Goal: Feedback & Contribution: Leave review/rating

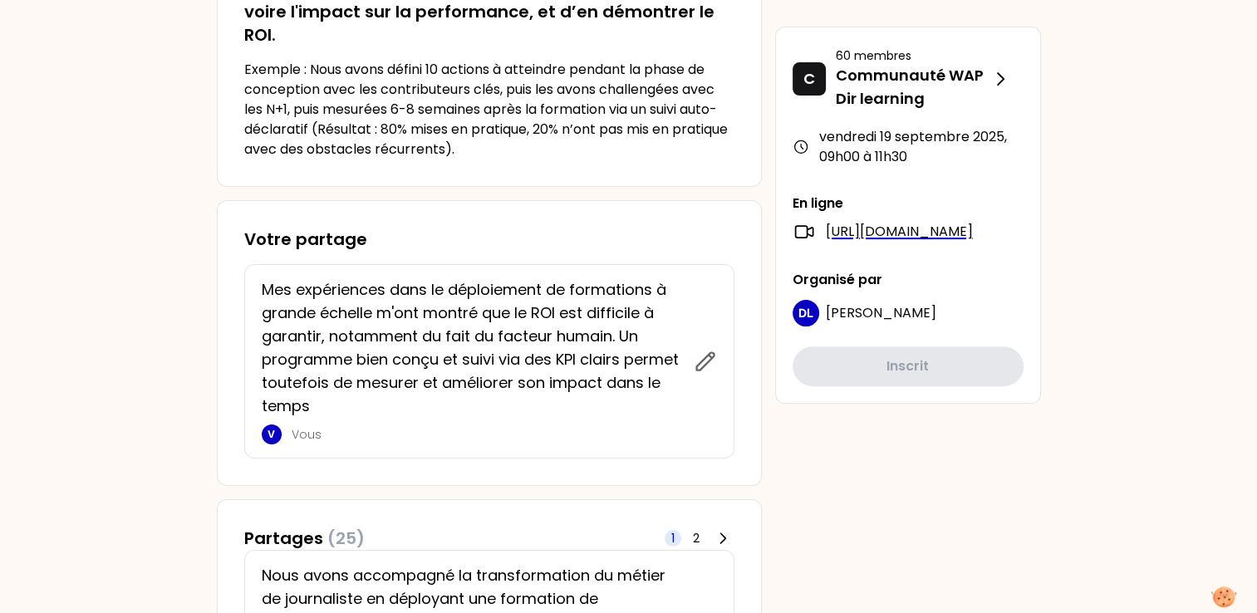
scroll to position [498, 0]
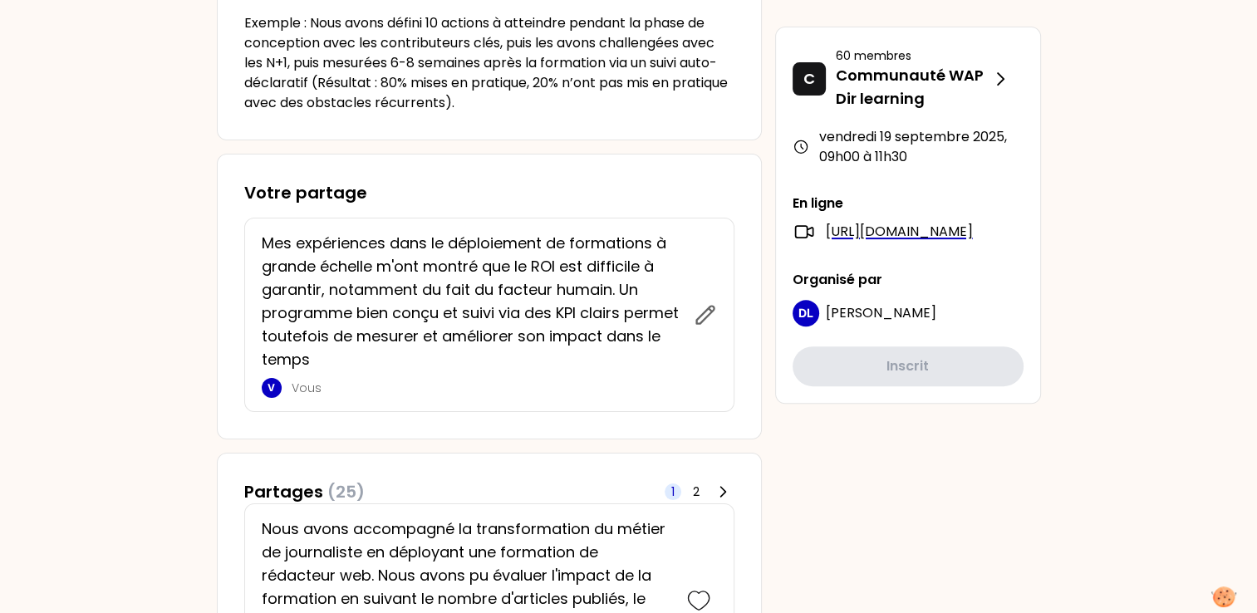
click at [366, 361] on p "Mes expériences dans le déploiement de formations à grande échelle m'ont montré…" at bounding box center [473, 302] width 422 height 140
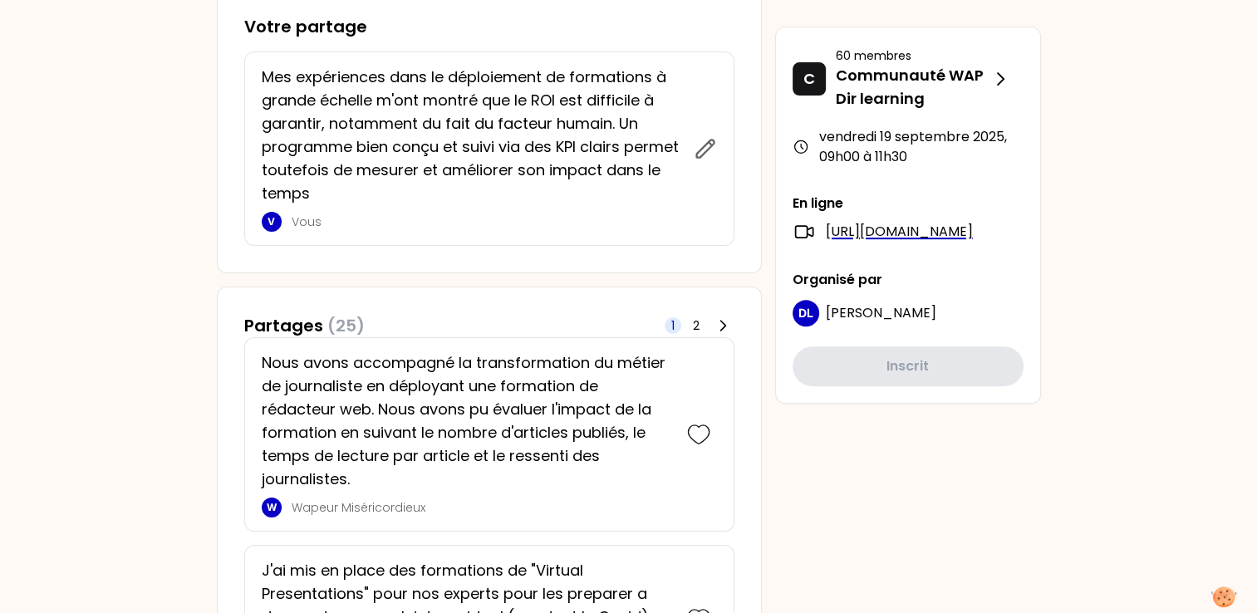
scroll to position [83, 0]
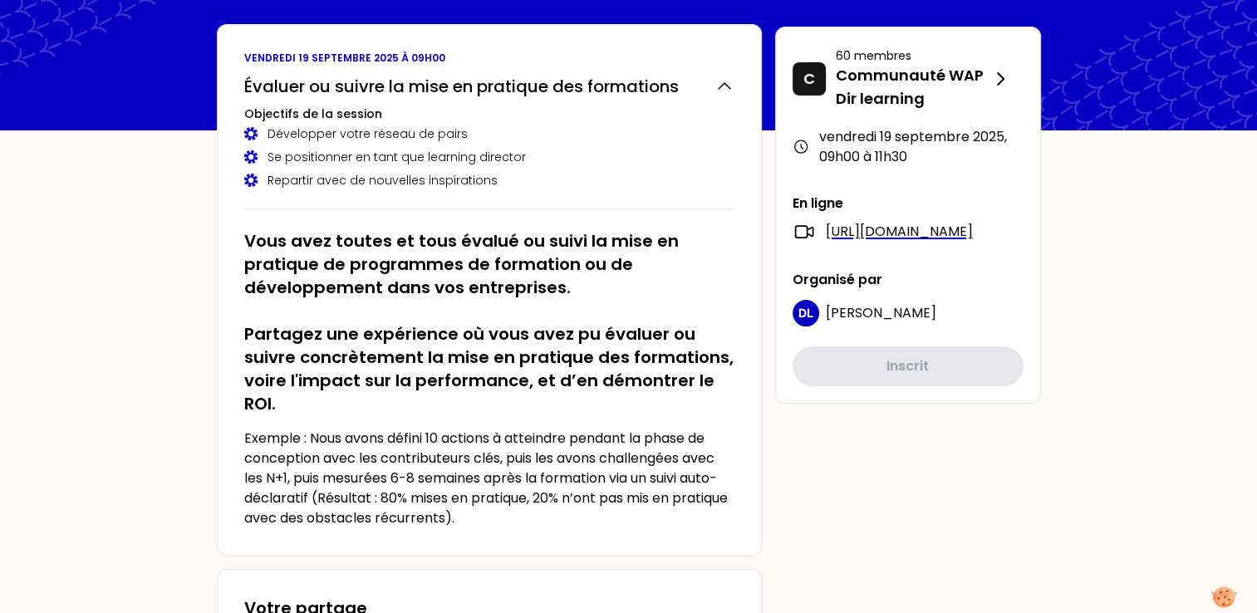
drag, startPoint x: 868, startPoint y: 514, endPoint x: 881, endPoint y: 476, distance: 40.2
click at [892, 233] on link "[URL][DOMAIN_NAME]" at bounding box center [899, 232] width 147 height 20
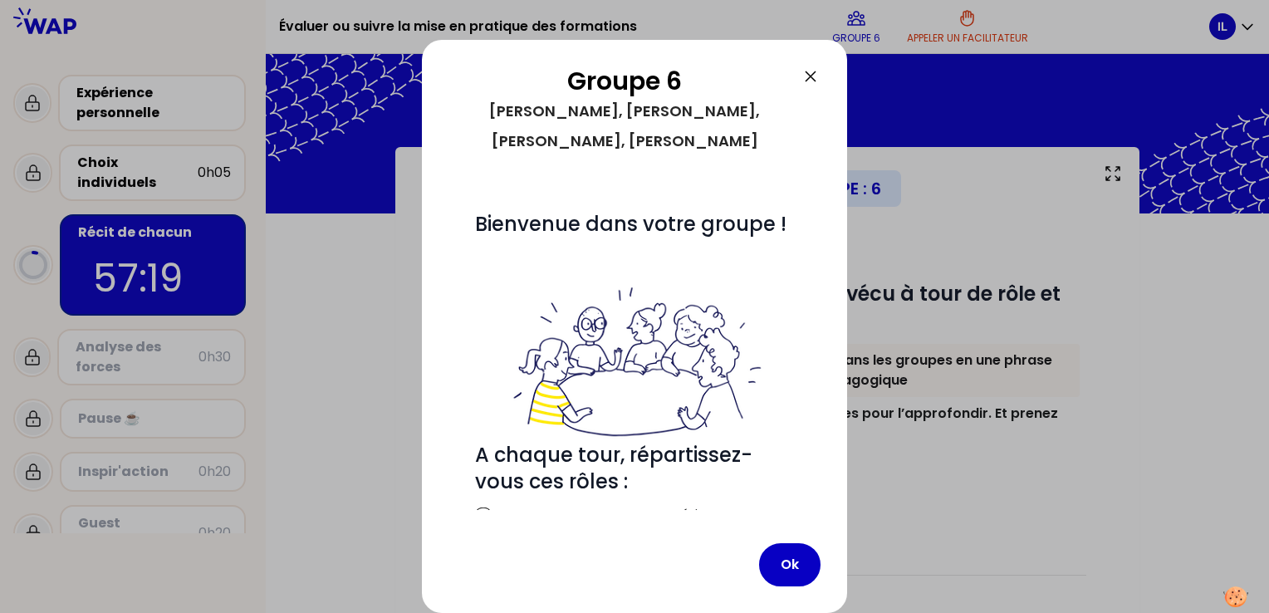
click at [810, 77] on icon at bounding box center [811, 76] width 10 height 10
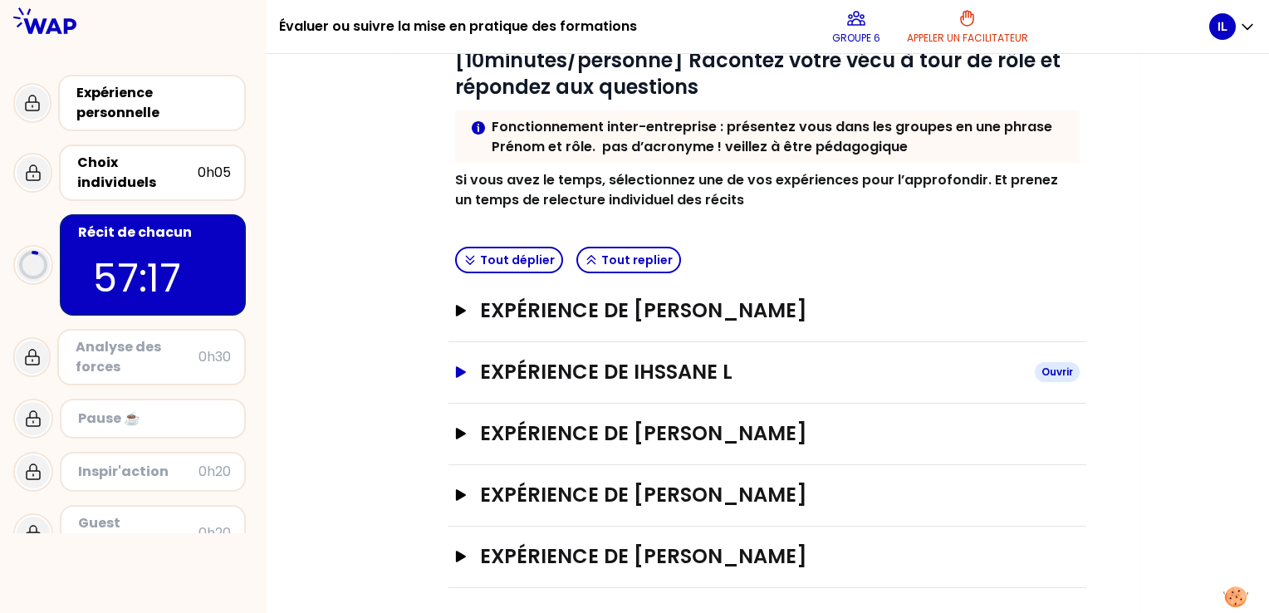
scroll to position [238, 0]
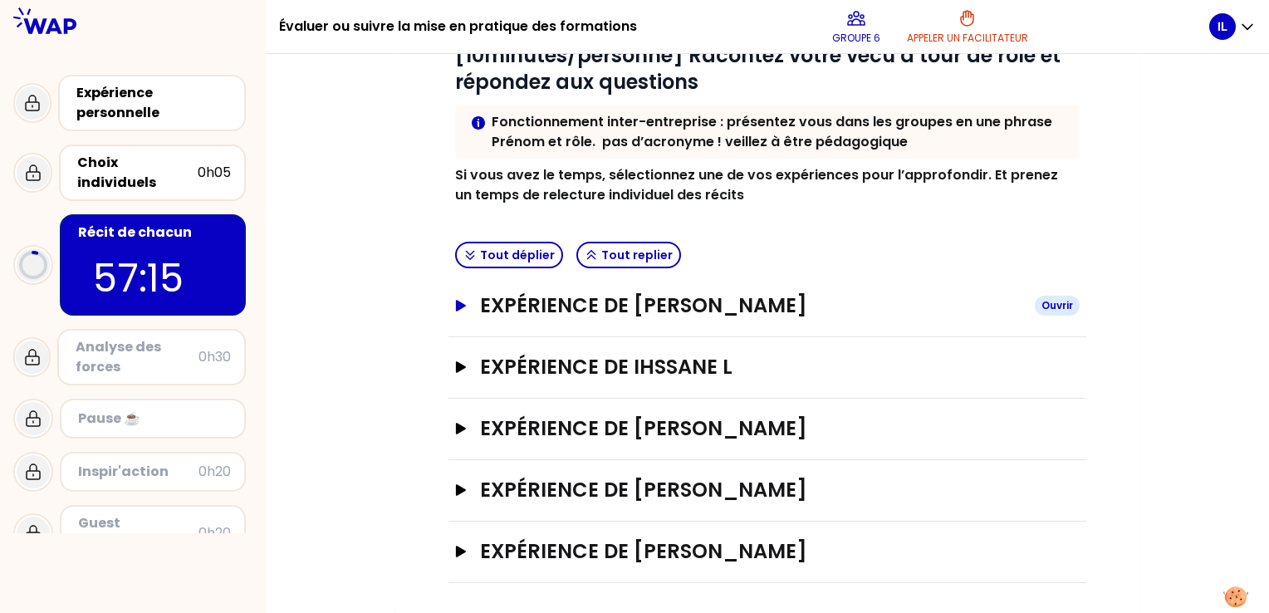
click at [455, 304] on icon "button" at bounding box center [460, 306] width 13 height 12
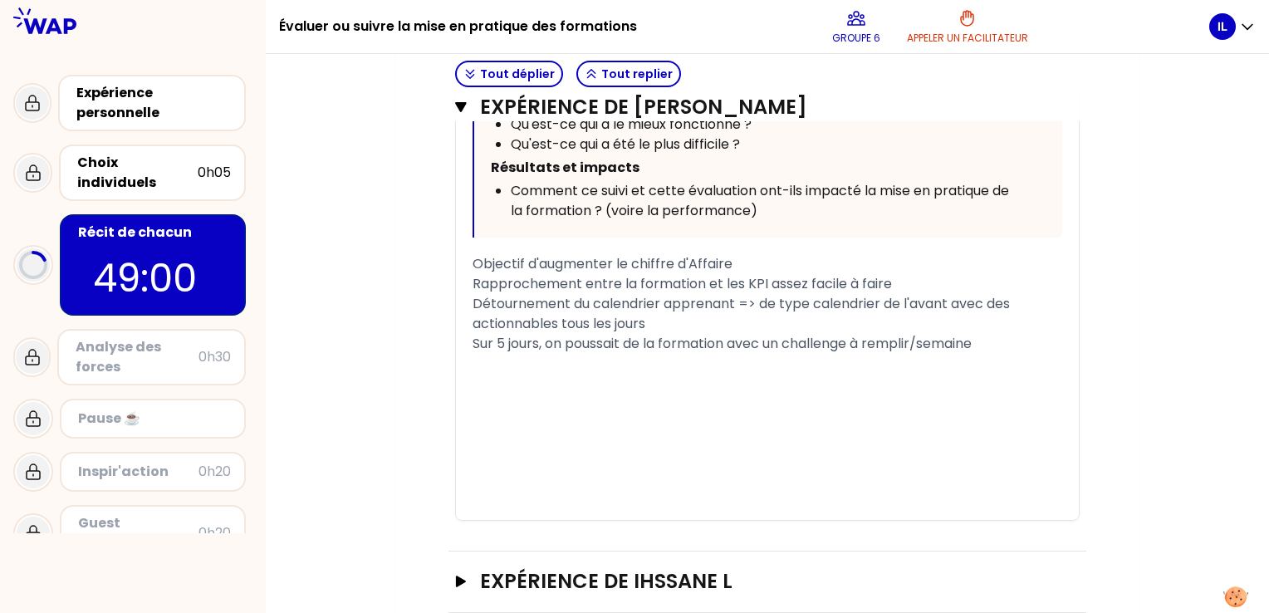
scroll to position [966, 0]
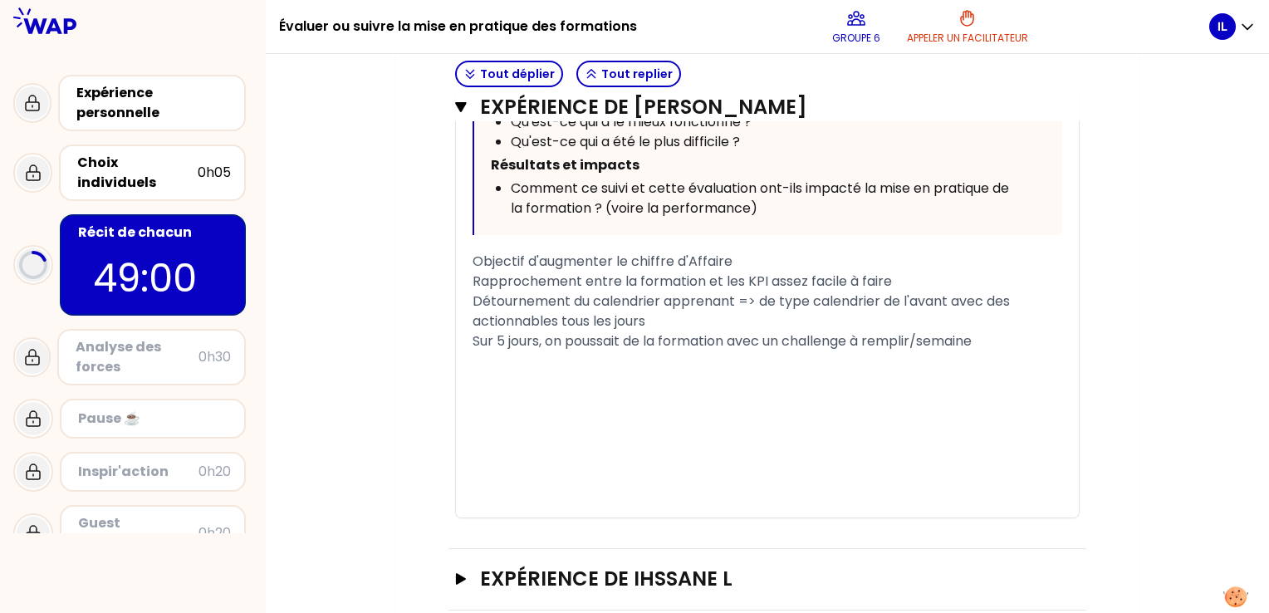
click at [764, 397] on p "﻿" at bounding box center [768, 404] width 590 height 27
click at [658, 376] on div "﻿" at bounding box center [768, 381] width 590 height 20
click at [541, 359] on div "﻿" at bounding box center [768, 361] width 590 height 20
click at [713, 366] on div "﻿" at bounding box center [768, 361] width 590 height 20
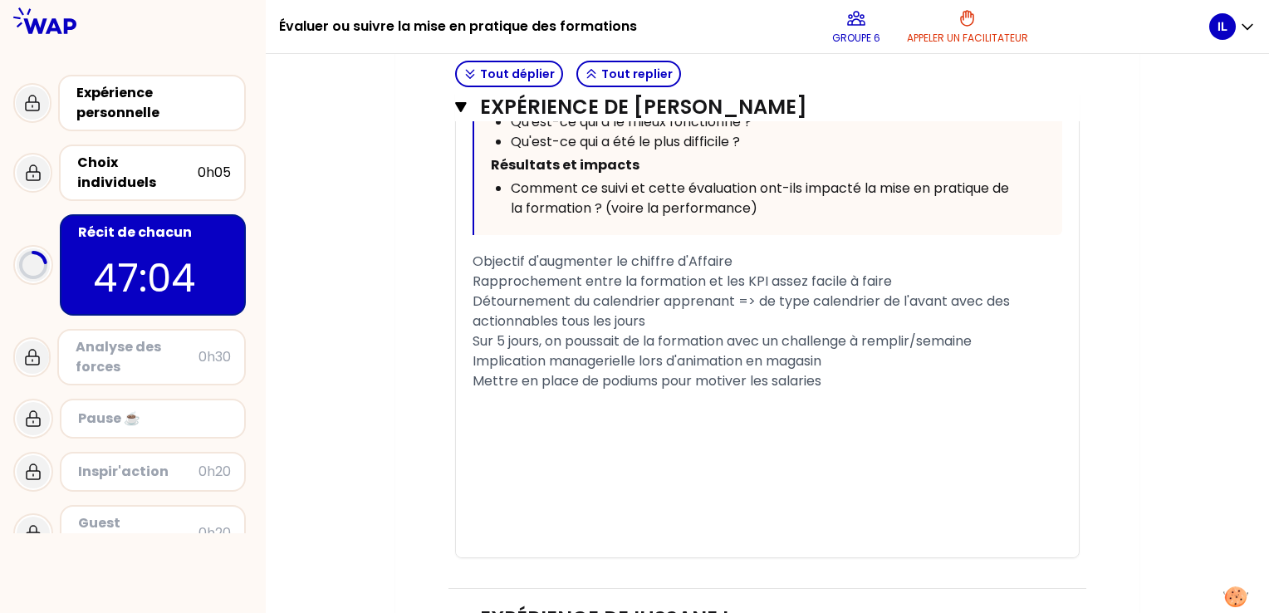
click at [975, 436] on p "﻿" at bounding box center [768, 444] width 590 height 27
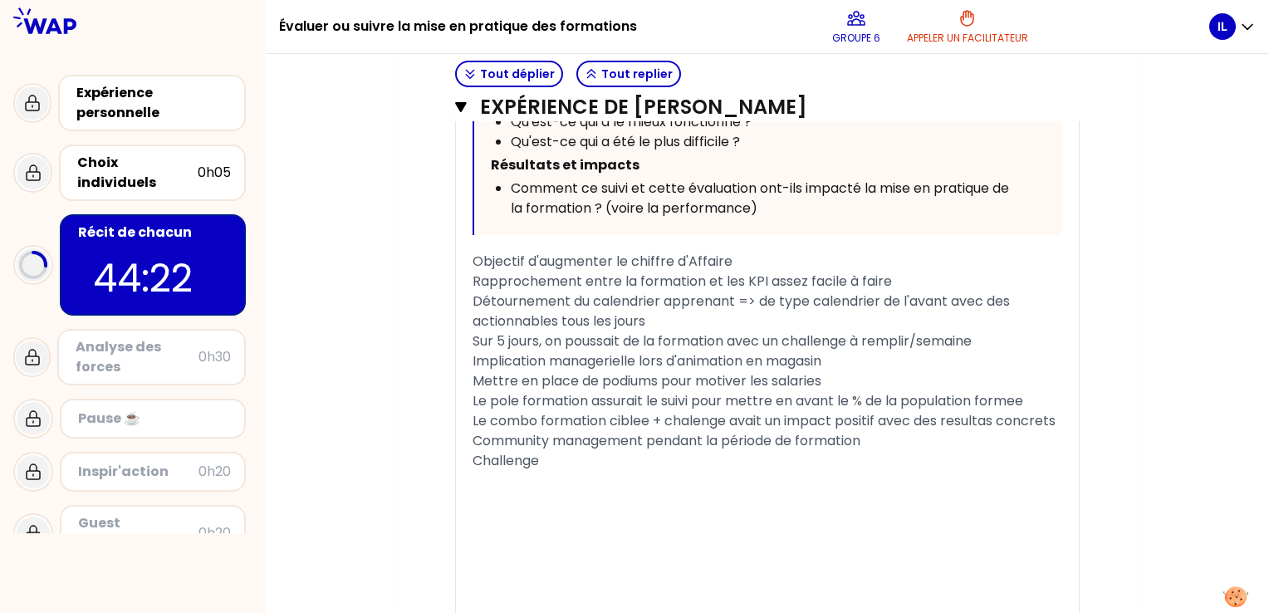
click at [797, 491] on div "﻿" at bounding box center [768, 481] width 590 height 20
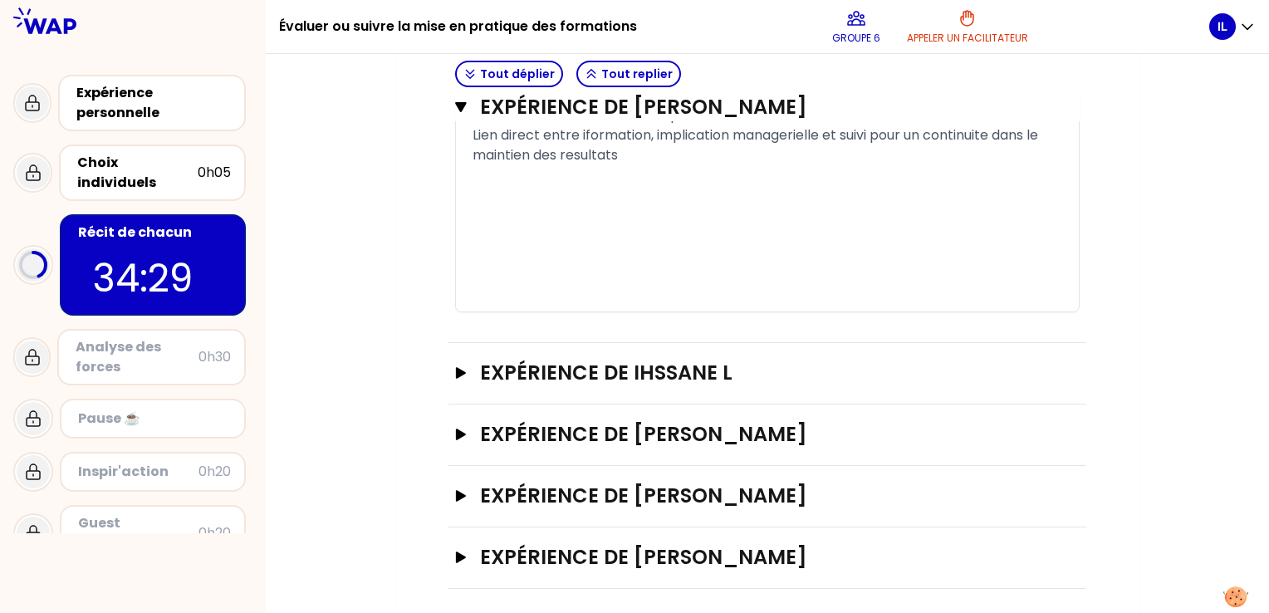
scroll to position [1357, 0]
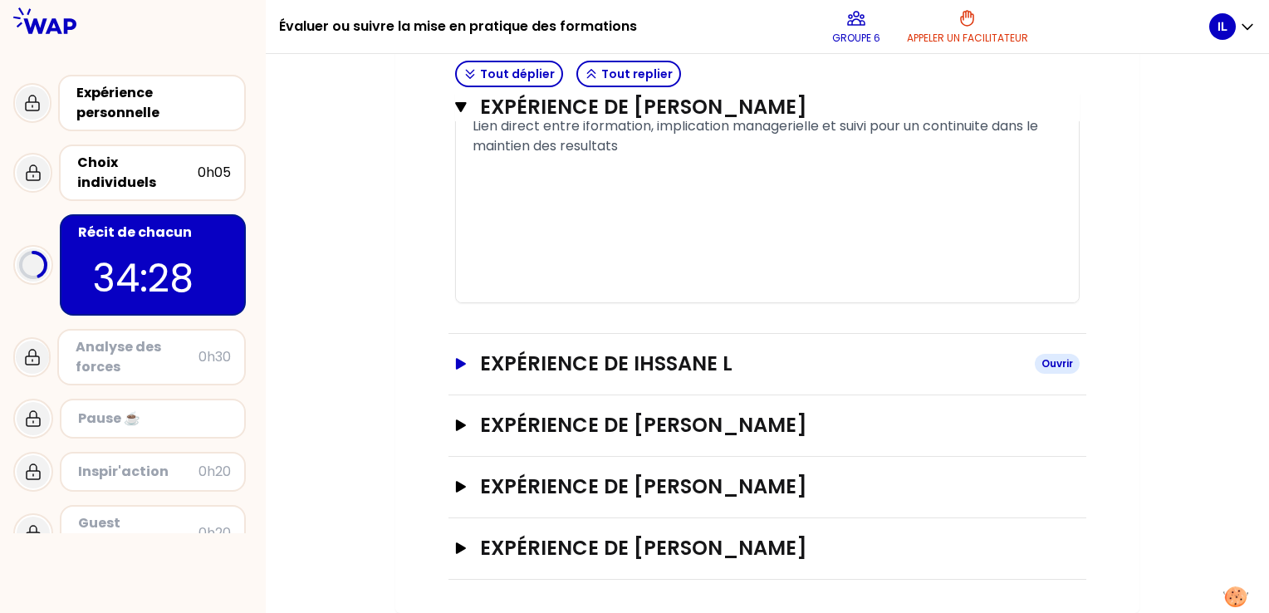
click at [468, 367] on button "Expérience de Ihssane L Ouvrir" at bounding box center [767, 364] width 625 height 27
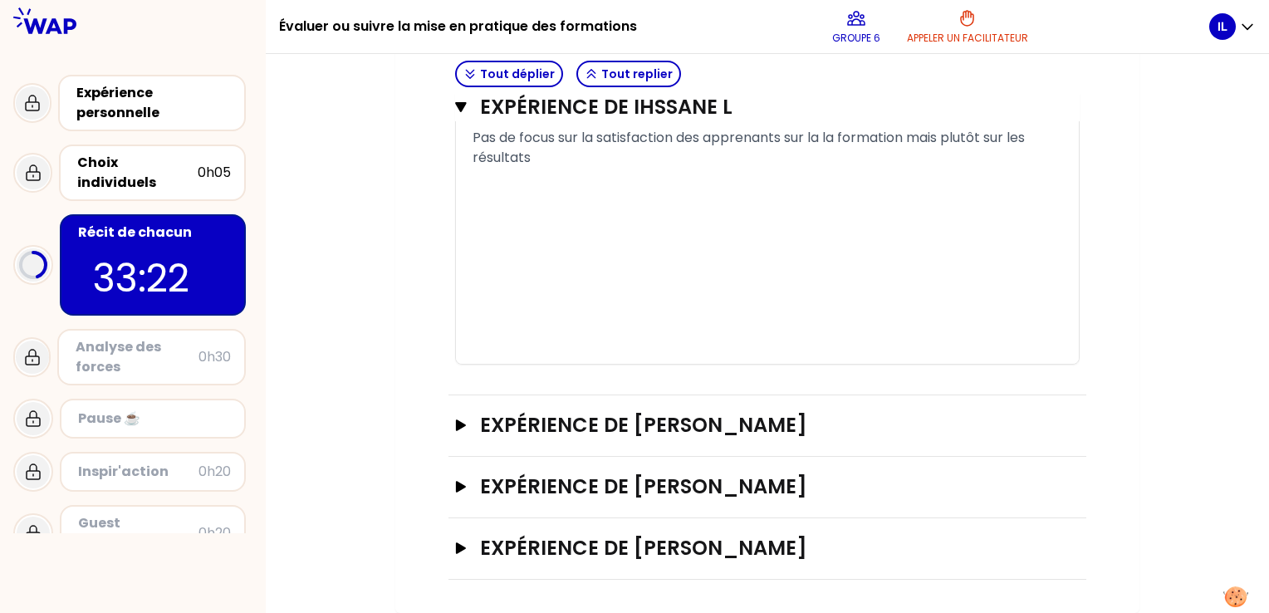
scroll to position [2773, 0]
click at [462, 424] on icon "button" at bounding box center [460, 426] width 13 height 12
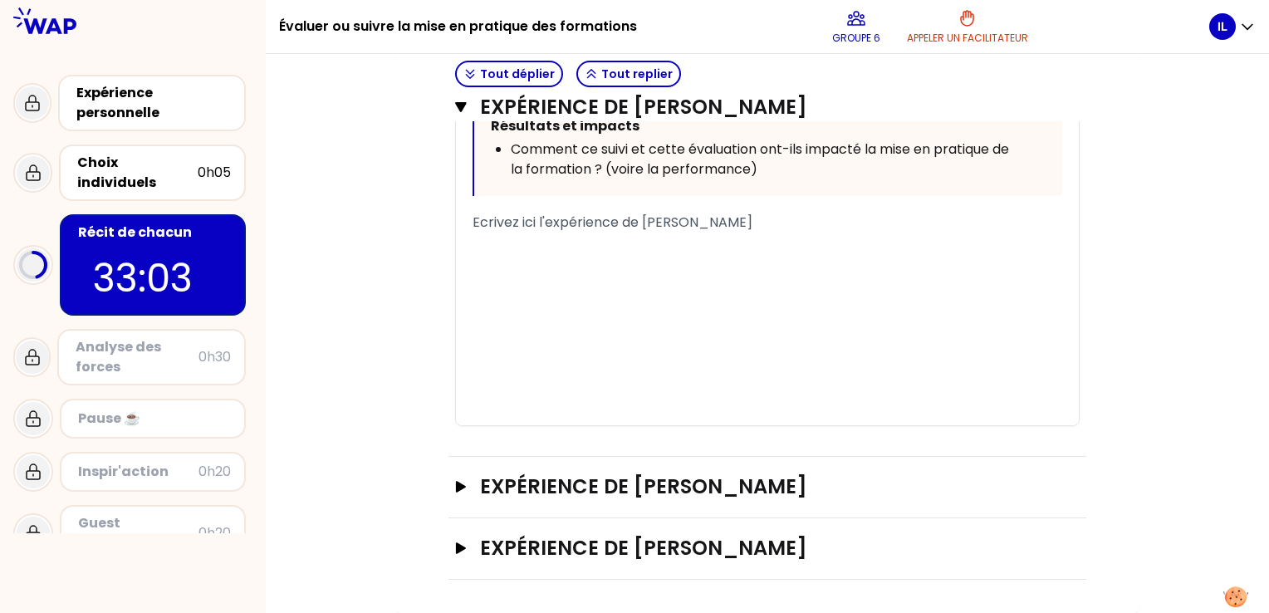
scroll to position [3756, 0]
click at [455, 486] on icon "button" at bounding box center [460, 487] width 13 height 12
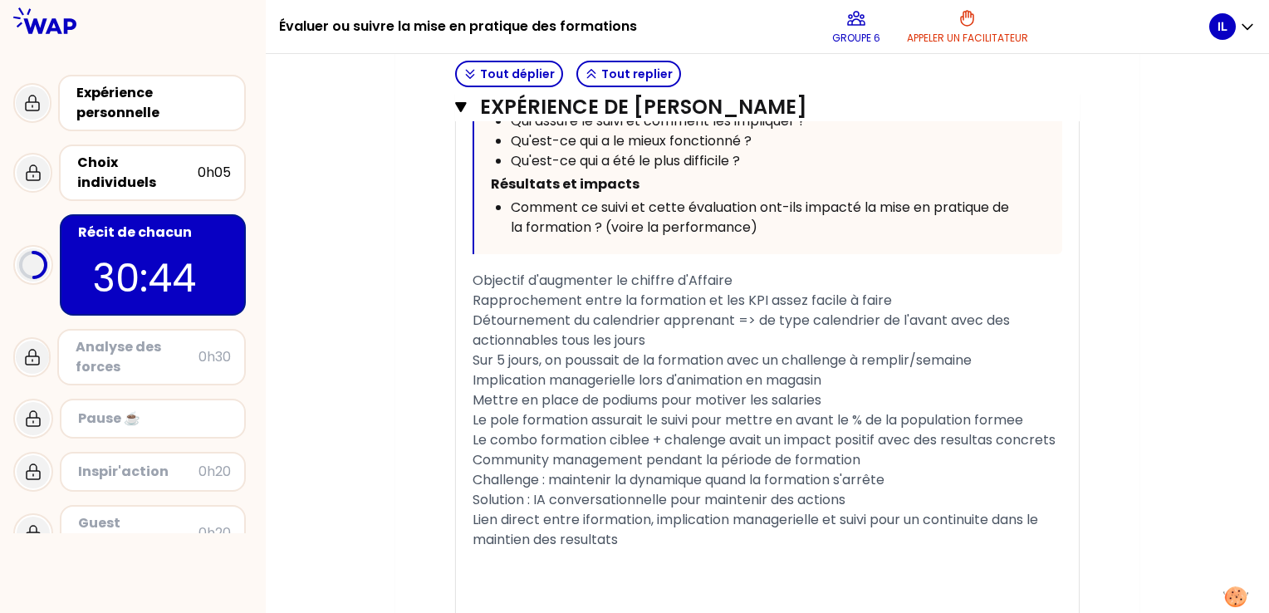
scroll to position [968, 0]
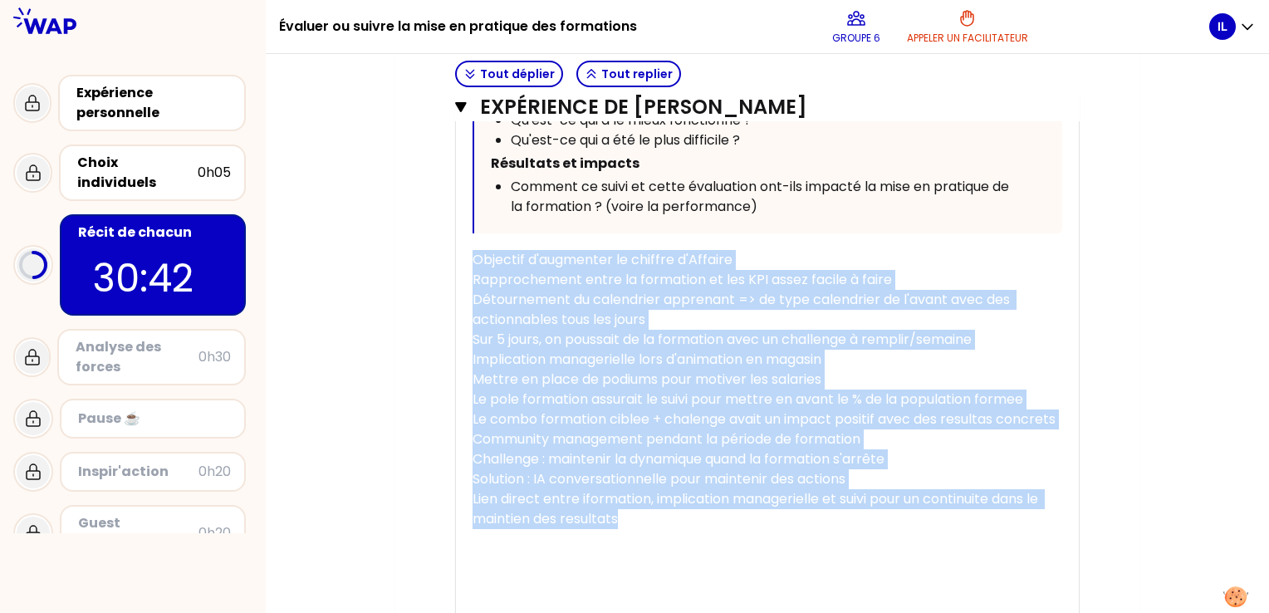
drag, startPoint x: 641, startPoint y: 536, endPoint x: 465, endPoint y: 252, distance: 333.8
click at [465, 252] on div "« Expérience de [PERSON_NAME] : Sur le mois de la relation client, nous poussio…" at bounding box center [767, 167] width 623 height 1015
copy div "Objectif d'augmenter le chiffre d'Affaire Rapprochement entre la formation et l…"
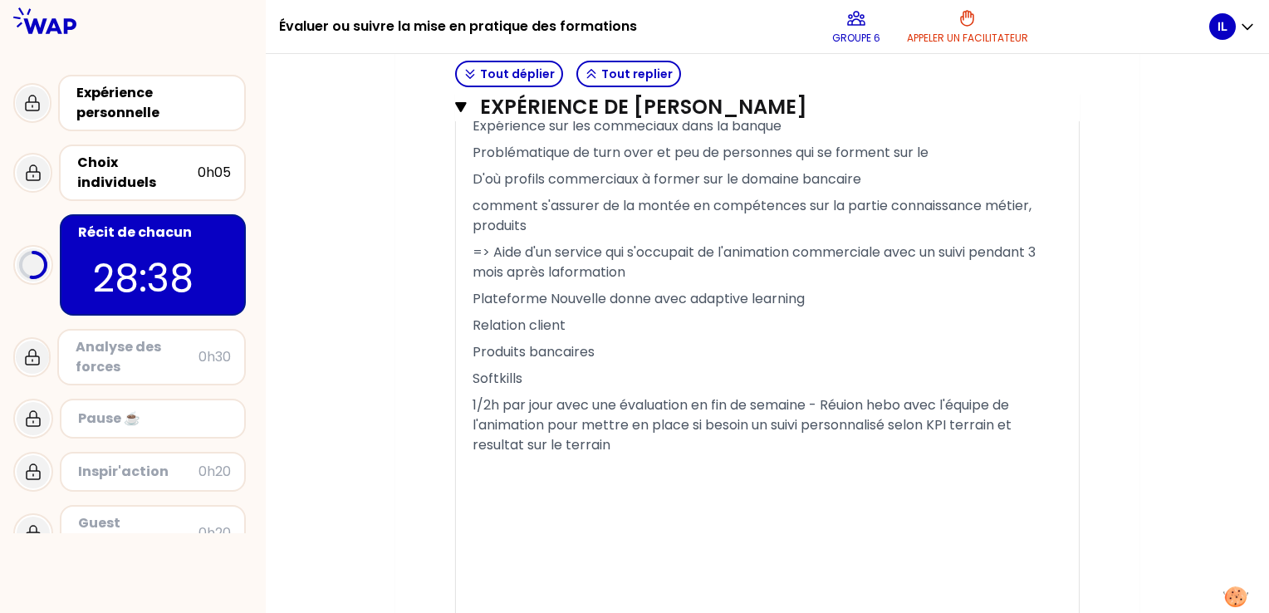
scroll to position [5430, 0]
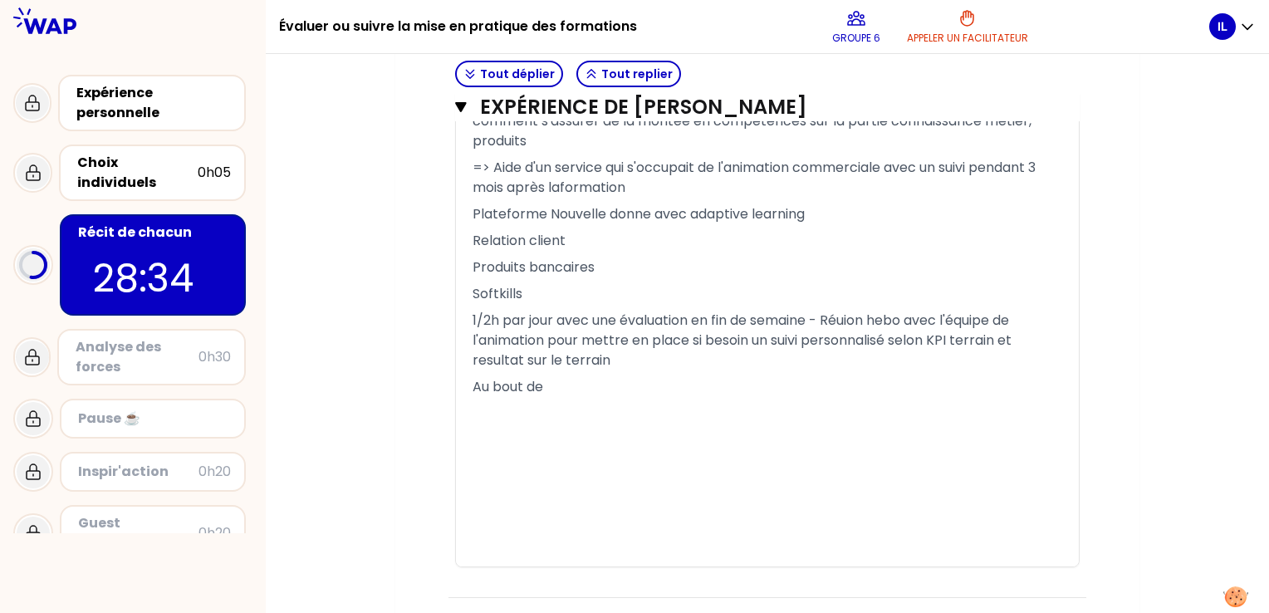
click at [864, 440] on div "﻿" at bounding box center [768, 430] width 590 height 20
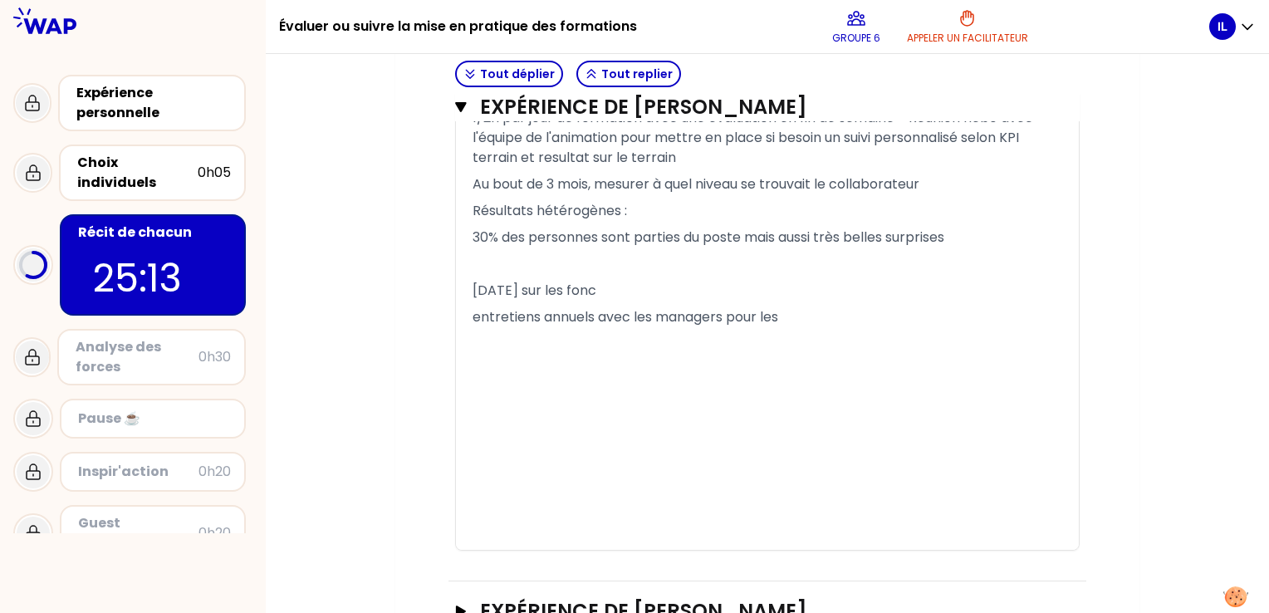
scroll to position [5689, 0]
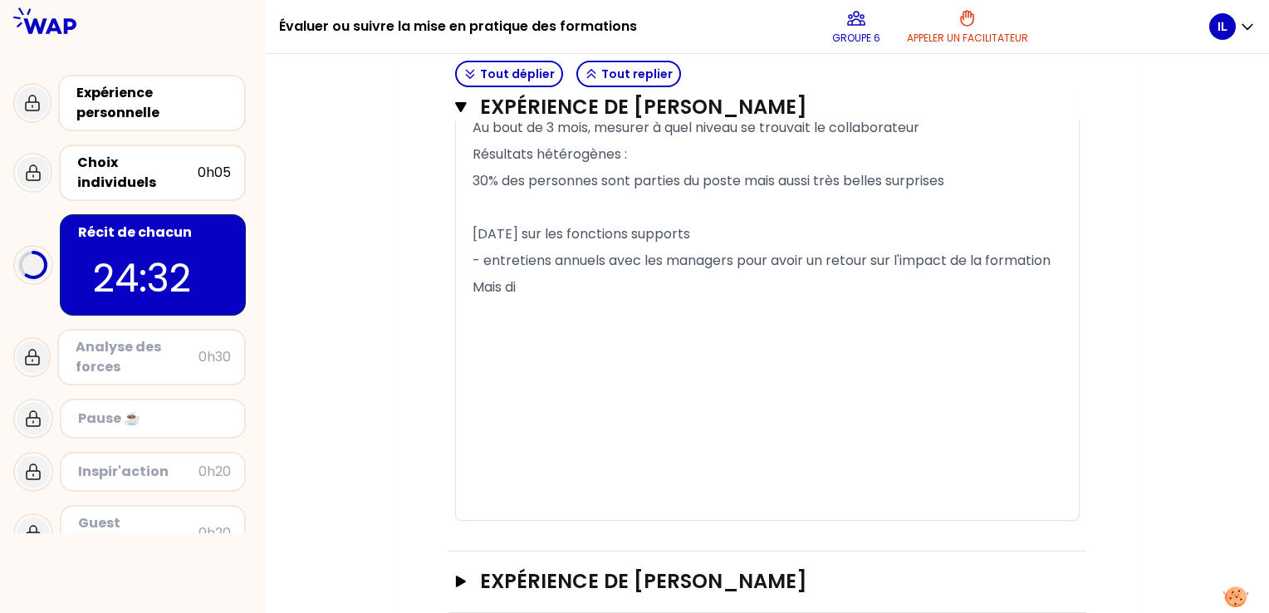
drag, startPoint x: 372, startPoint y: 368, endPoint x: 340, endPoint y: 370, distance: 32.4
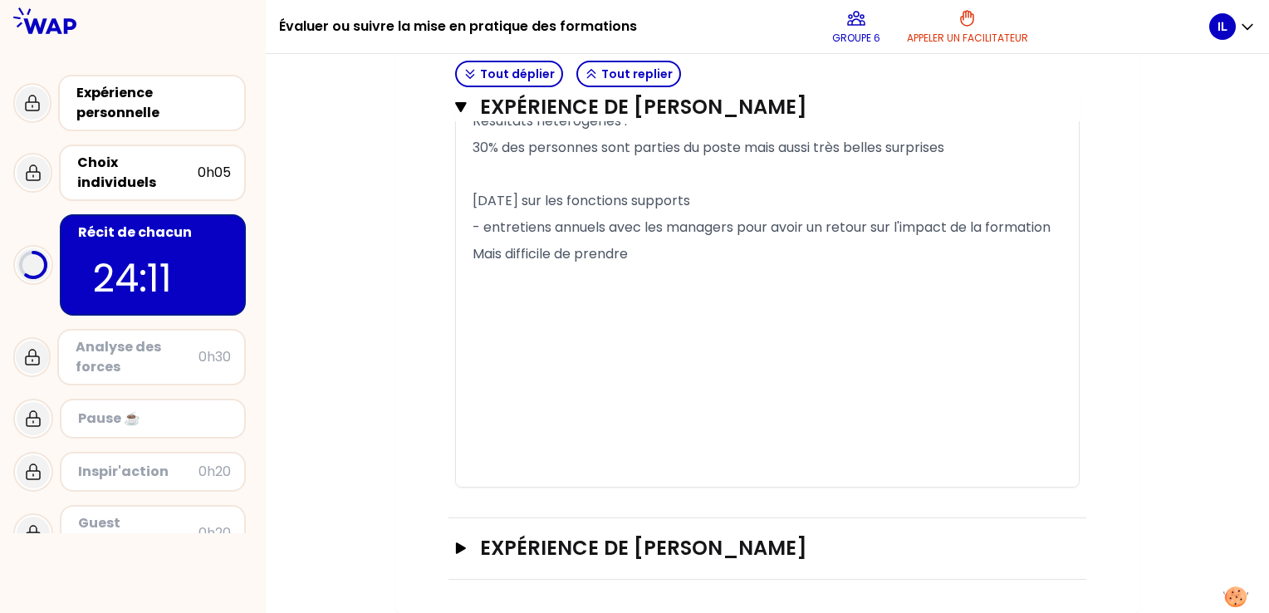
scroll to position [5776, 0]
click at [462, 543] on icon "button" at bounding box center [460, 548] width 13 height 12
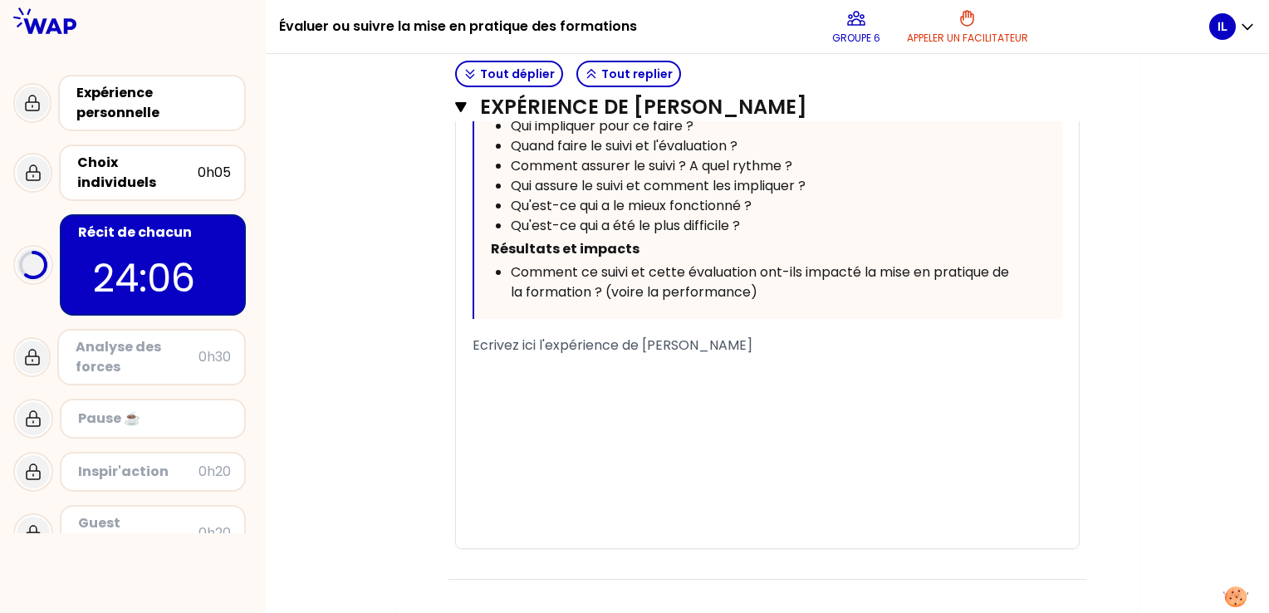
scroll to position [6728, 0]
click at [841, 366] on p "﻿" at bounding box center [768, 369] width 590 height 27
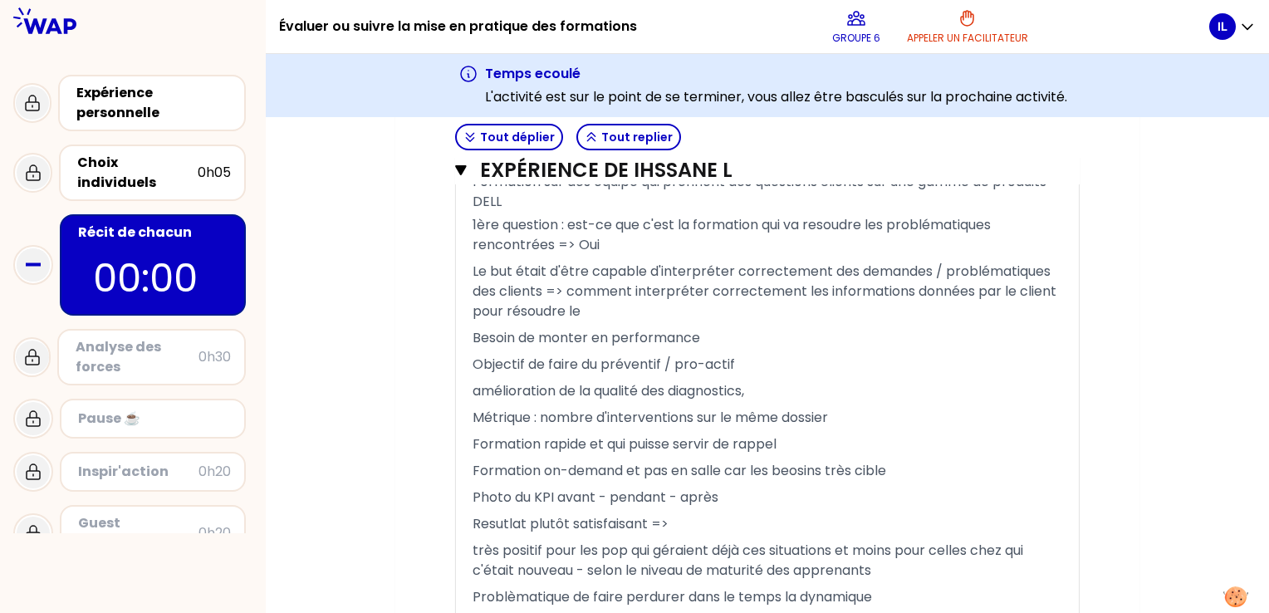
scroll to position [2919, 0]
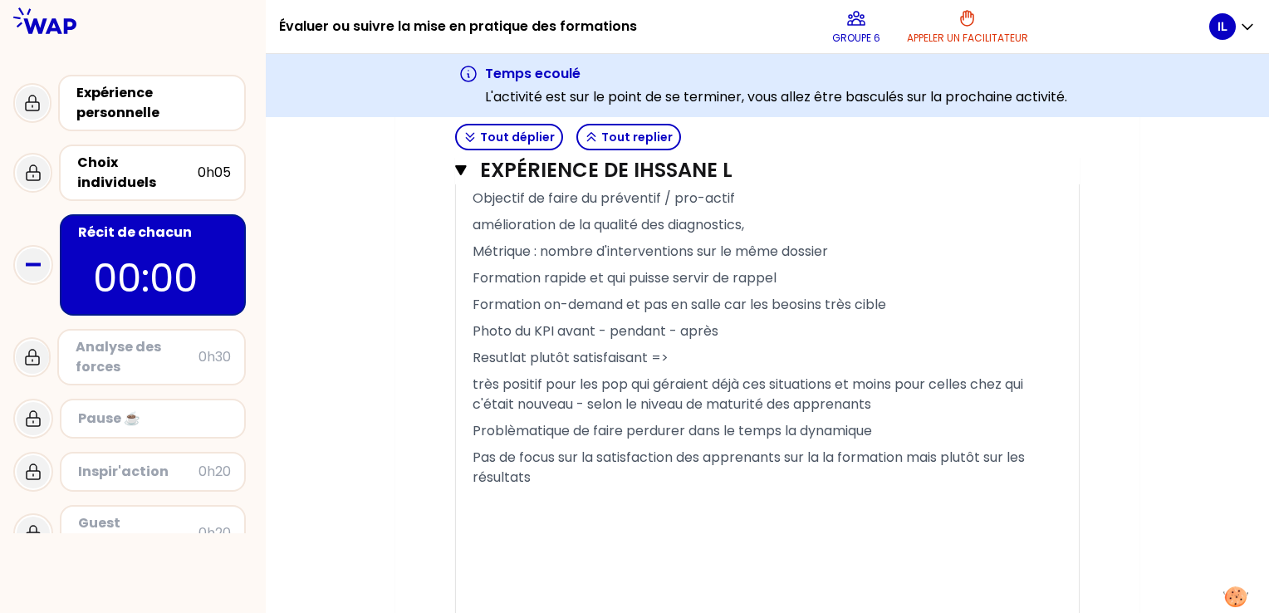
click at [734, 491] on p "Pas de focus sur la satisfaction des apprenants sur la la formation mais plutôt…" at bounding box center [768, 467] width 590 height 47
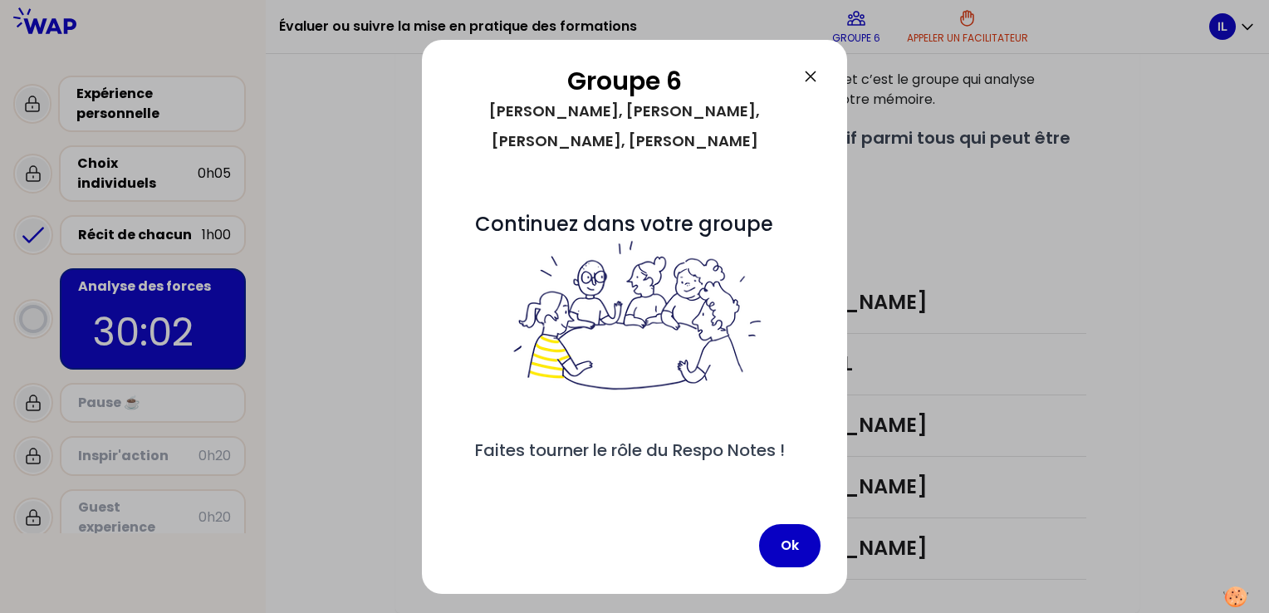
scroll to position [358, 0]
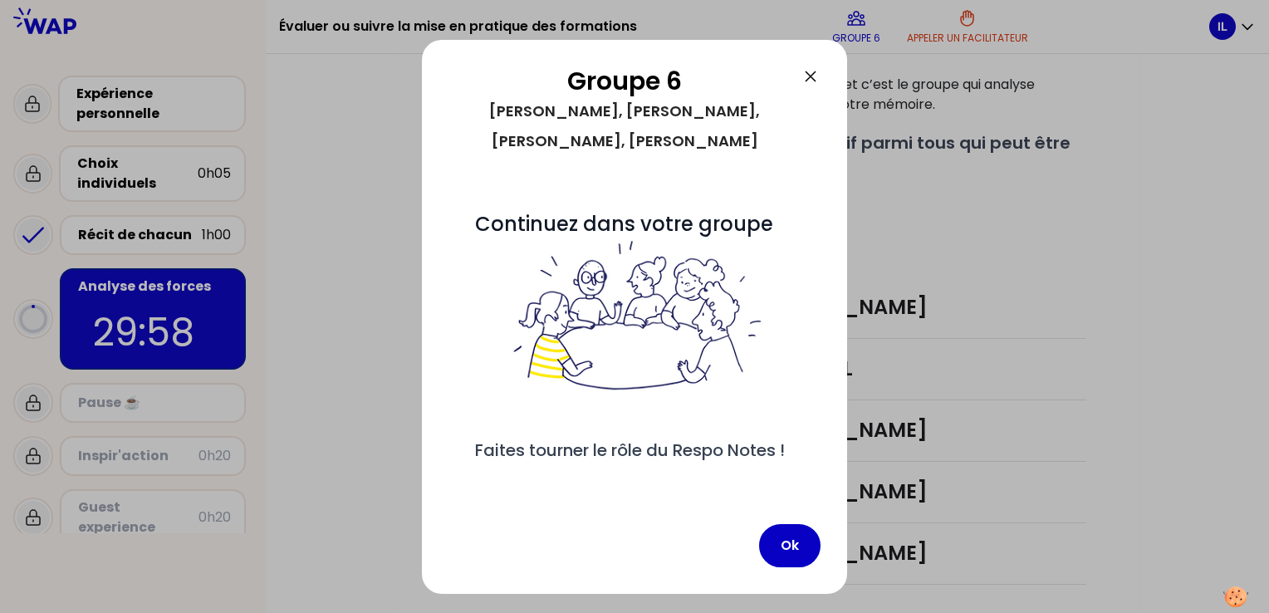
drag, startPoint x: 788, startPoint y: 547, endPoint x: 711, endPoint y: 537, distance: 77.1
click at [711, 537] on div "Ok" at bounding box center [635, 545] width 372 height 43
click at [778, 547] on button "Ok" at bounding box center [789, 545] width 61 height 43
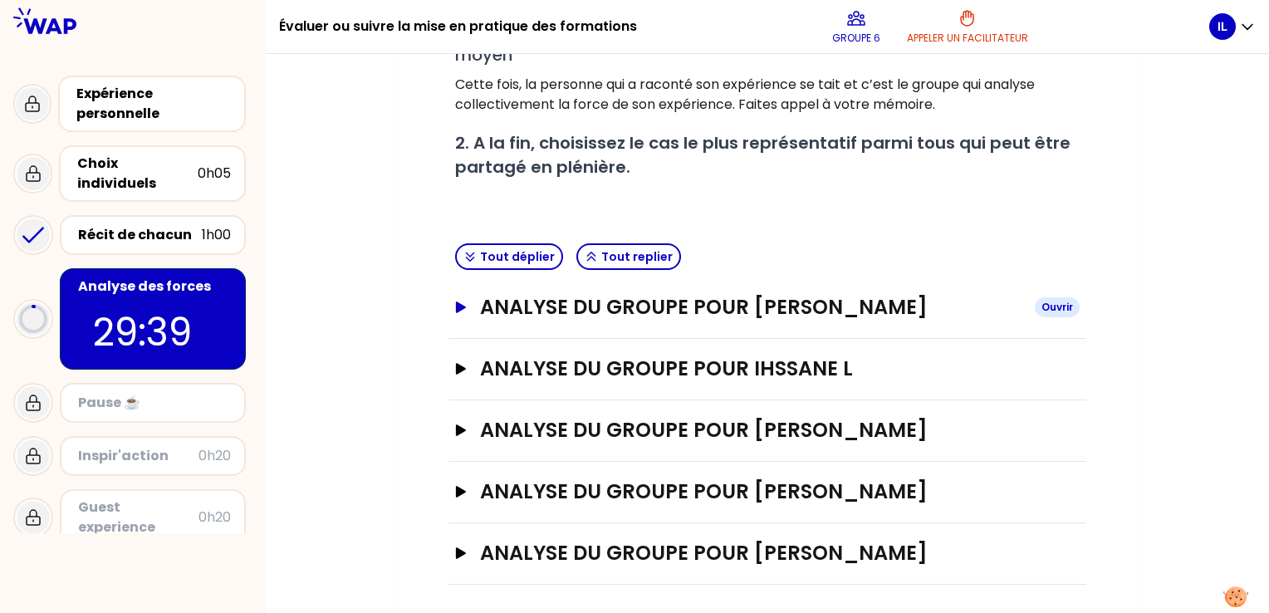
click at [458, 307] on icon "button" at bounding box center [461, 308] width 10 height 12
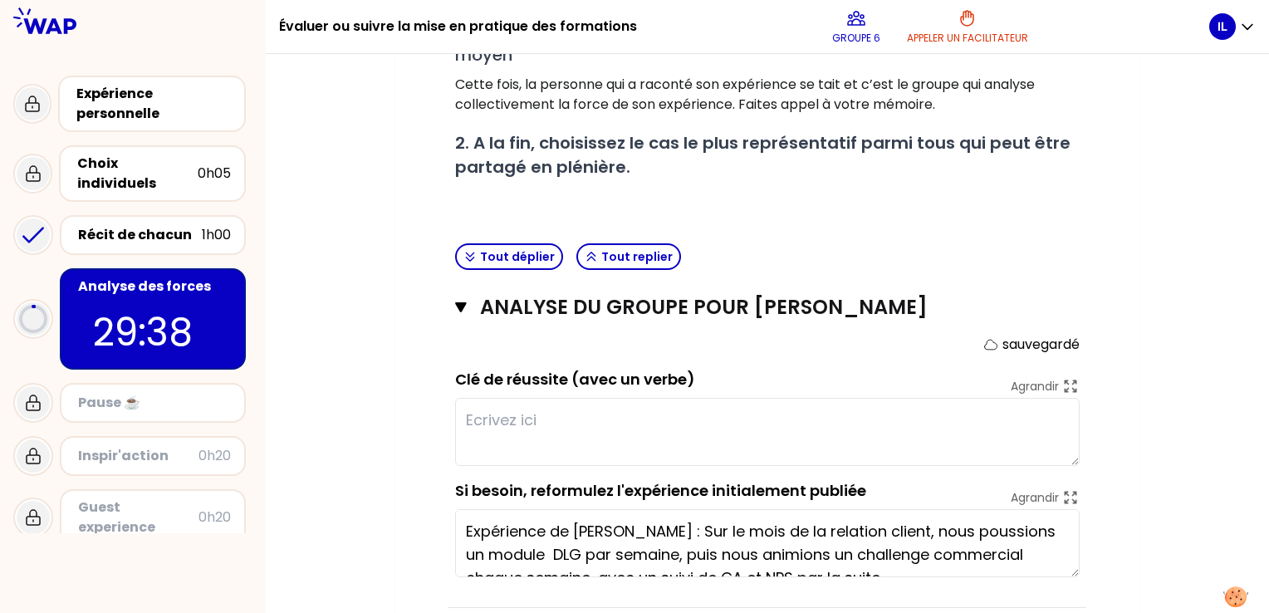
scroll to position [441, 0]
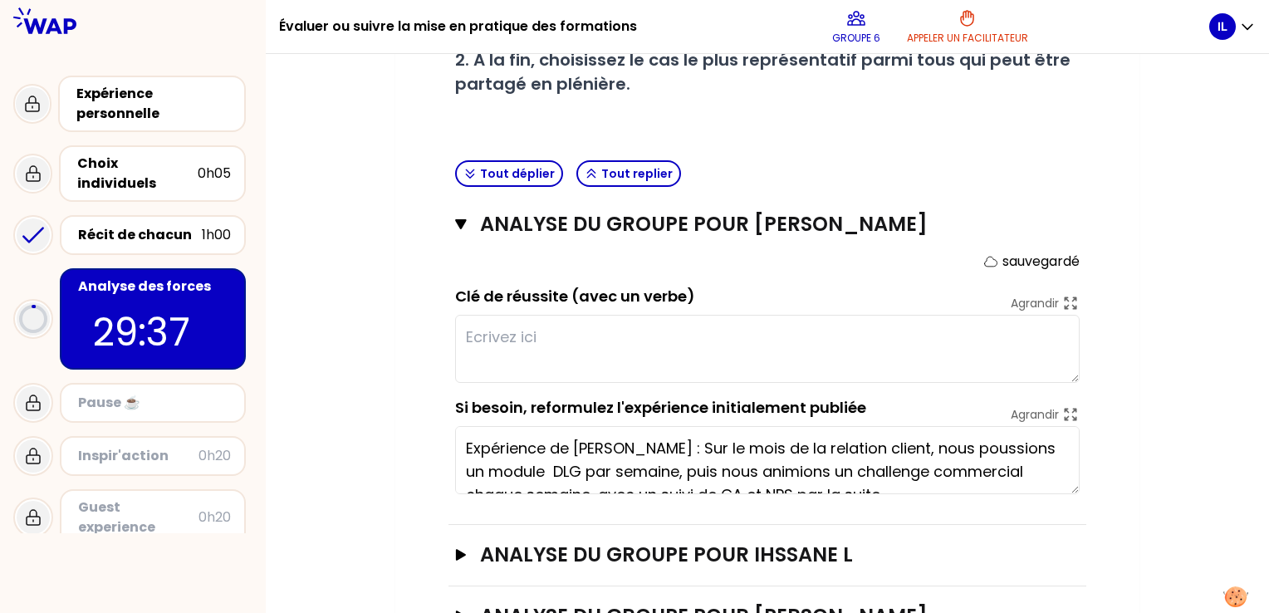
click at [645, 341] on textarea at bounding box center [767, 349] width 625 height 68
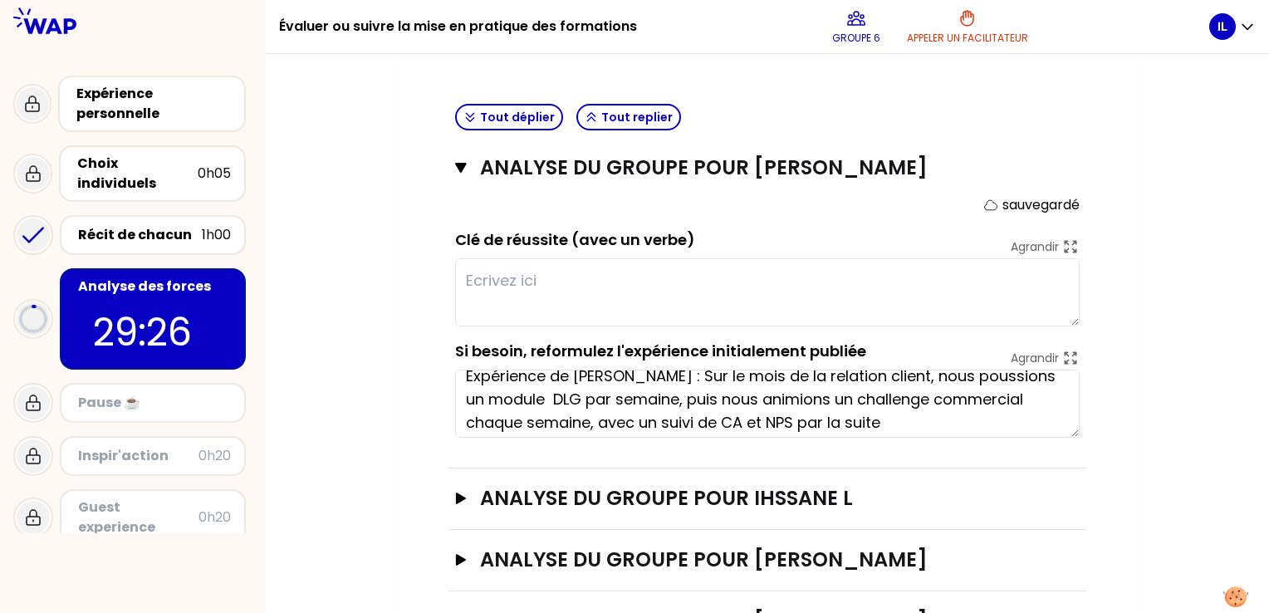
scroll to position [23, 0]
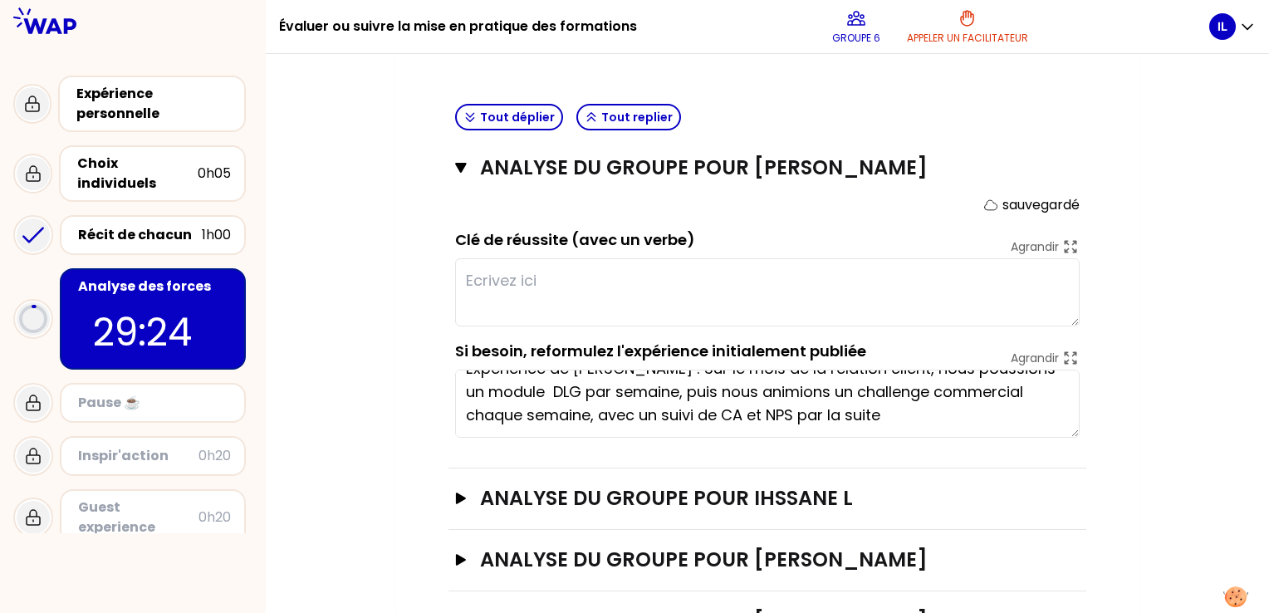
click at [577, 284] on textarea at bounding box center [767, 292] width 625 height 68
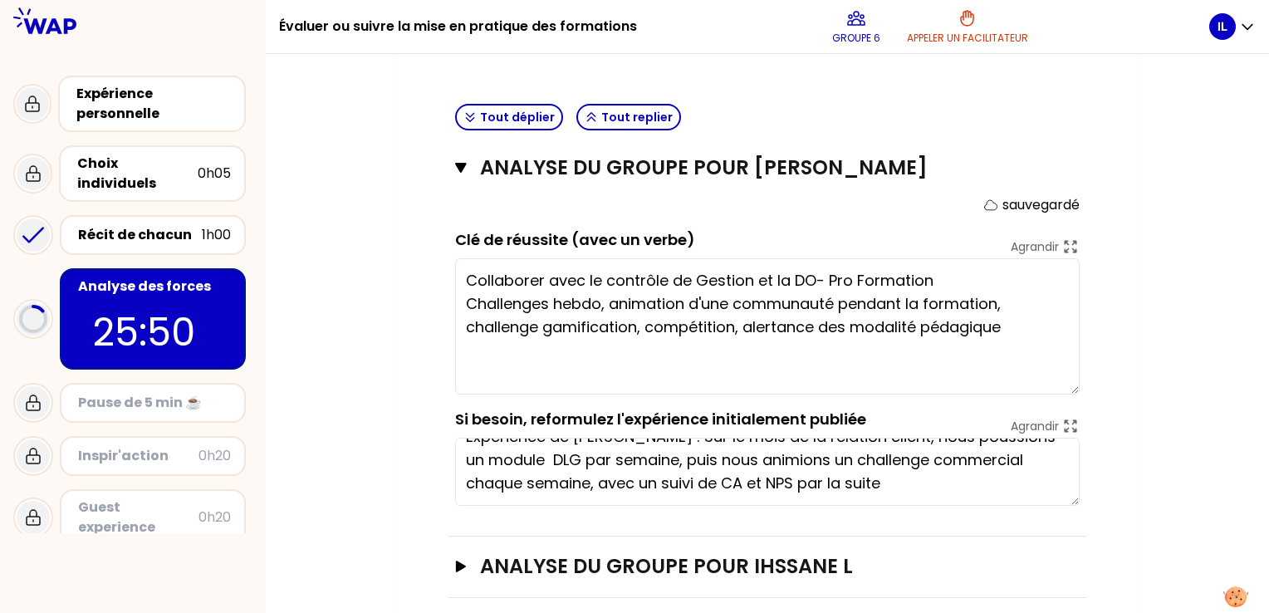
drag, startPoint x: 1077, startPoint y: 321, endPoint x: 1084, endPoint y: 389, distance: 68.5
click at [1084, 389] on div "analyse du groupe pour [PERSON_NAME] Fermer sauvegardé Clé de réussite (avec un…" at bounding box center [768, 337] width 638 height 399
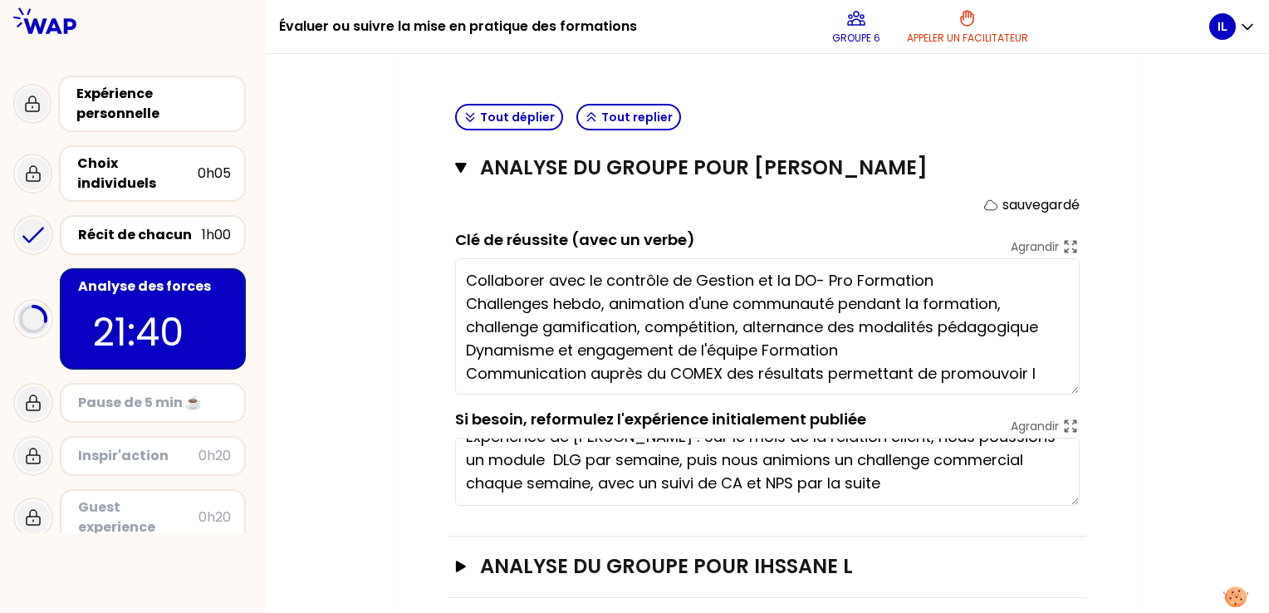
scroll to position [1, 0]
type textarea "Collaborer avec le contrôle de Gestion et la DO- Pro Formation Challenges hebdo…"
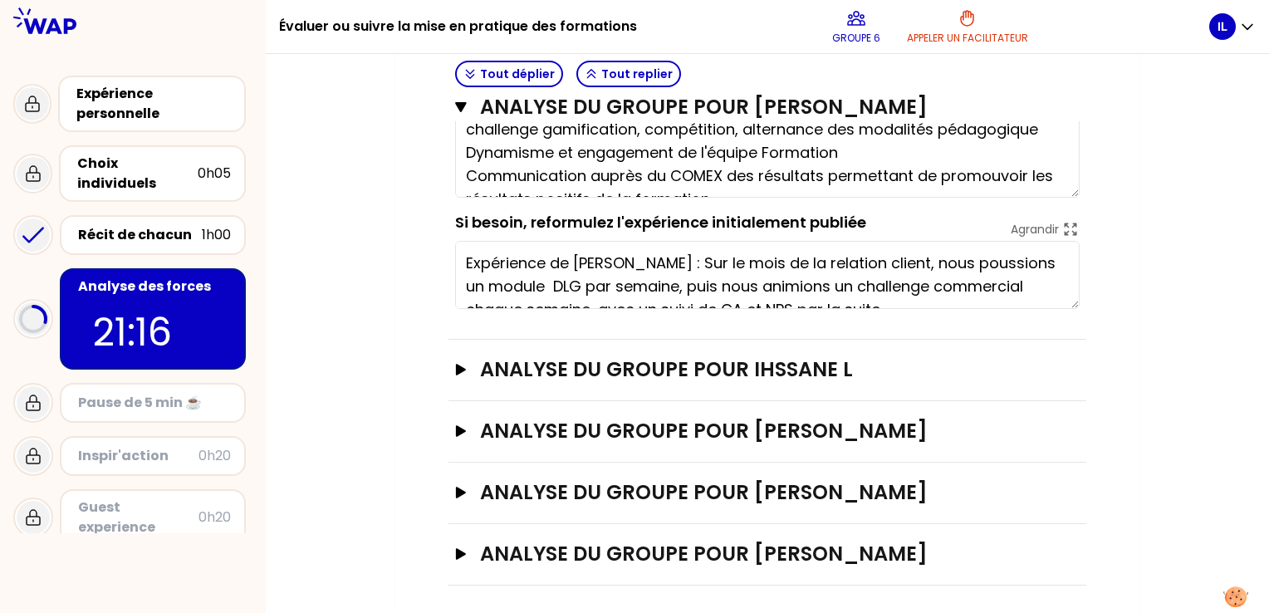
scroll to position [23, 0]
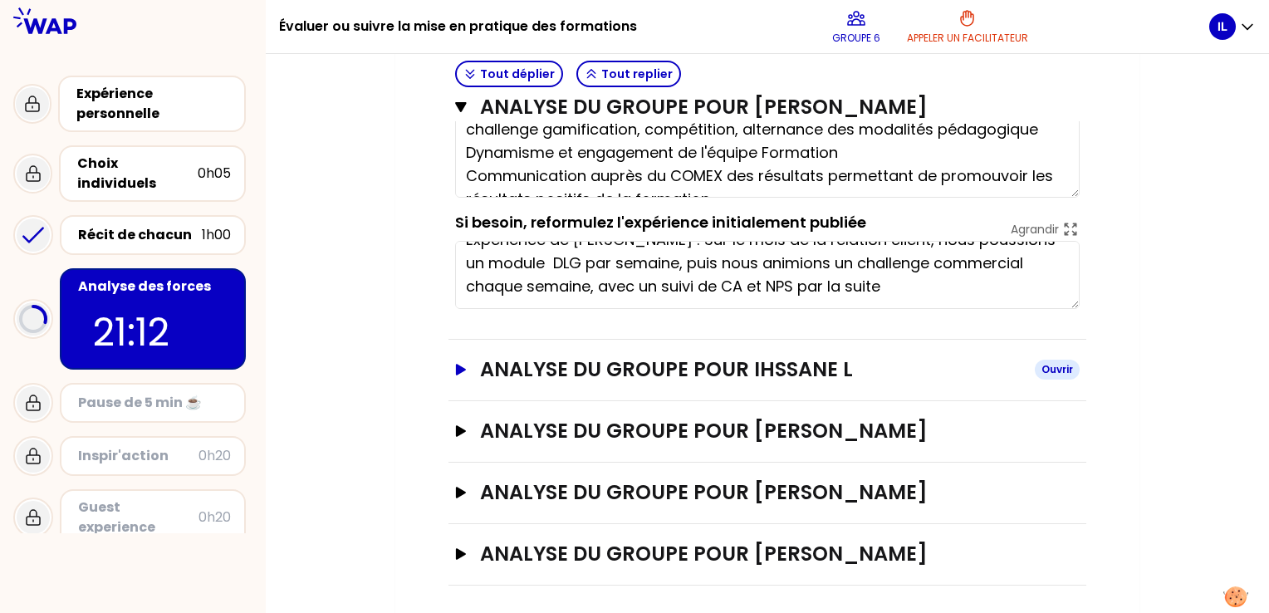
click at [454, 371] on icon "button" at bounding box center [460, 370] width 13 height 12
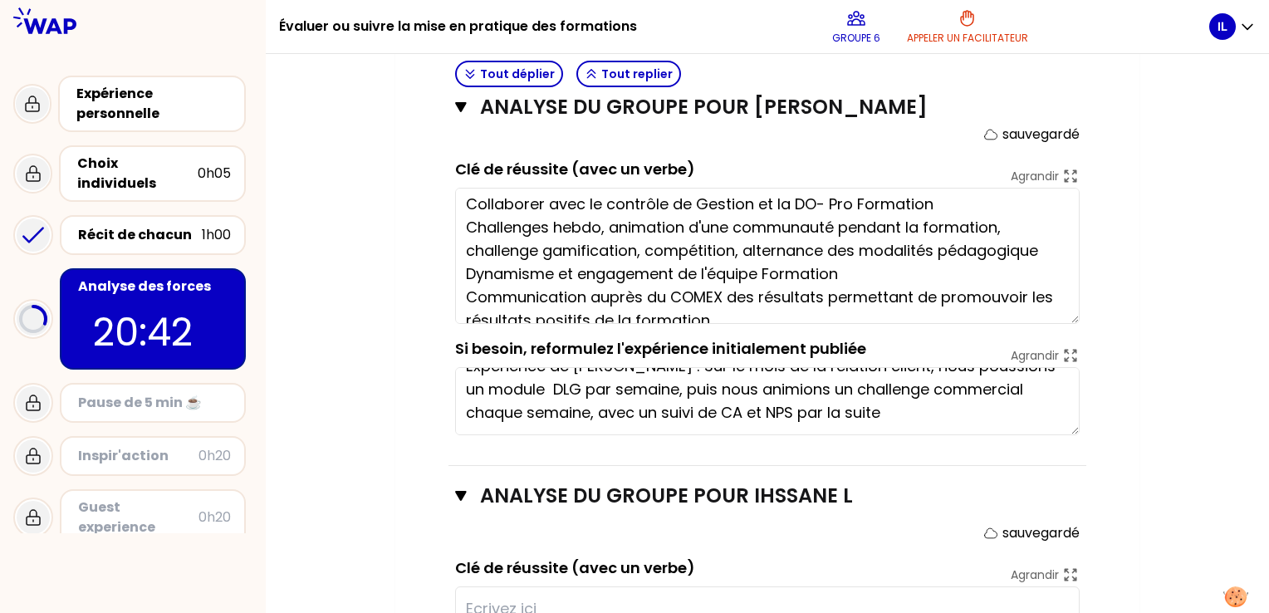
scroll to position [24, 0]
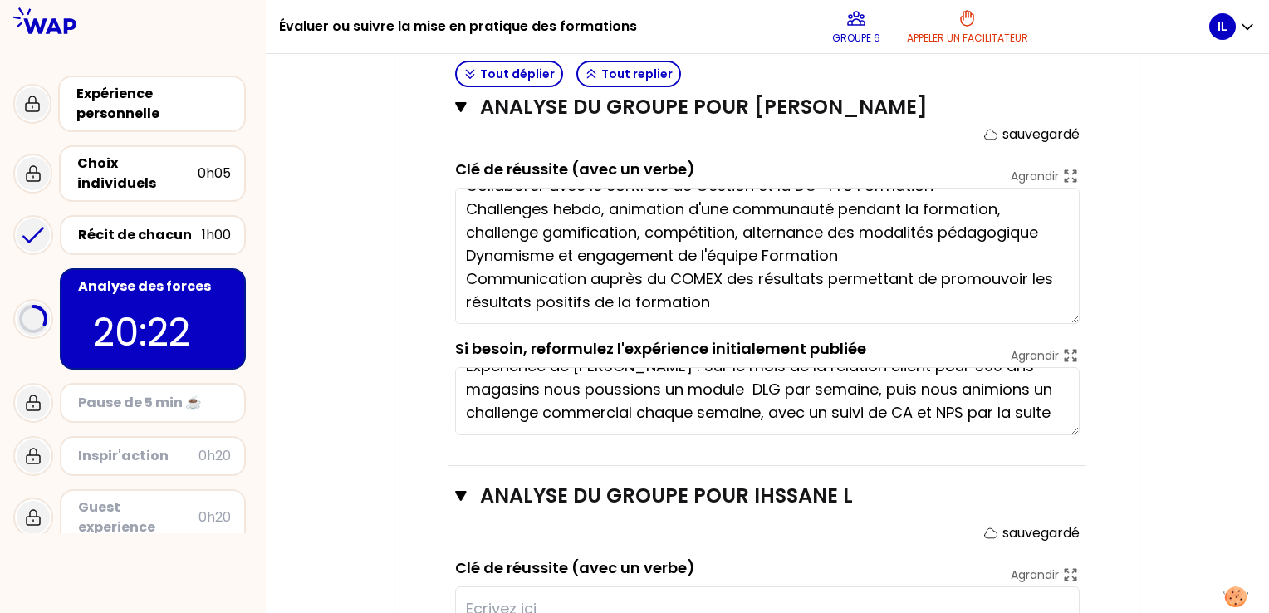
type textarea "Expérience de [PERSON_NAME] : Sur le mois de la relation client pour 500 ans ma…"
click at [1210, 389] on div "Mon numéro de groupe : 6 Objectifs # 1. En groupe, identifiez collectivement la…" at bounding box center [768, 297] width 1004 height 1436
type textarea "Collaborer avec le contrôle de Gestion et la DO- Pro Formation Challenges hebdo…"
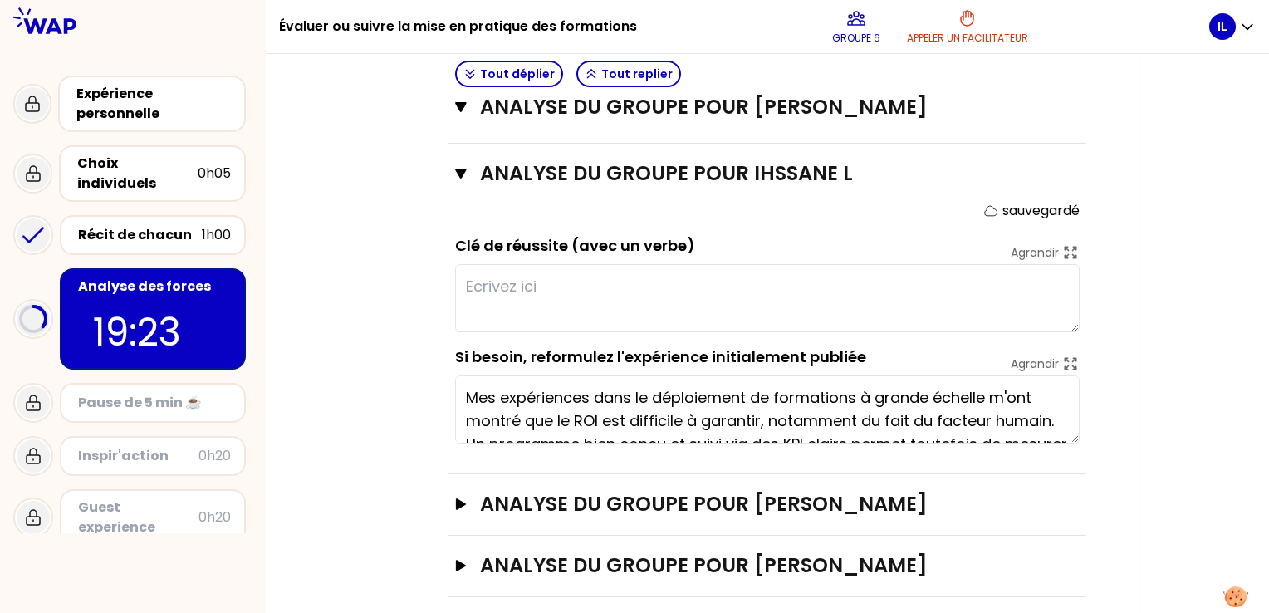
scroll to position [892, 0]
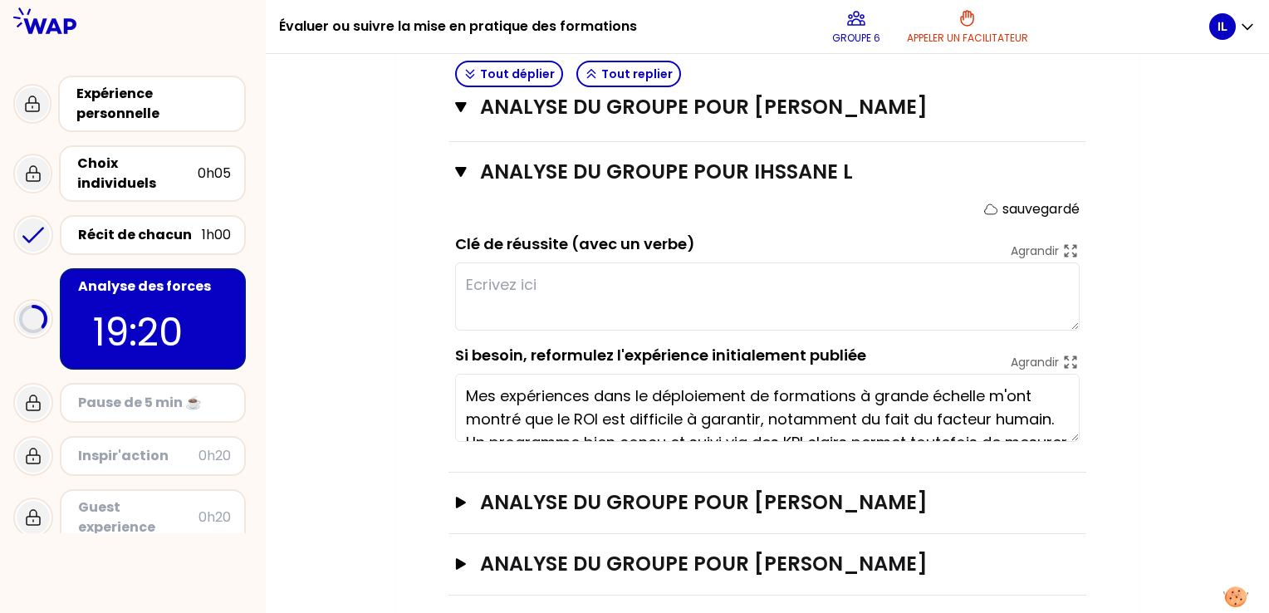
click at [540, 277] on textarea at bounding box center [767, 297] width 625 height 68
click at [714, 287] on textarea at bounding box center [767, 297] width 625 height 68
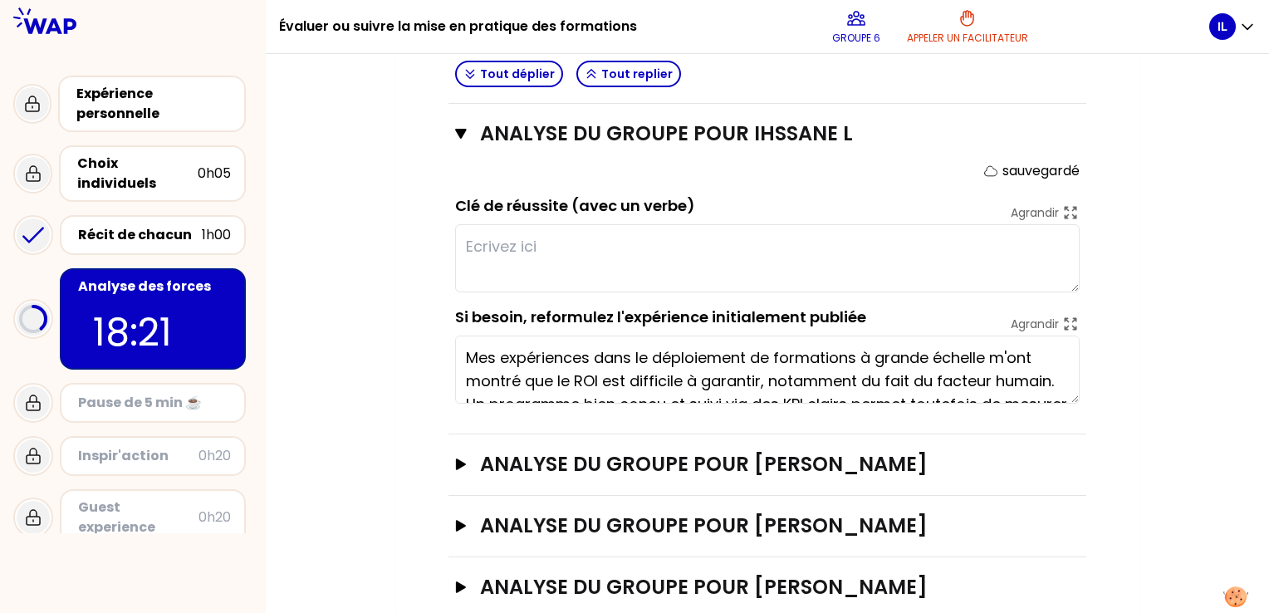
scroll to position [938, 0]
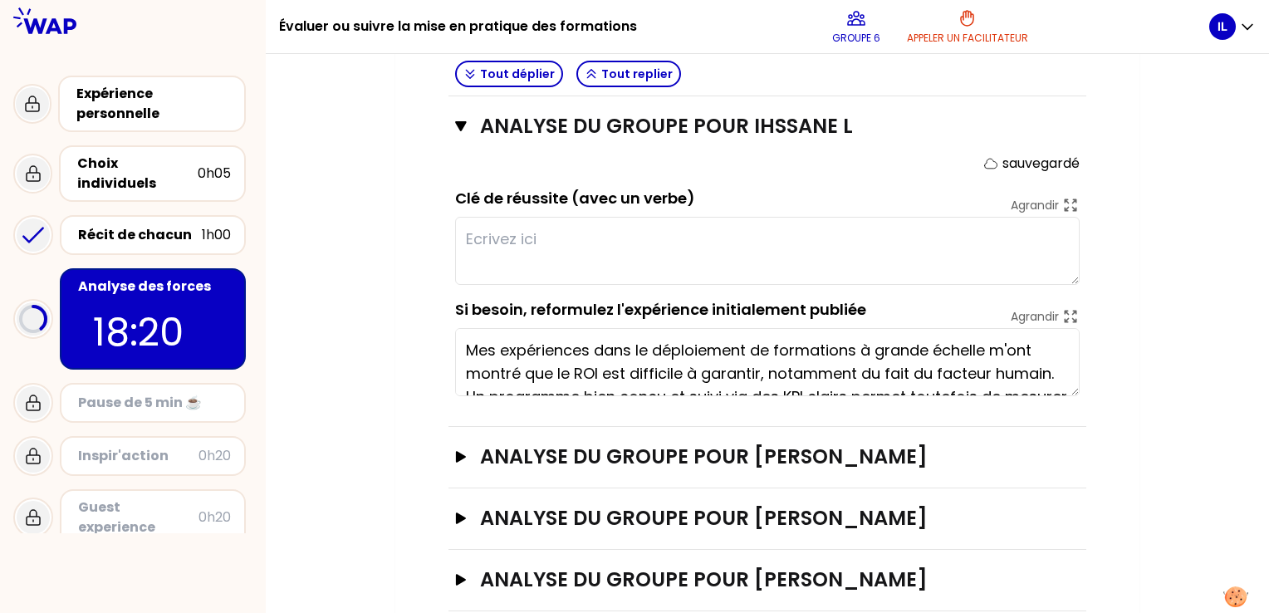
click at [554, 228] on textarea at bounding box center [767, 251] width 625 height 68
click at [556, 228] on textarea at bounding box center [767, 251] width 625 height 68
click at [553, 240] on textarea at bounding box center [767, 251] width 625 height 68
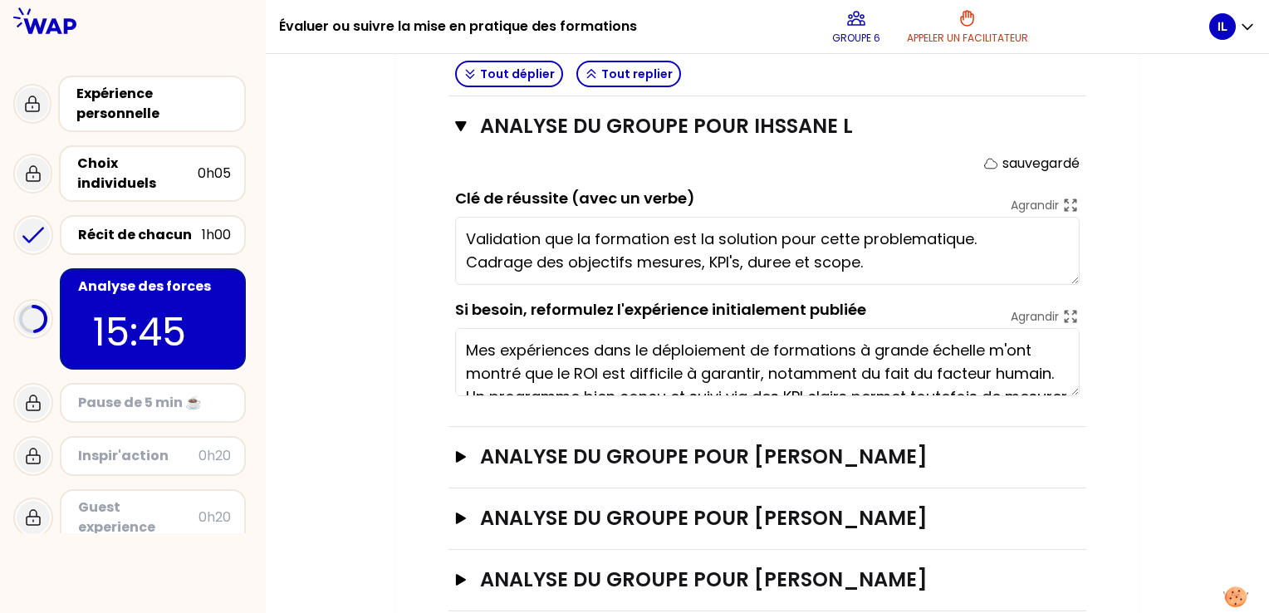
scroll to position [0, 0]
click at [911, 265] on textarea "Validation que la formation est la solution pour cette problematique. Cadrage d…" at bounding box center [767, 251] width 625 height 68
drag, startPoint x: 782, startPoint y: 259, endPoint x: 874, endPoint y: 263, distance: 92.3
click at [874, 263] on textarea "Validation que la formation est la solution pour cette problematique. Cadrage d…" at bounding box center [767, 251] width 625 height 68
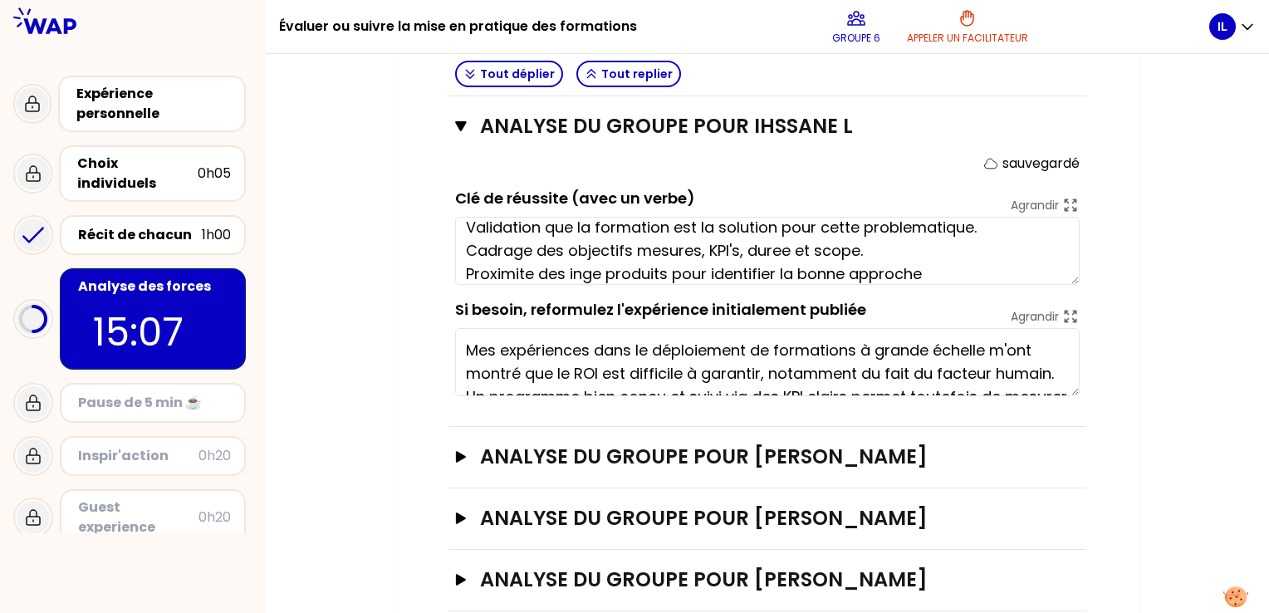
scroll to position [35, 0]
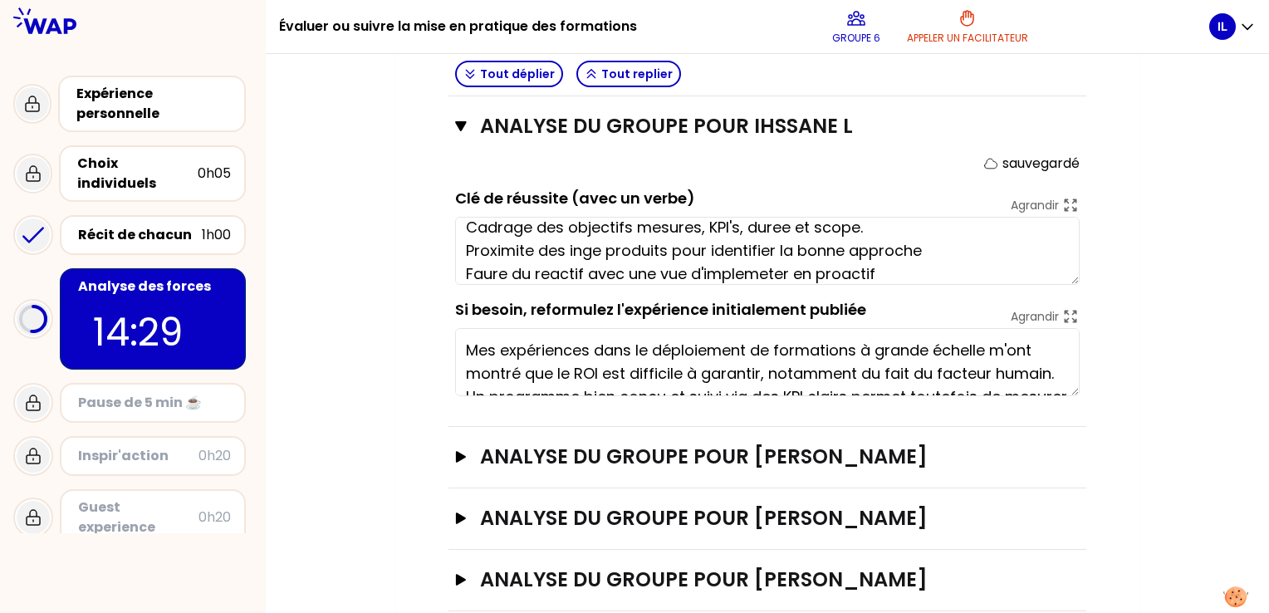
click at [492, 271] on textarea "Validation que la formation est la solution pour cette problematique. Cadrage d…" at bounding box center [767, 251] width 625 height 68
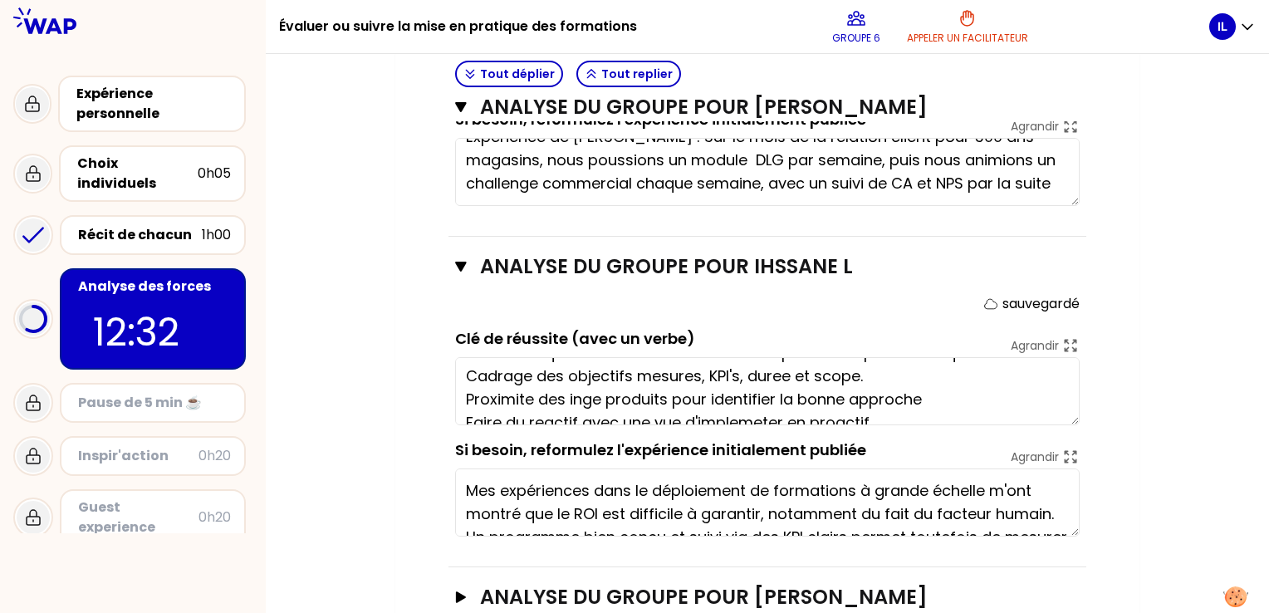
scroll to position [0, 0]
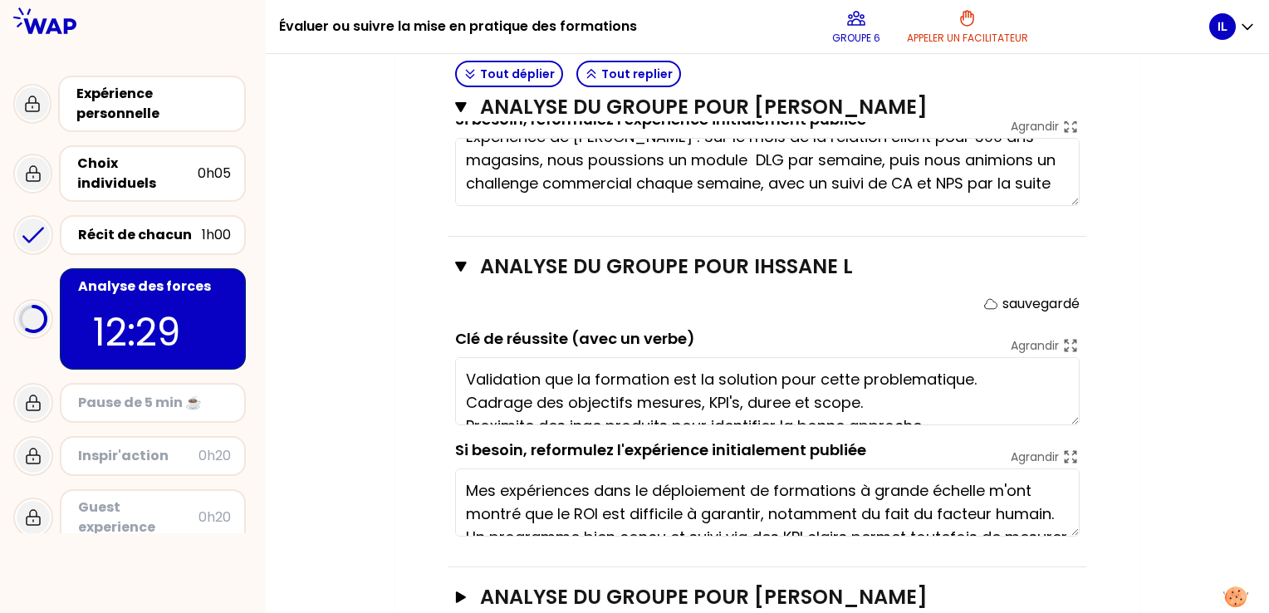
type textarea "Validation que la formation est la solution pour cette problematique. Cadrage d…"
drag, startPoint x: 924, startPoint y: 380, endPoint x: 1225, endPoint y: 359, distance: 301.5
click at [1225, 359] on div "Mon numéro de groupe : 6 Objectifs # 1. En groupe, identifiez collectivement la…" at bounding box center [768, 68] width 1004 height 1436
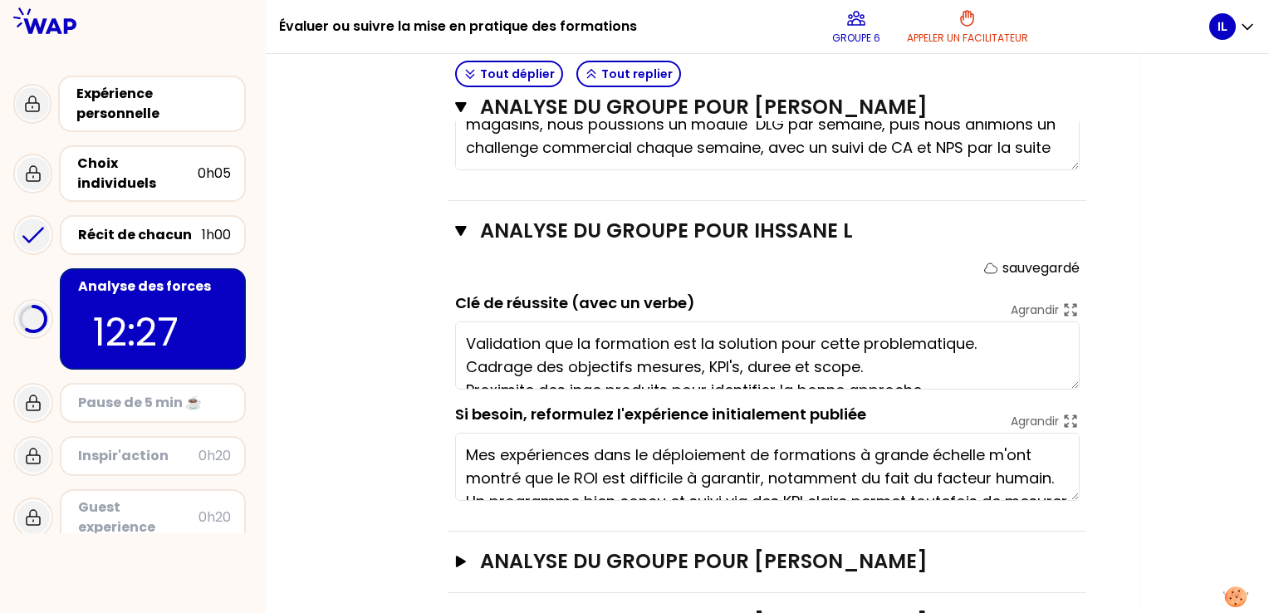
scroll to position [835, 0]
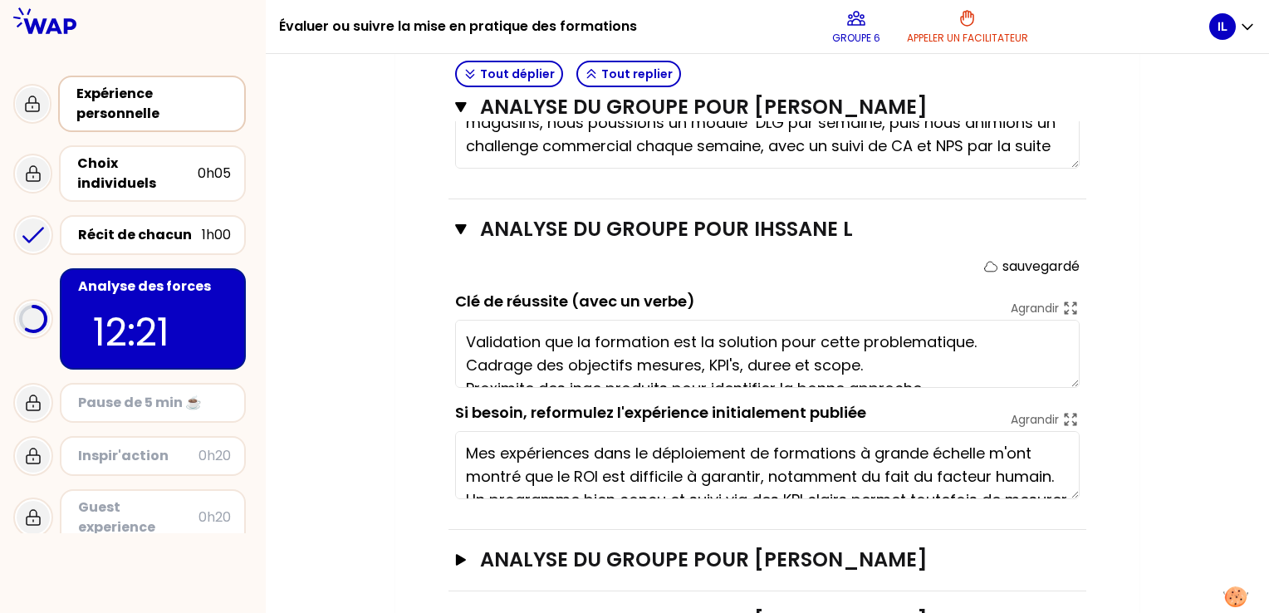
click at [162, 120] on div "Expérience personnelle" at bounding box center [153, 104] width 155 height 40
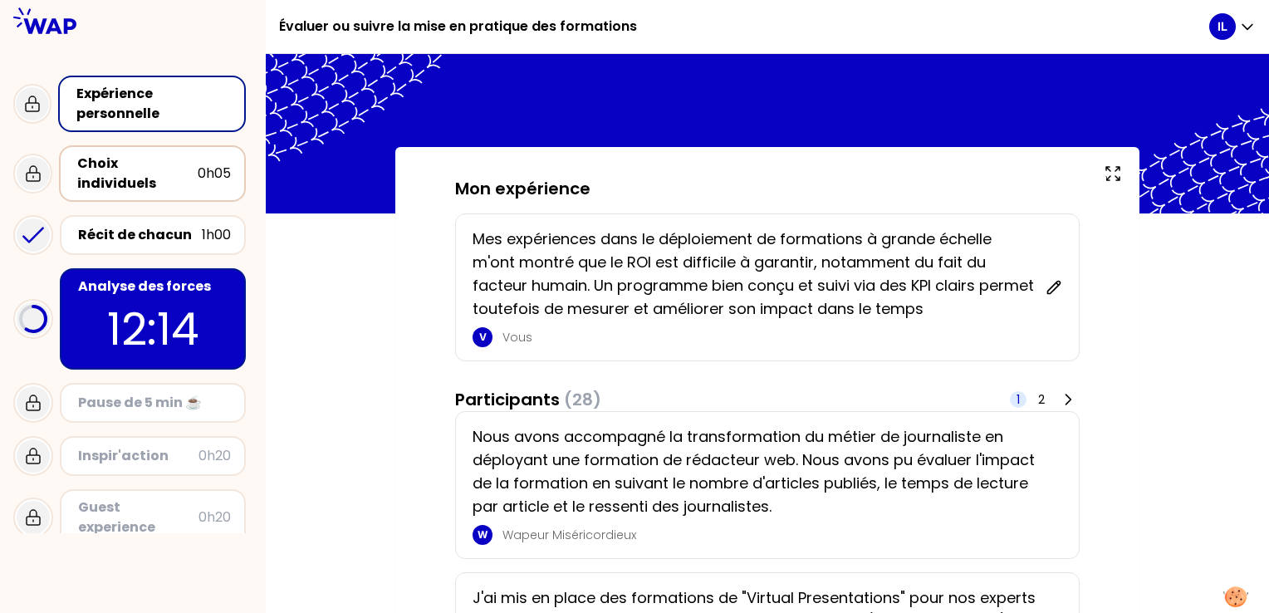
click at [196, 171] on div "Choix individuels" at bounding box center [137, 174] width 120 height 40
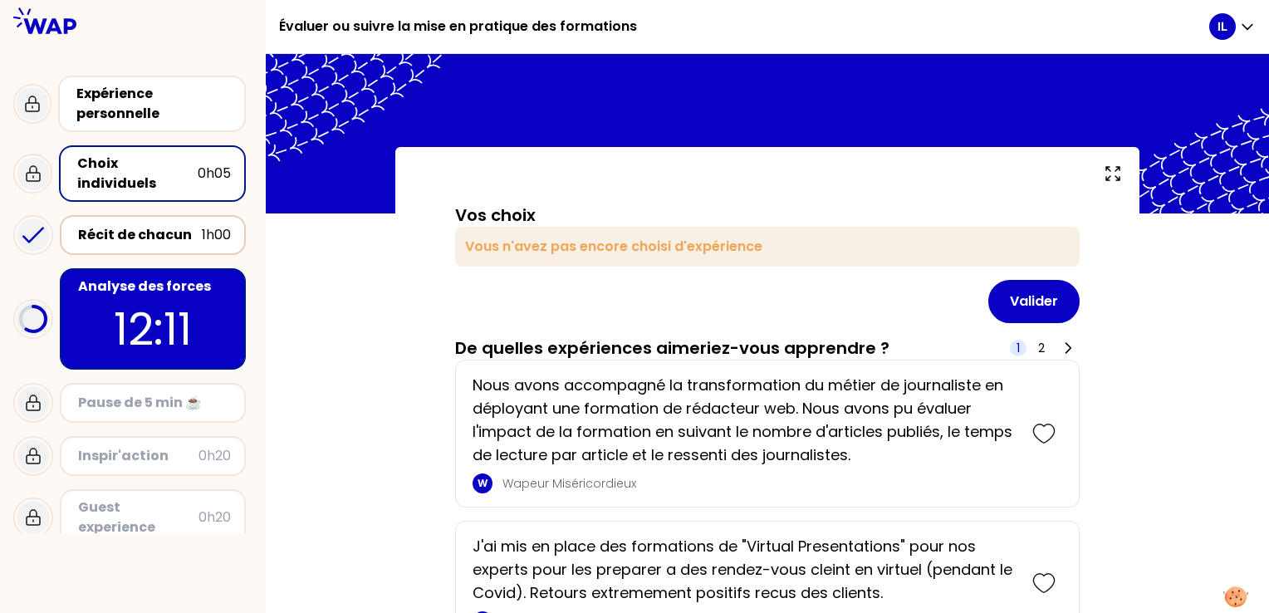
click at [114, 225] on div "Récit de chacun" at bounding box center [140, 235] width 124 height 20
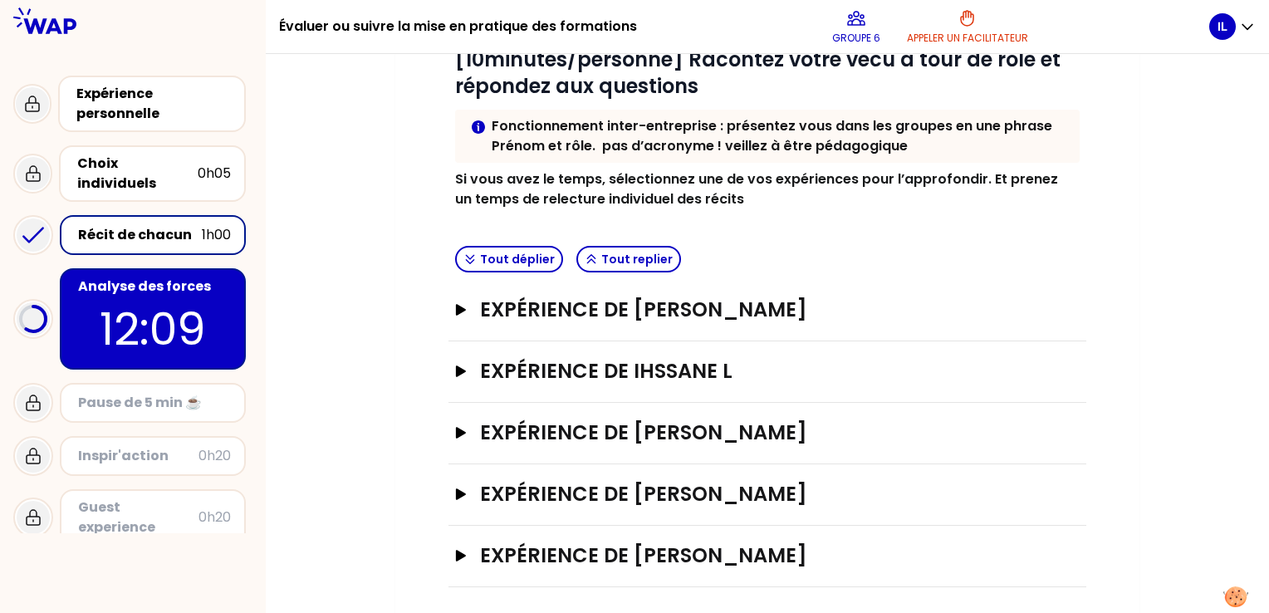
scroll to position [238, 0]
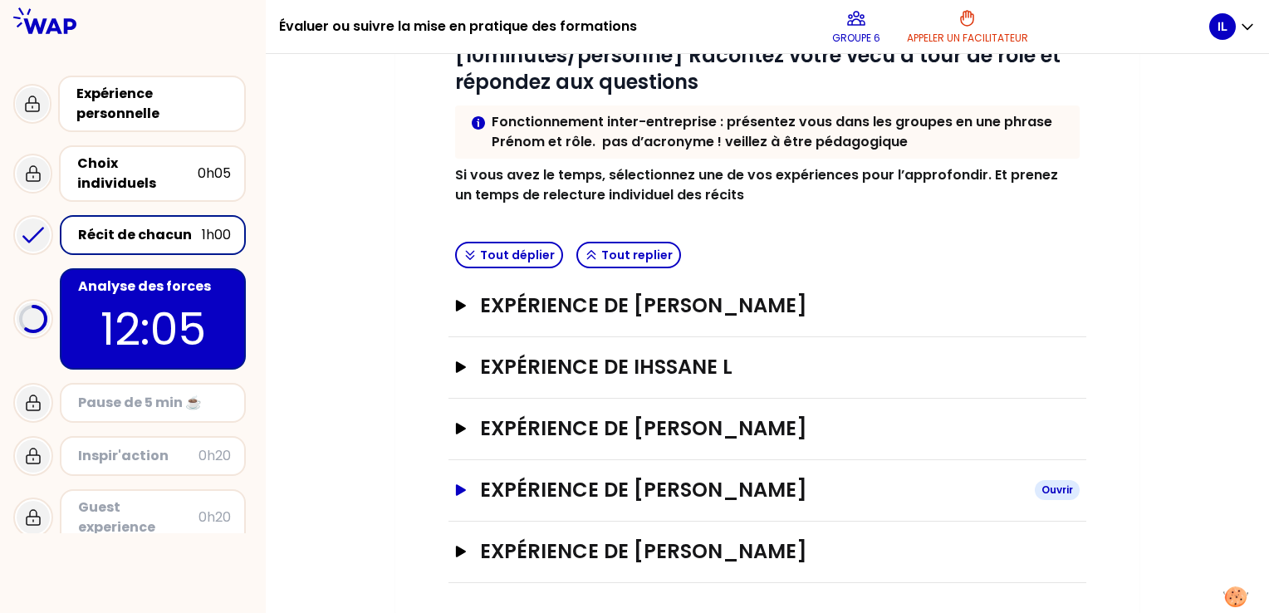
click at [465, 488] on icon "button" at bounding box center [461, 490] width 10 height 12
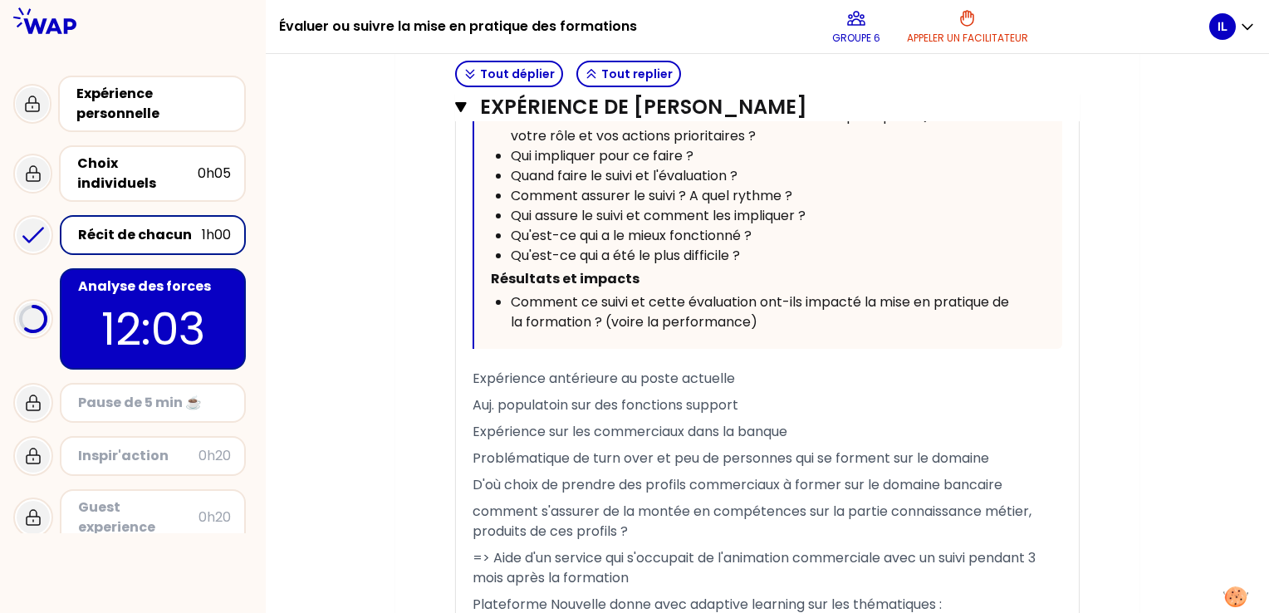
scroll to position [1318, 0]
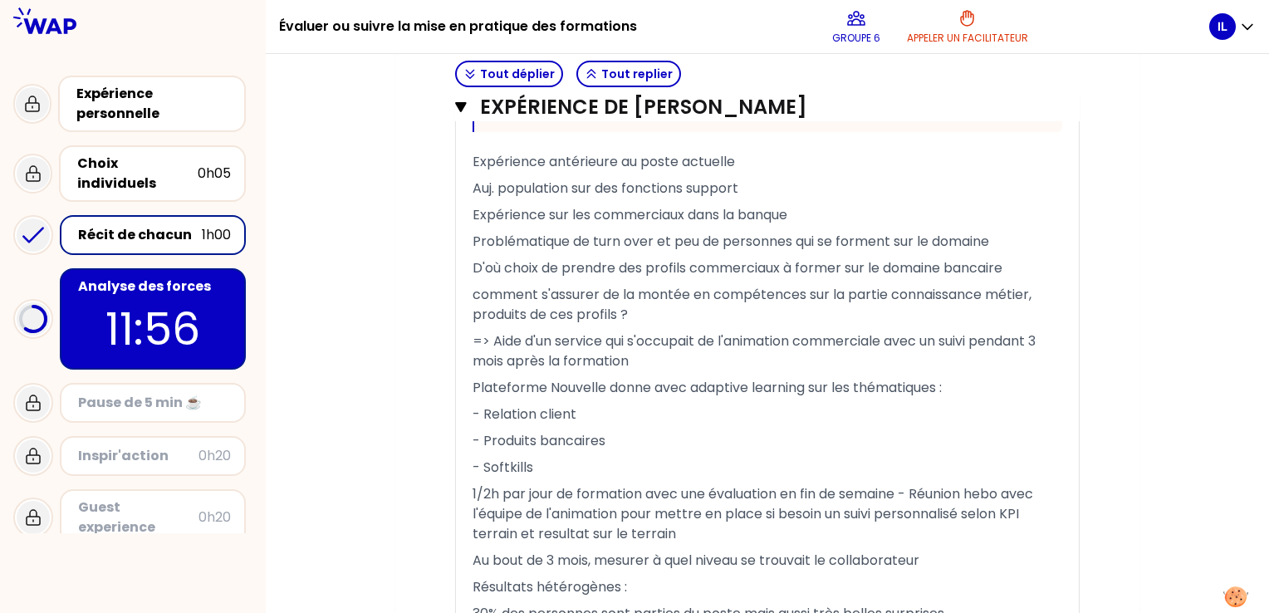
click at [502, 461] on span "- Softkills" at bounding box center [503, 467] width 61 height 19
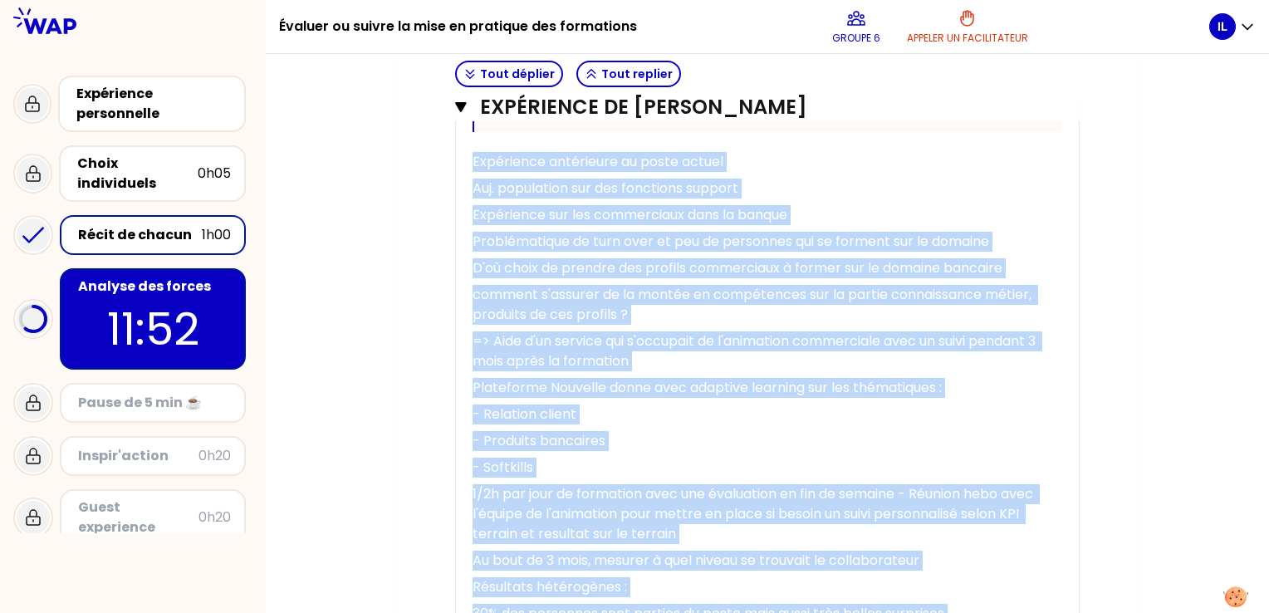
copy div "« Lore ip dolorsit am consectet adipisc eli seddoeiusmo te incidid utlabore, e’…"
click at [704, 395] on p "Plateforme Nouvelle donne avec adaptive learning sur les thématiques :" at bounding box center [768, 388] width 590 height 27
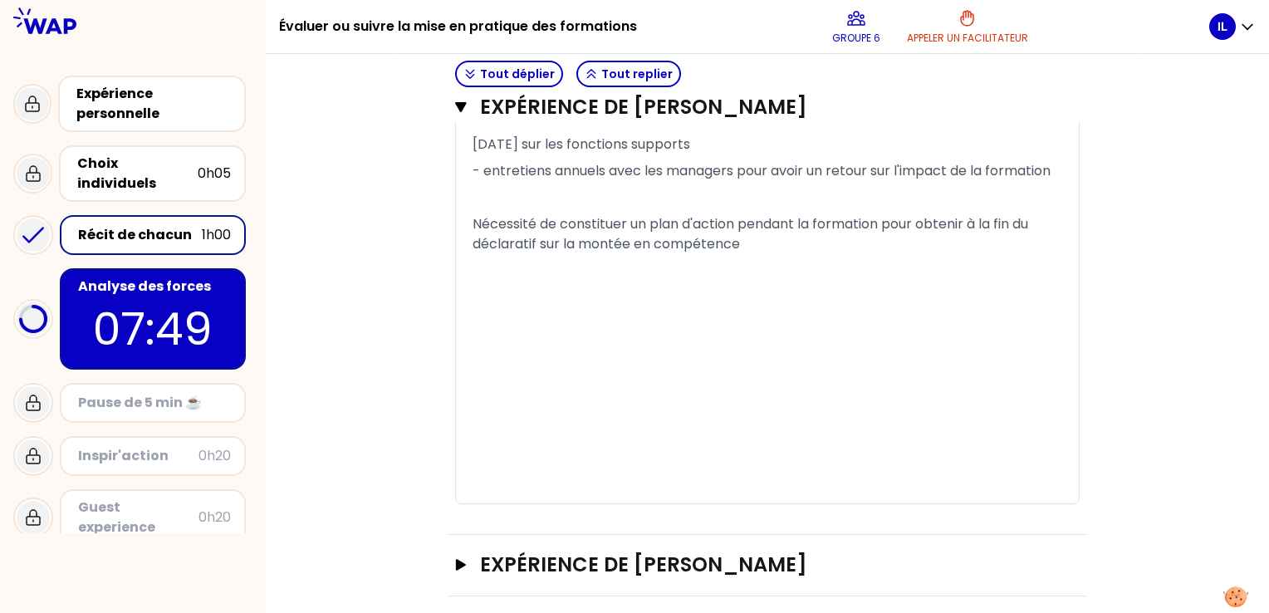
scroll to position [1854, 0]
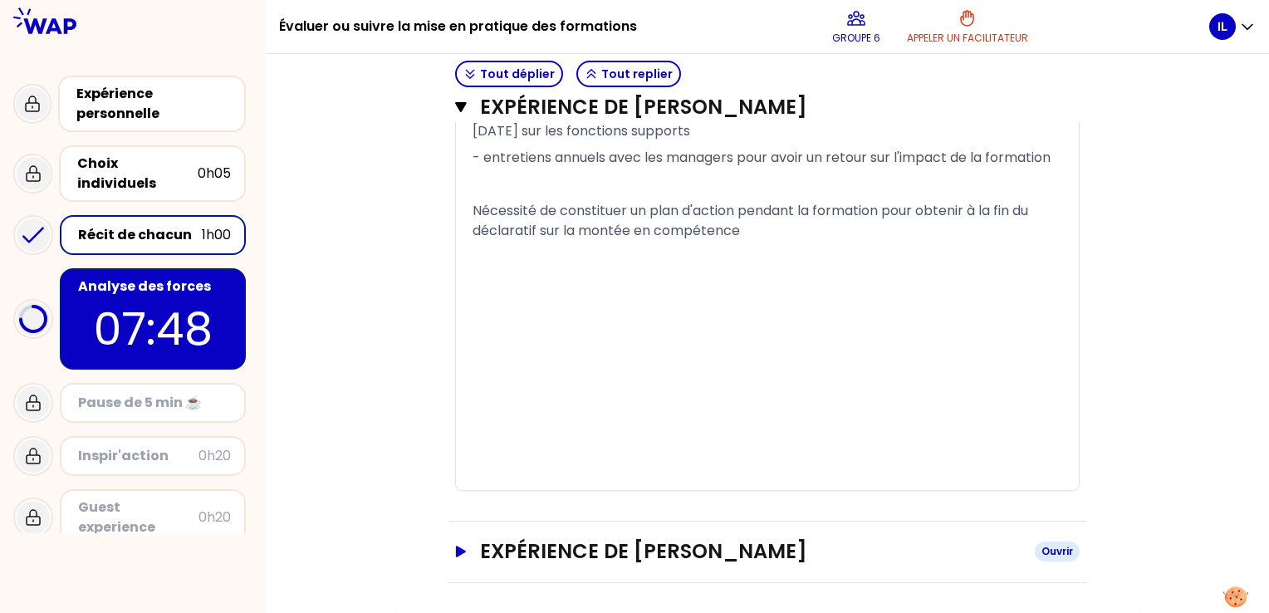
click at [458, 548] on icon "button" at bounding box center [461, 552] width 10 height 12
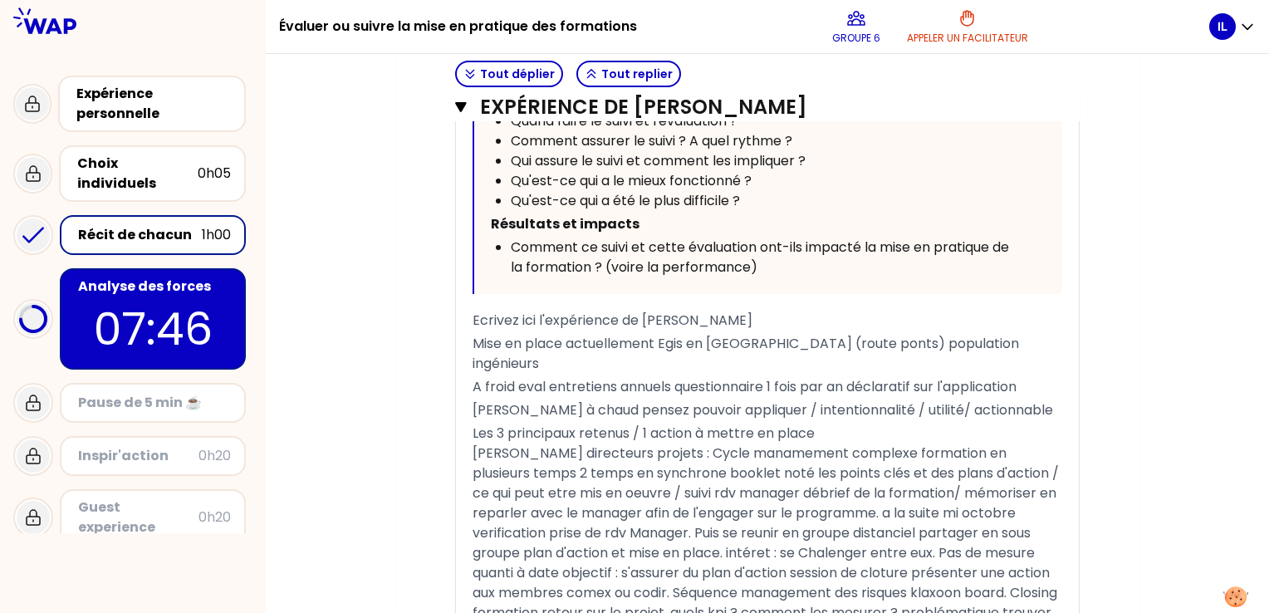
scroll to position [3004, 0]
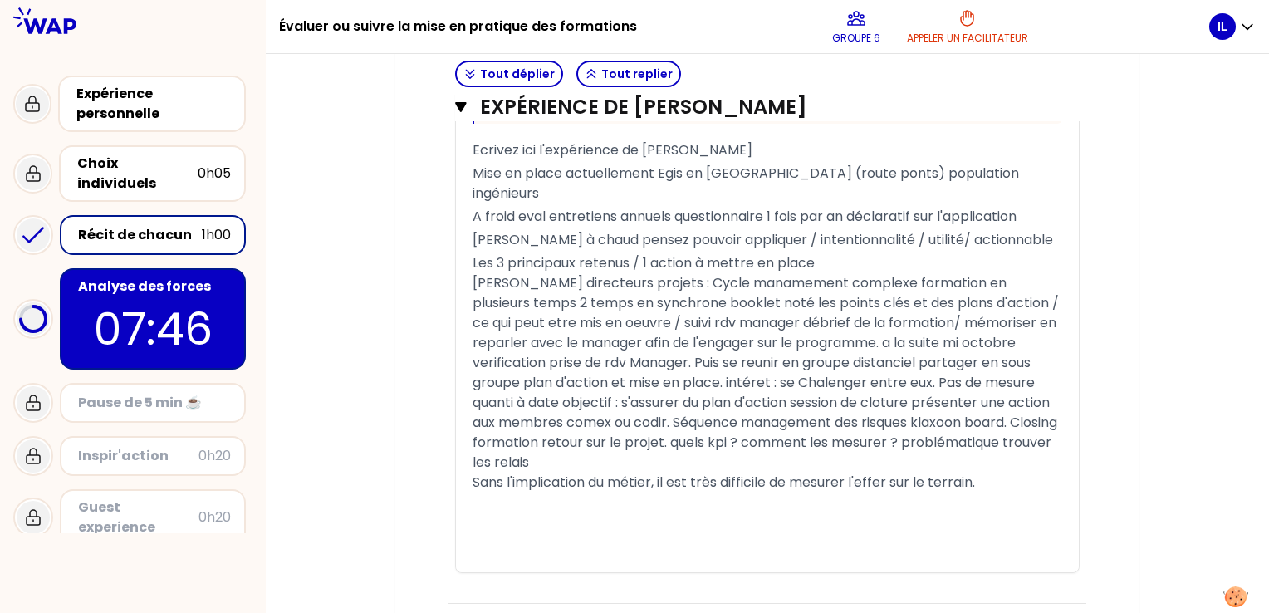
click at [712, 330] on span "[PERSON_NAME] directeurs projets : Cycle manamement complexe formation en plusi…" at bounding box center [768, 372] width 590 height 199
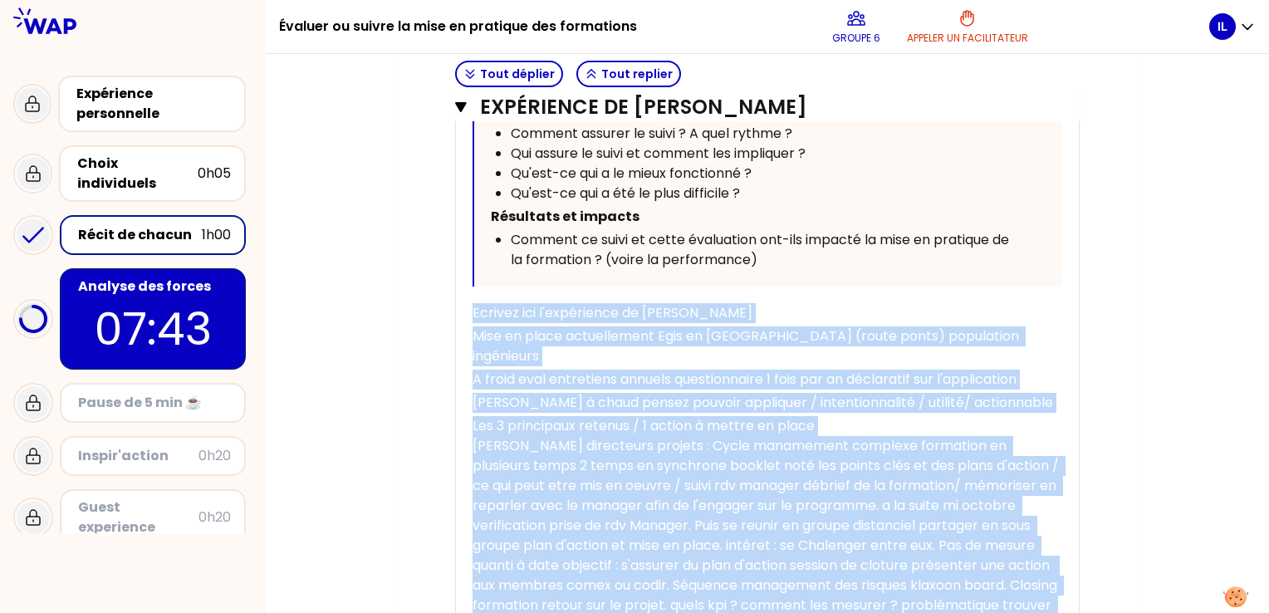
scroll to position [2838, 0]
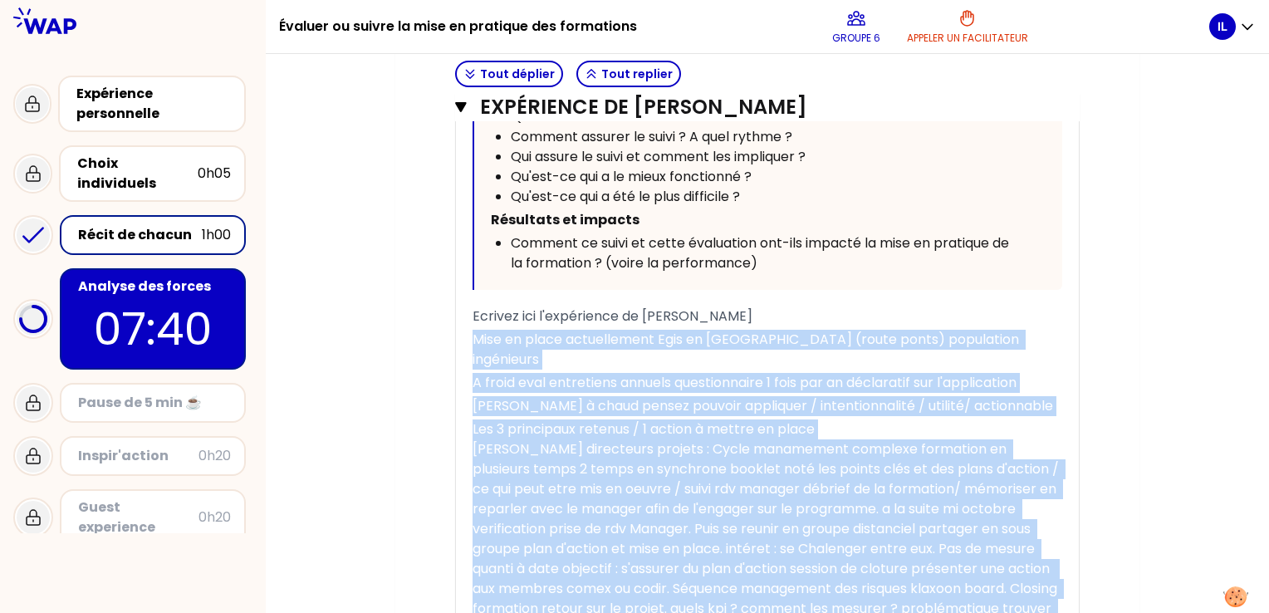
drag, startPoint x: 993, startPoint y: 467, endPoint x: 475, endPoint y: 334, distance: 534.4
click at [475, 334] on div "« J'ai systématisé les évaluations à chaud mais je n'ai pas réussi pour le mome…" at bounding box center [768, 195] width 590 height 1087
copy div "Lore ip dolor sitametconse Adip el SED (doeiu tempo) incididunt utlaboreet D ma…"
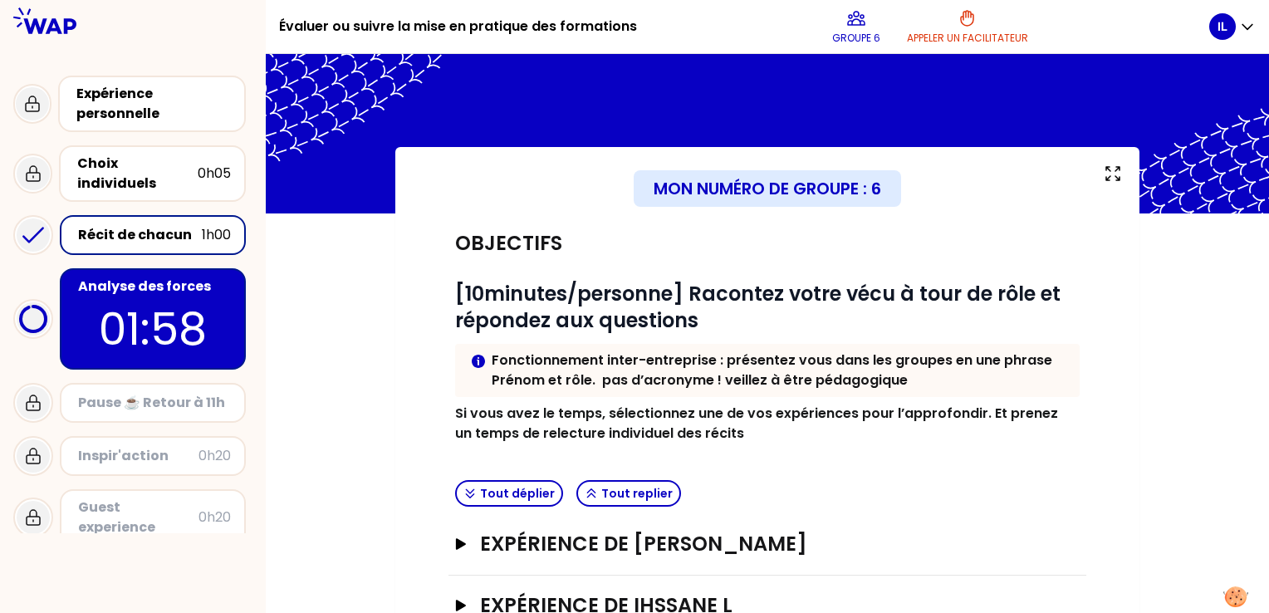
scroll to position [332, 0]
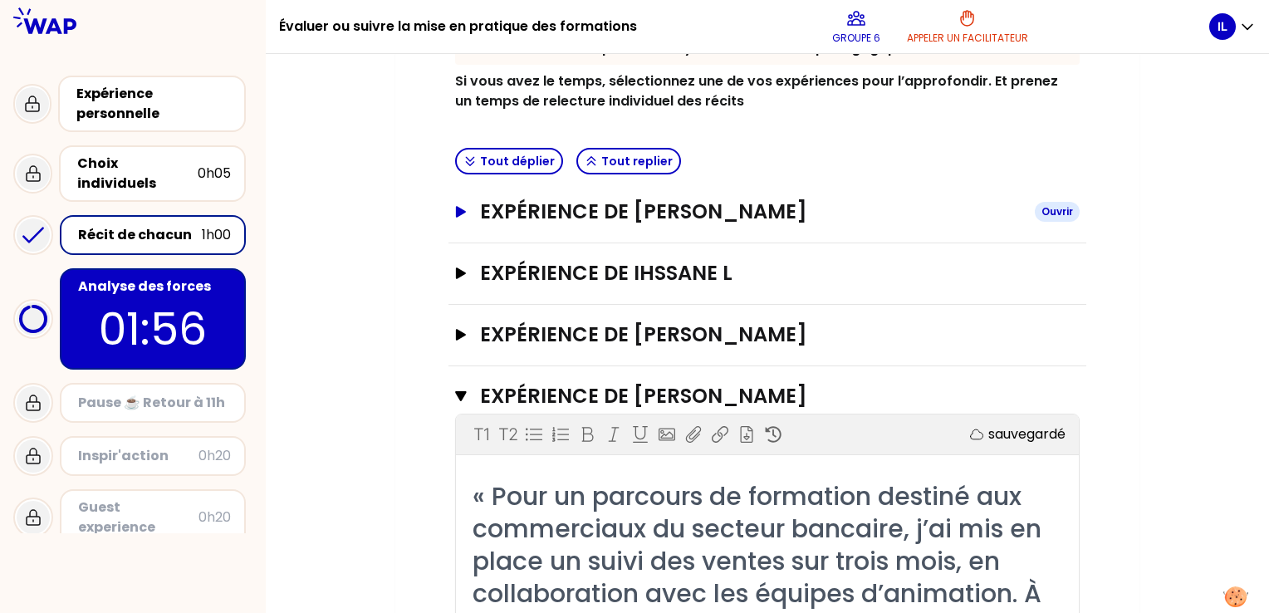
click at [462, 217] on button "Expérience de [PERSON_NAME]" at bounding box center [767, 212] width 625 height 27
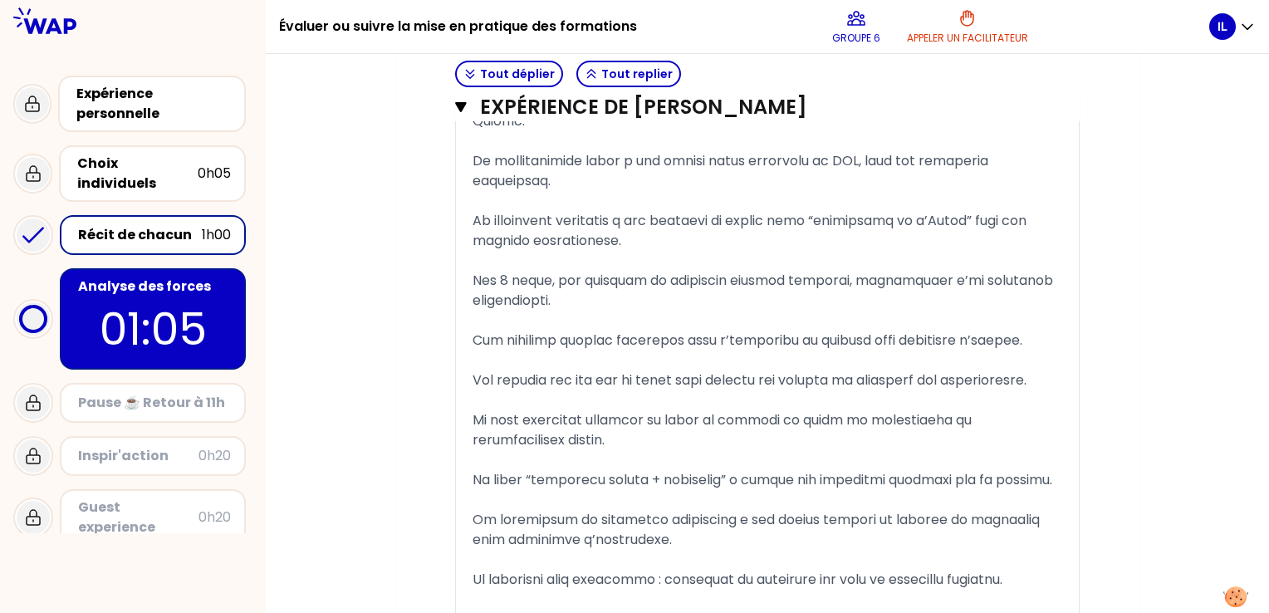
scroll to position [997, 0]
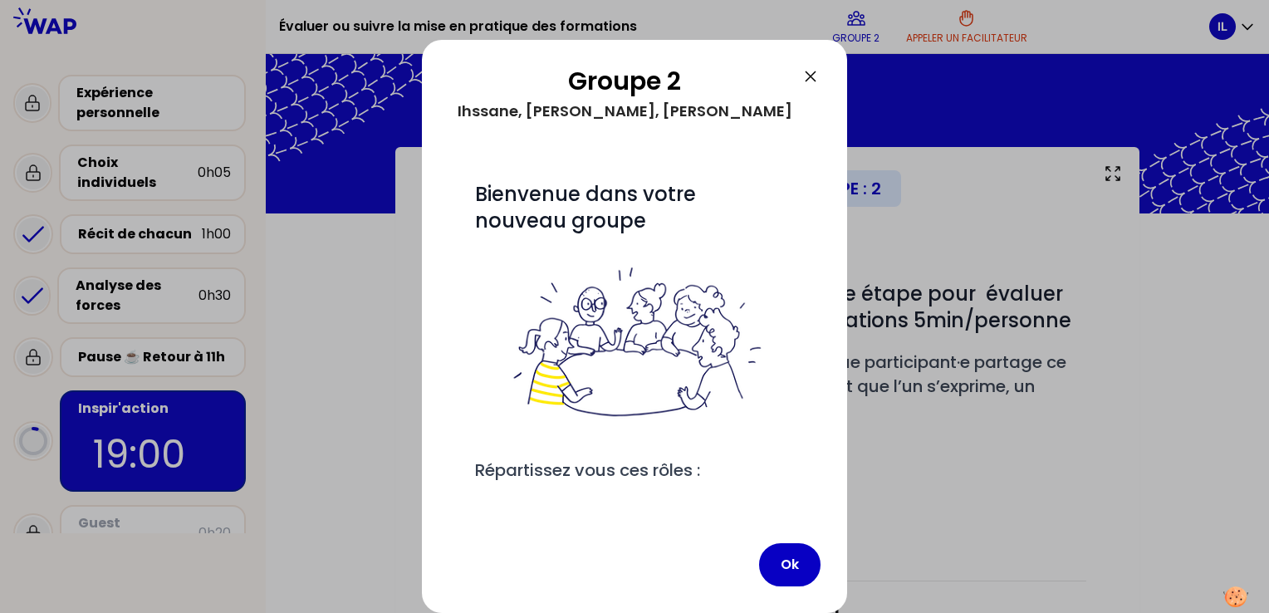
click at [812, 78] on icon at bounding box center [811, 76] width 10 height 10
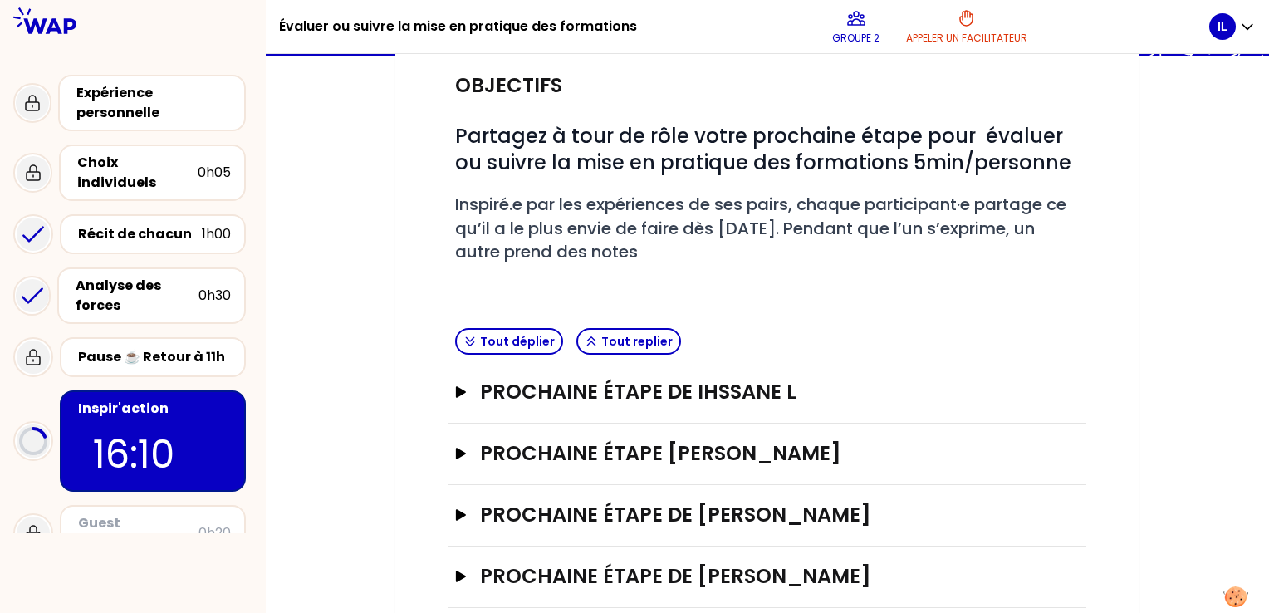
scroll to position [166, 0]
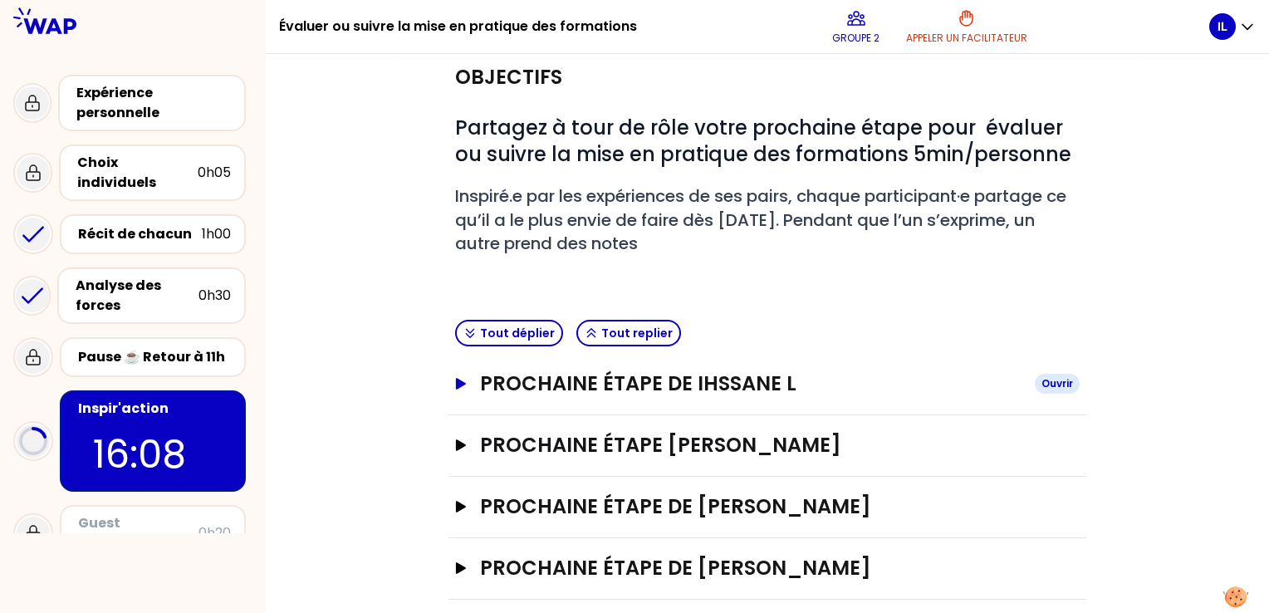
drag, startPoint x: 462, startPoint y: 380, endPoint x: 476, endPoint y: 383, distance: 14.3
click at [462, 381] on icon "button" at bounding box center [461, 384] width 10 height 12
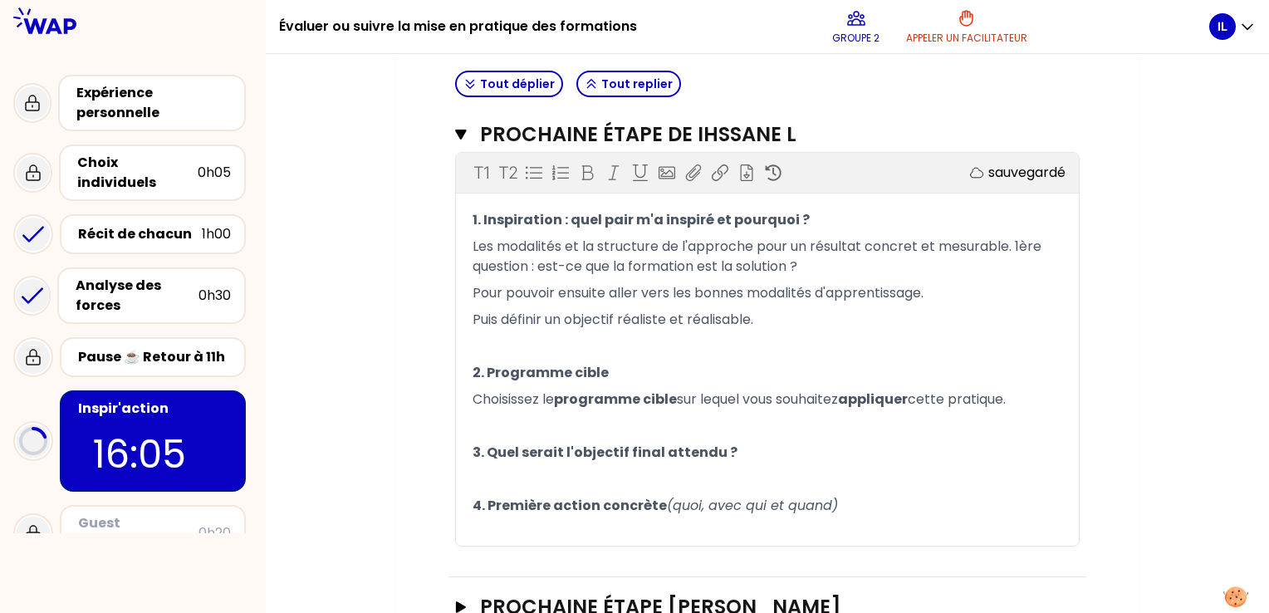
scroll to position [498, 0]
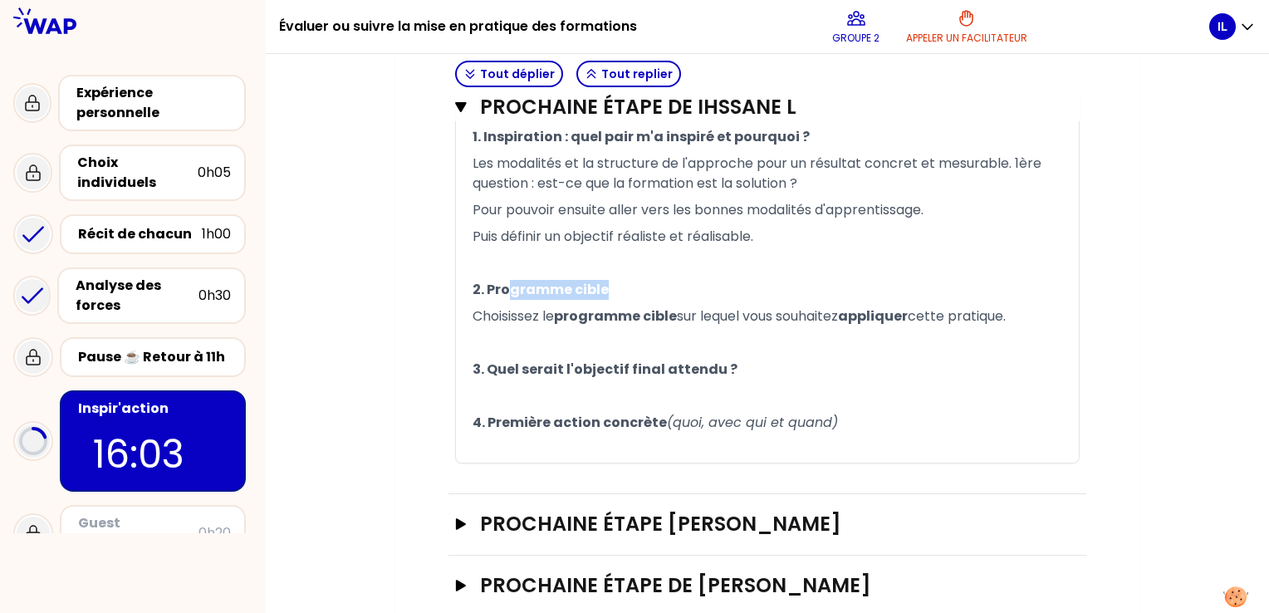
drag, startPoint x: 507, startPoint y: 288, endPoint x: 621, endPoint y: 290, distance: 114.7
click at [621, 290] on p "2. Programme cible" at bounding box center [768, 290] width 590 height 27
drag, startPoint x: 512, startPoint y: 367, endPoint x: 706, endPoint y: 361, distance: 194.5
click at [706, 361] on span "3. Quel serait l'objectif final attendu ?" at bounding box center [605, 369] width 265 height 19
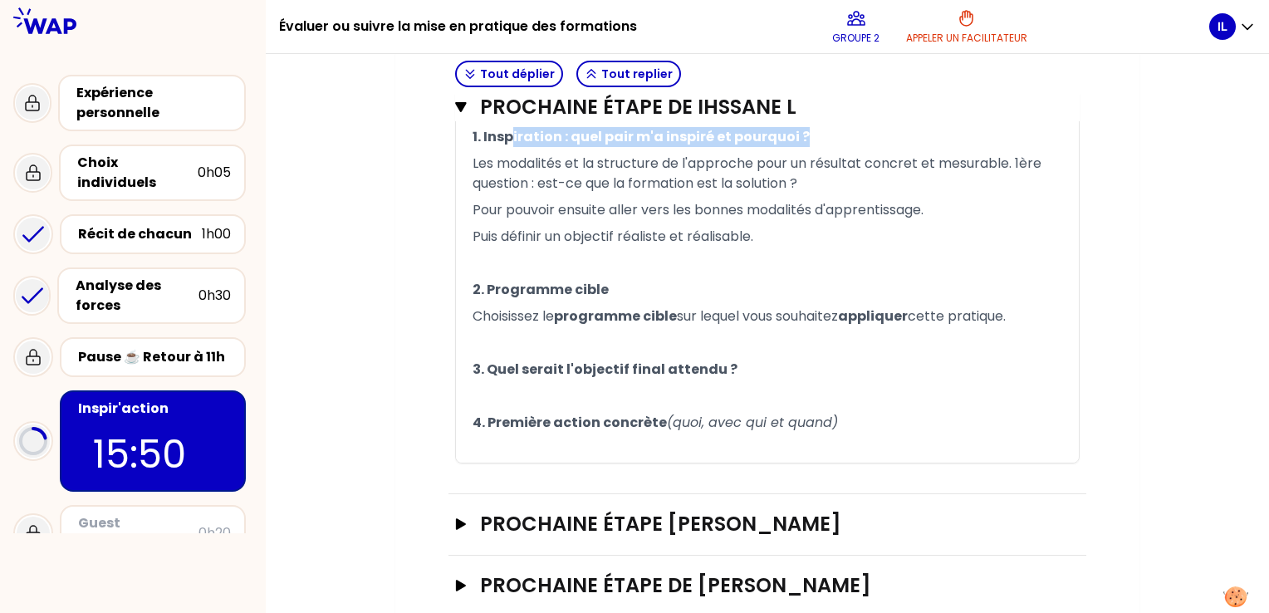
drag, startPoint x: 508, startPoint y: 138, endPoint x: 808, endPoint y: 132, distance: 300.0
click at [808, 132] on p "1. Inspiration : quel pair m'a inspiré et pourquoi ?" at bounding box center [768, 137] width 590 height 27
drag, startPoint x: 479, startPoint y: 135, endPoint x: 825, endPoint y: 138, distance: 346.4
click at [825, 138] on p "1. Inspiration : quel pair m'a inspiré et pourquoi ?" at bounding box center [768, 137] width 590 height 27
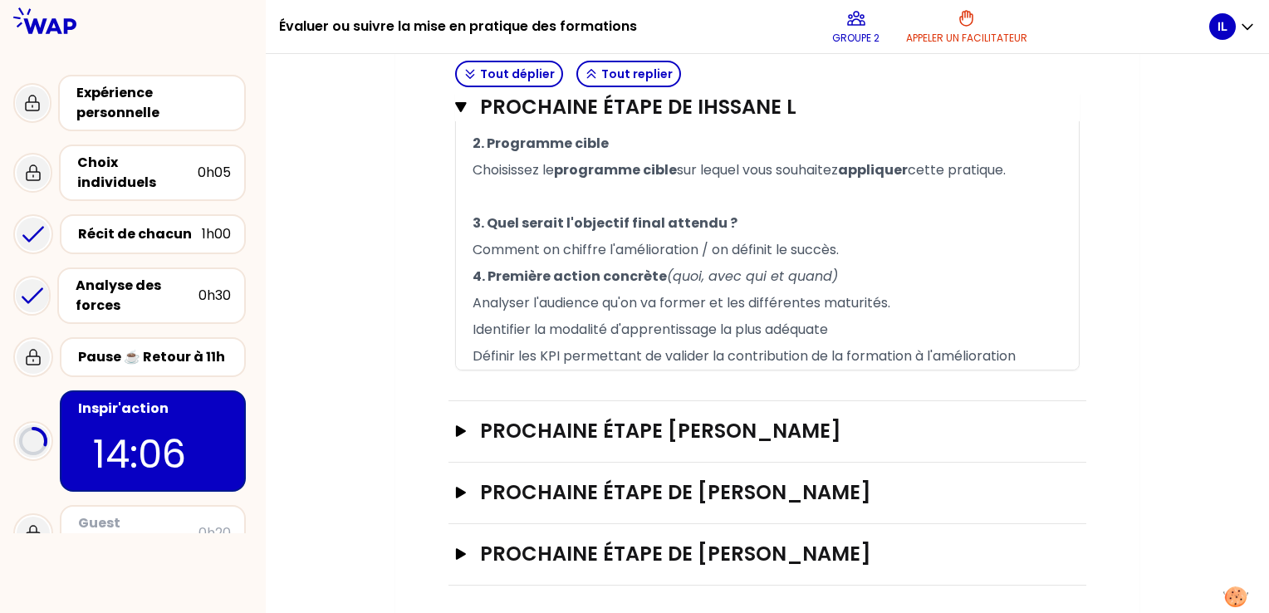
scroll to position [646, 0]
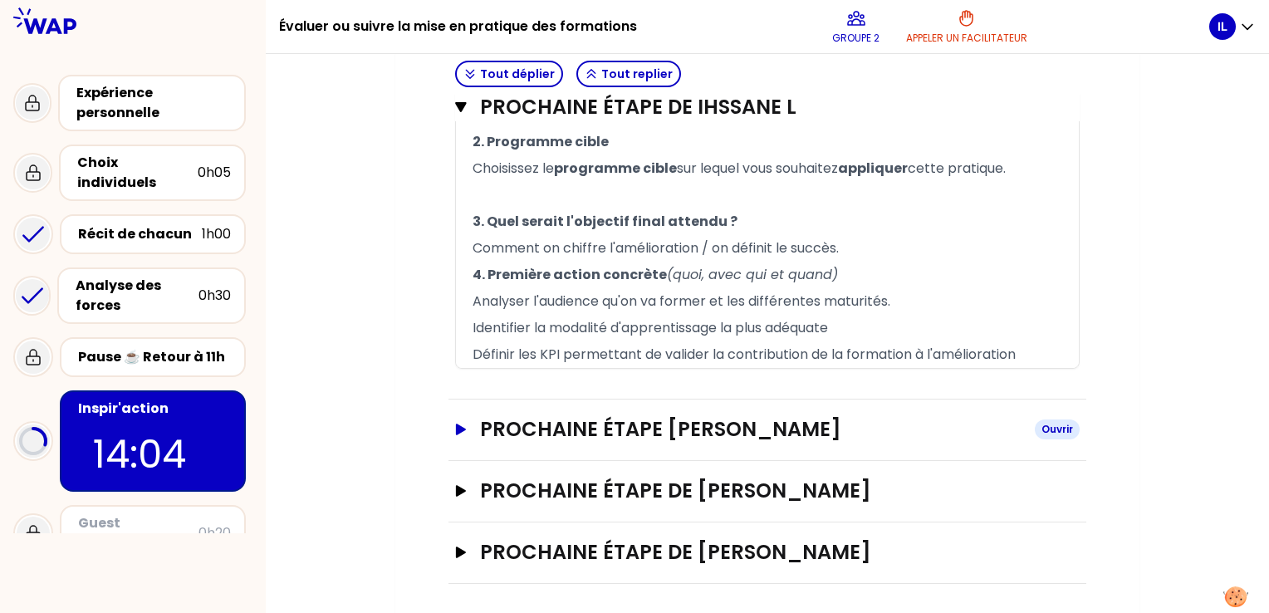
click at [466, 428] on icon "button" at bounding box center [460, 430] width 13 height 12
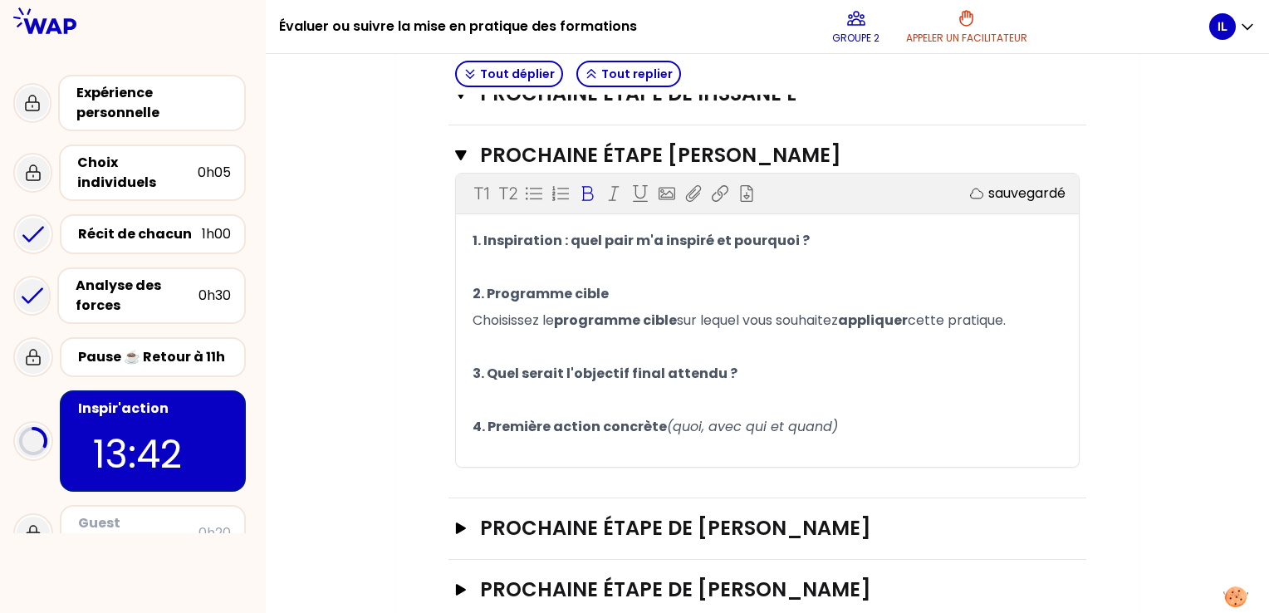
scroll to position [957, 0]
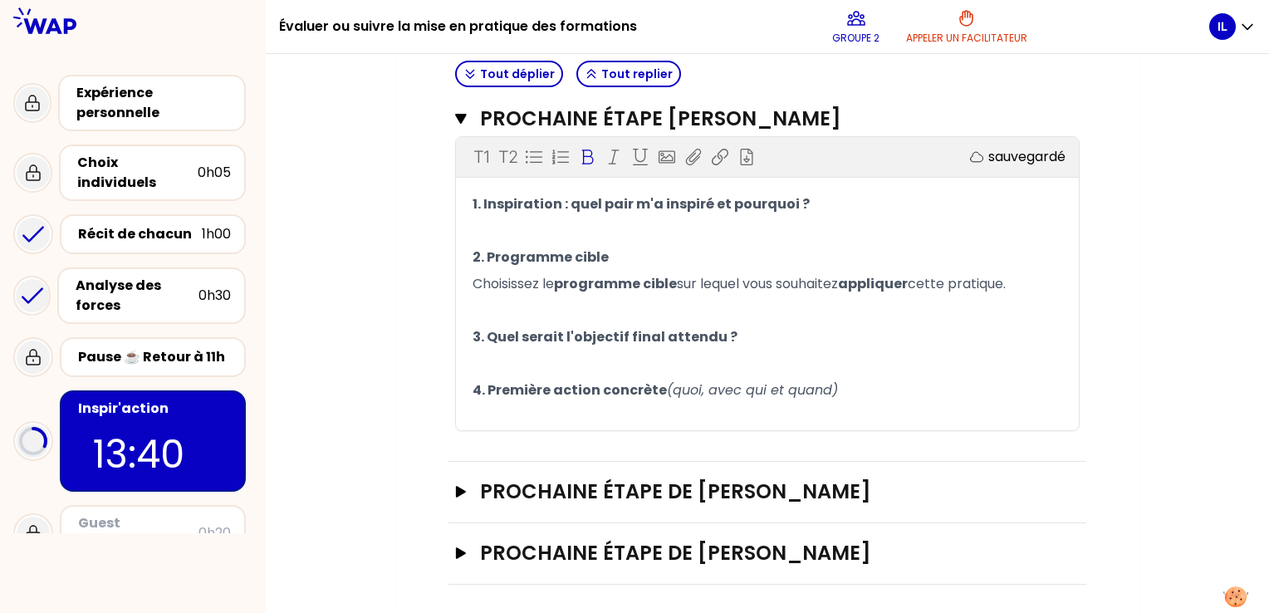
click at [613, 364] on p "﻿" at bounding box center [768, 364] width 590 height 27
click at [463, 491] on icon "button" at bounding box center [460, 492] width 13 height 12
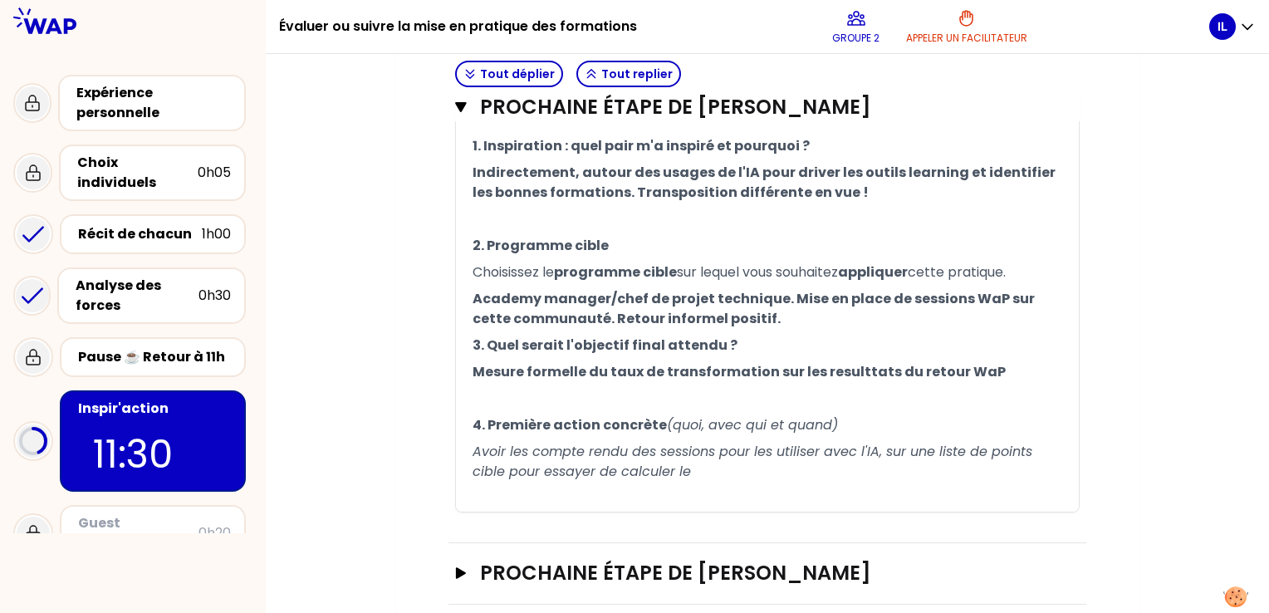
scroll to position [1325, 0]
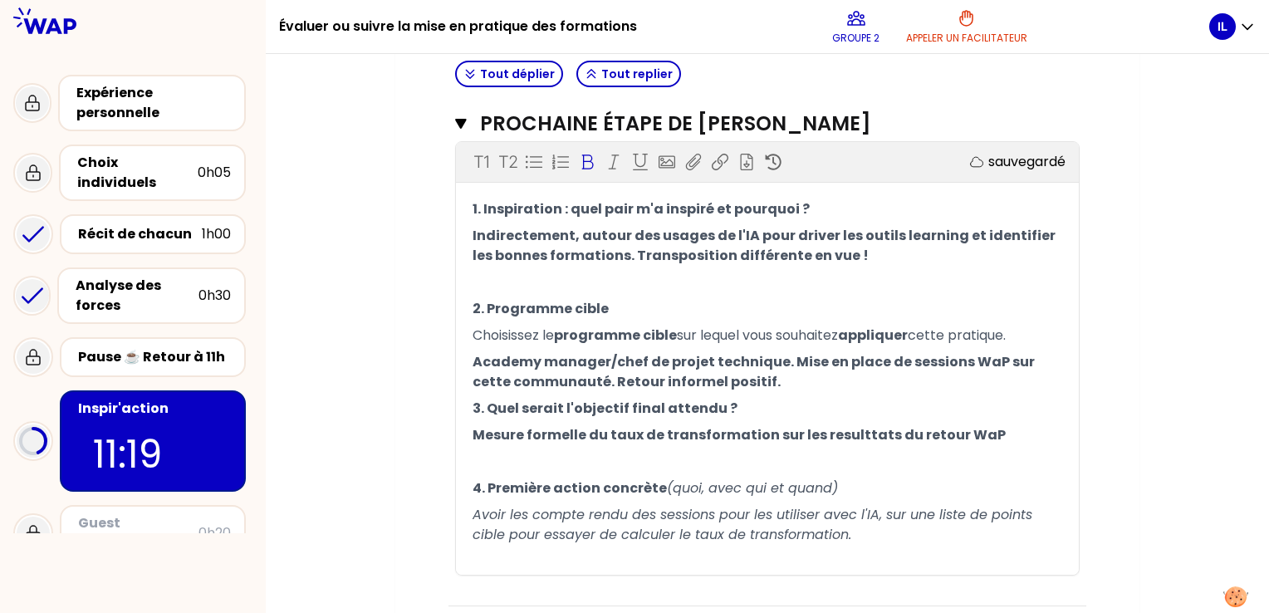
click at [498, 458] on p "﻿" at bounding box center [768, 462] width 590 height 27
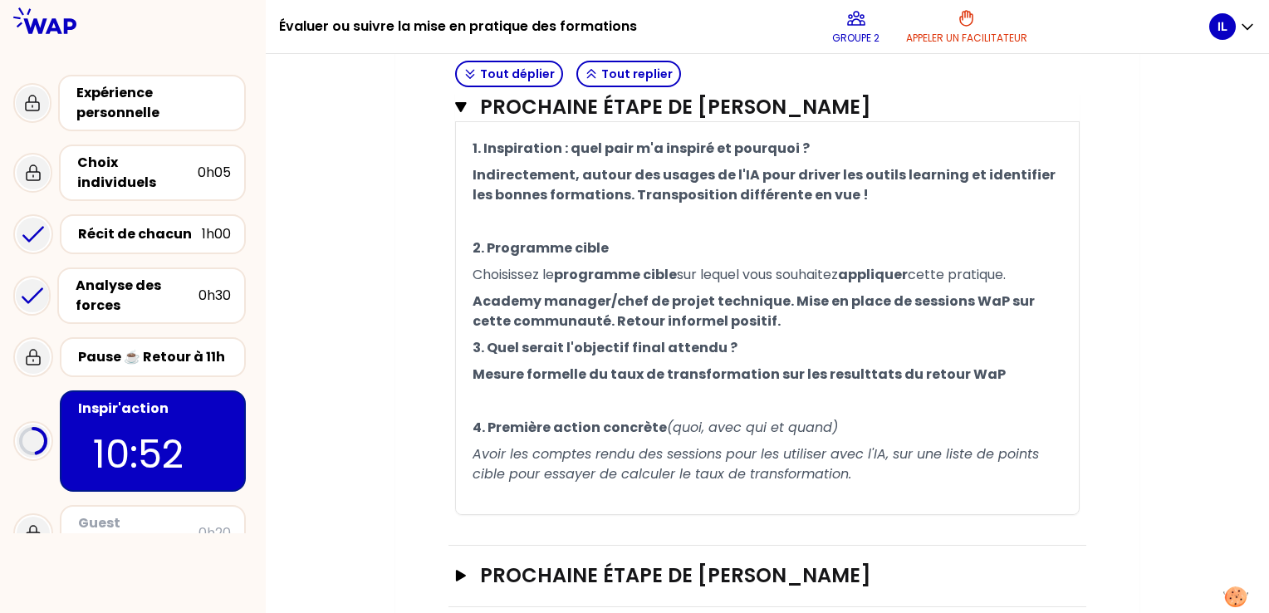
scroll to position [1408, 0]
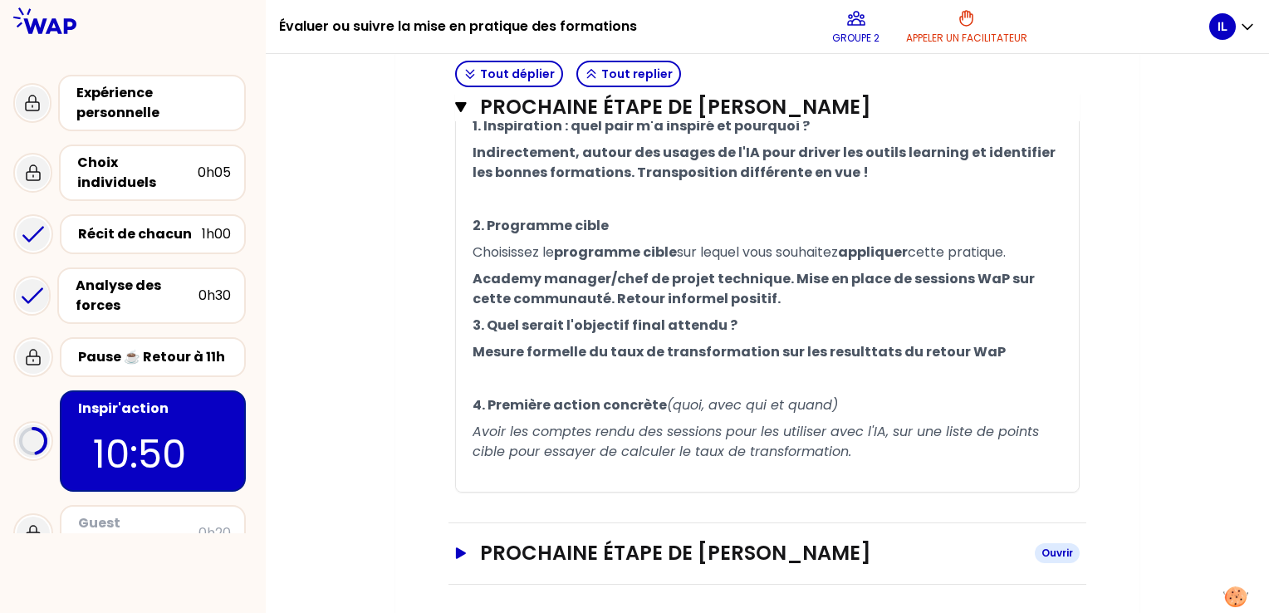
click at [465, 547] on icon "button" at bounding box center [460, 553] width 13 height 12
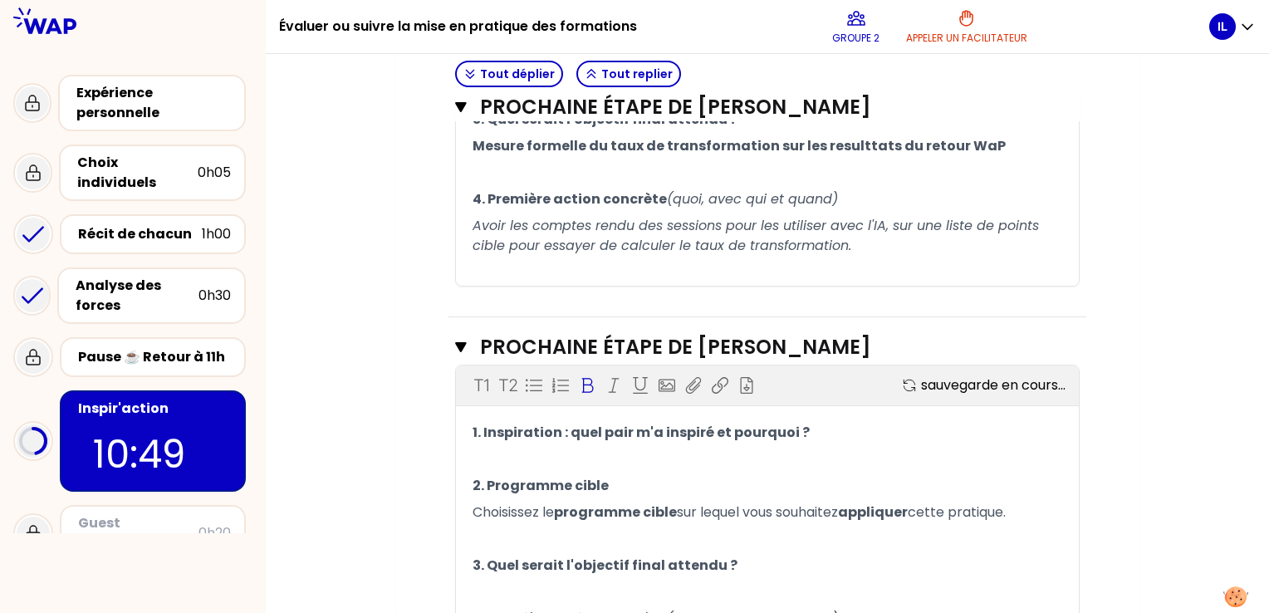
scroll to position [1719, 0]
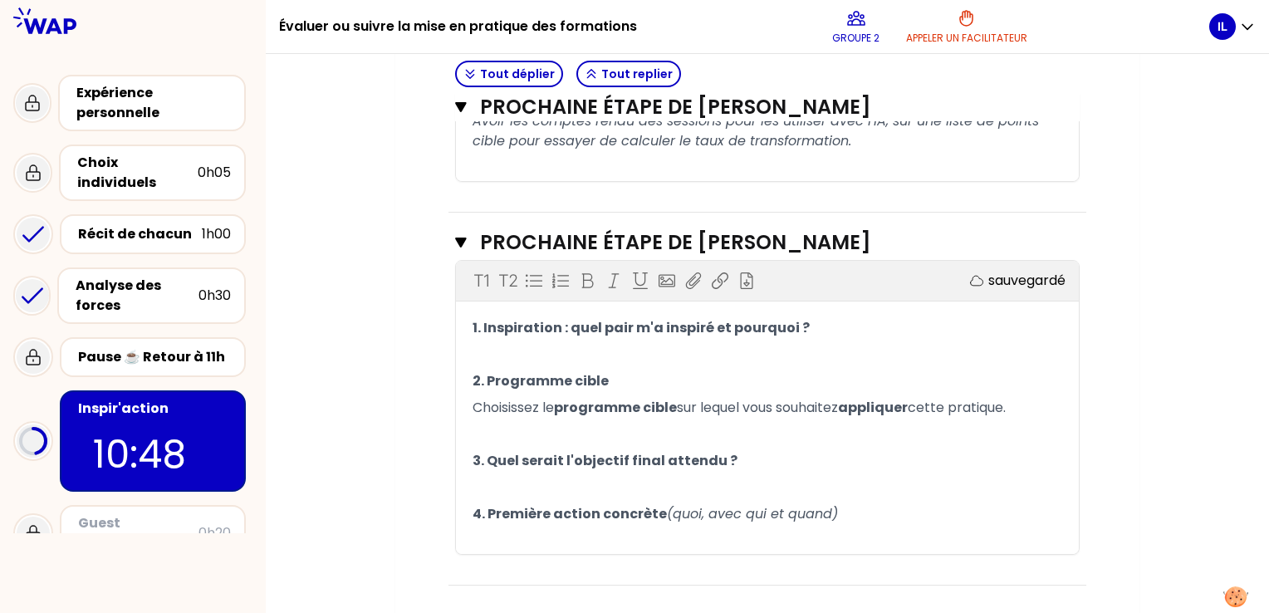
click at [493, 347] on p "﻿" at bounding box center [768, 354] width 590 height 27
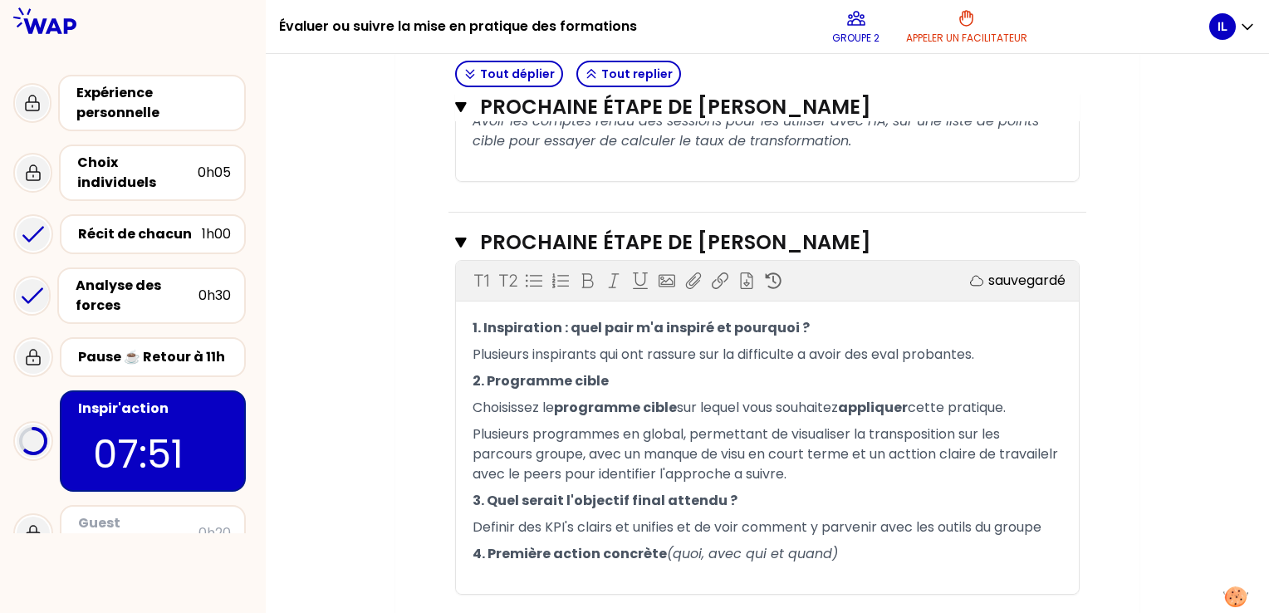
click at [574, 570] on p "﻿" at bounding box center [768, 580] width 590 height 27
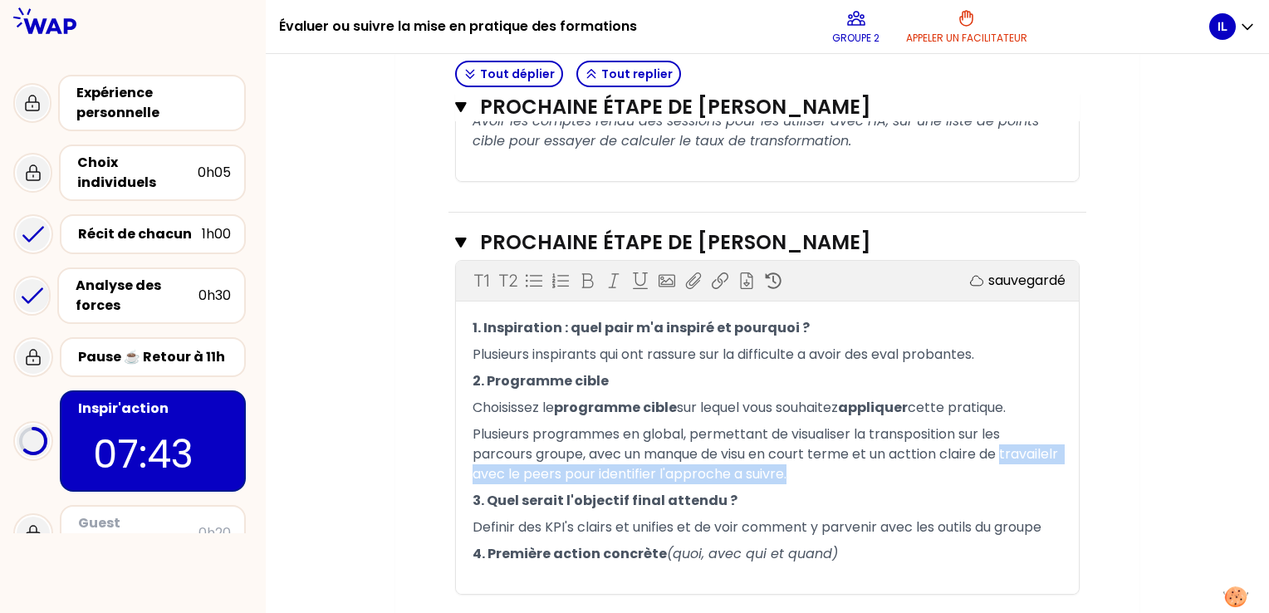
drag, startPoint x: 852, startPoint y: 471, endPoint x: 469, endPoint y: 464, distance: 383.1
click at [469, 464] on div "1. Inspiration : quel pair m'a inspiré et pourquoi ? Plusieurs inspirants qui o…" at bounding box center [767, 454] width 623 height 279
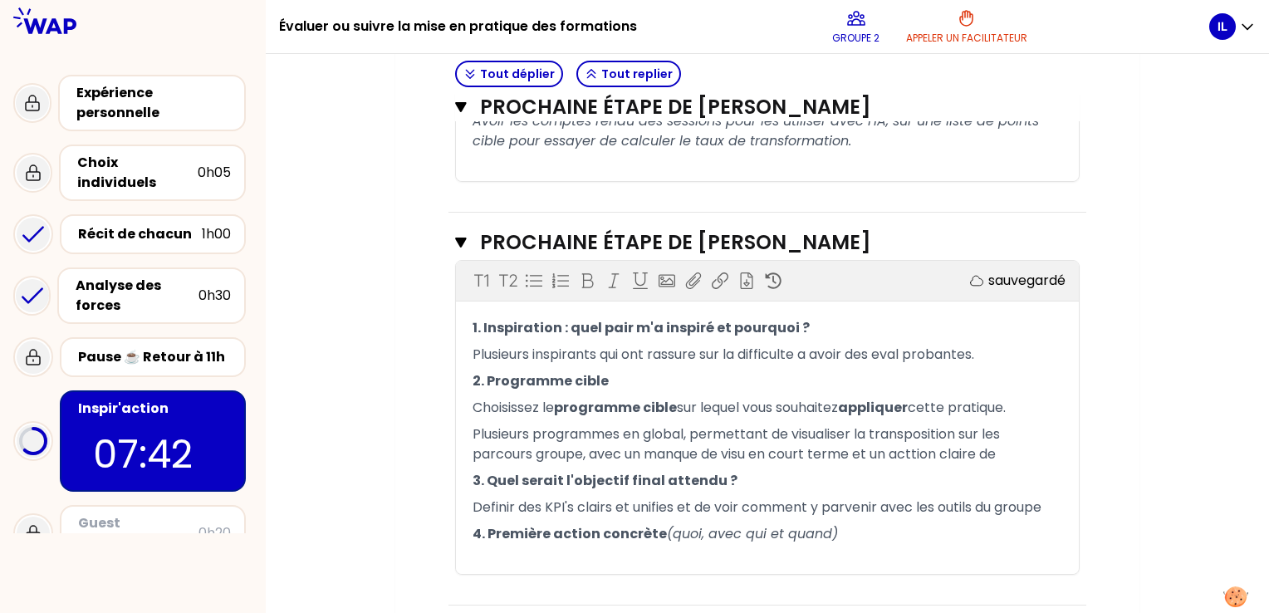
click at [549, 550] on p "﻿" at bounding box center [768, 560] width 590 height 27
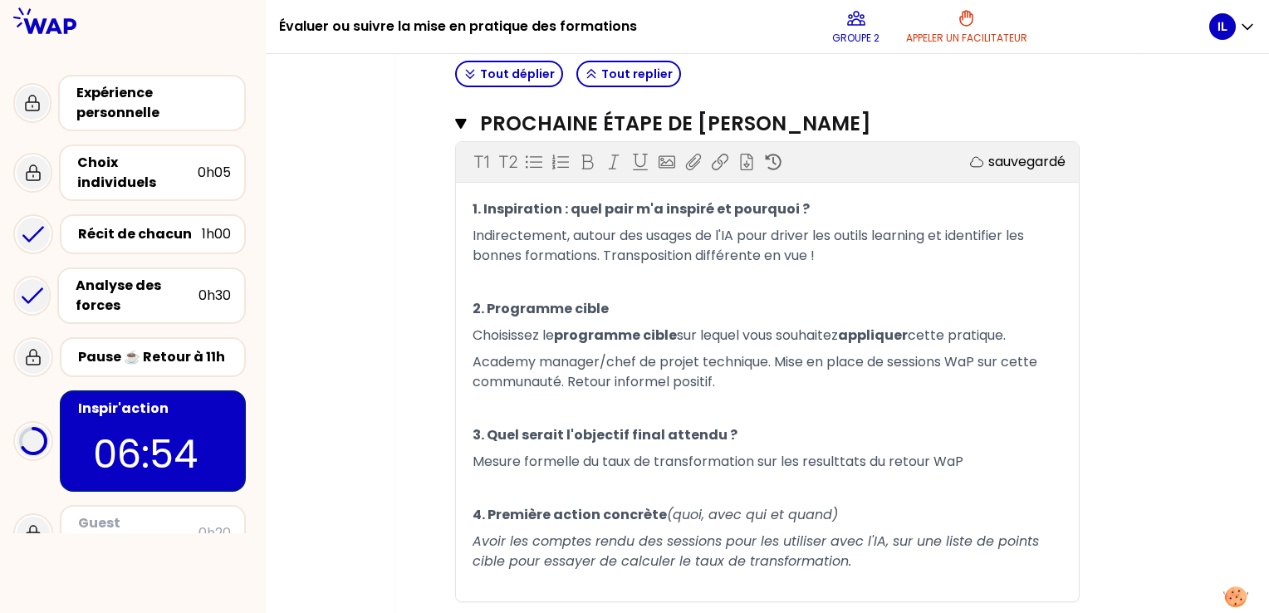
scroll to position [1065, 0]
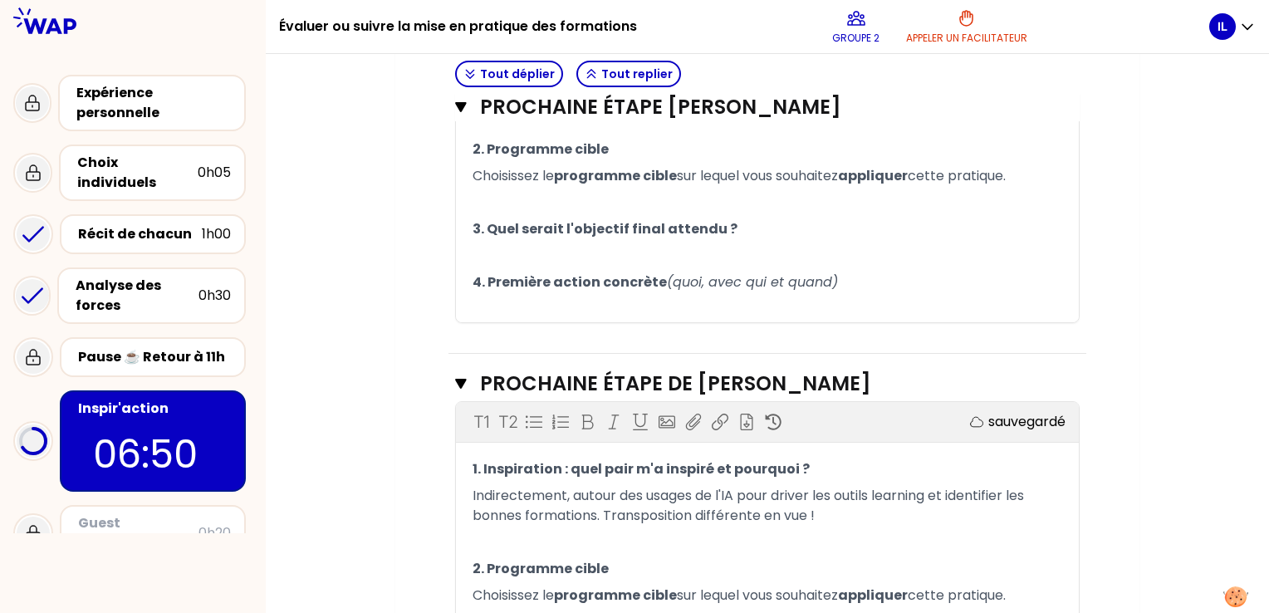
click at [585, 70] on icon "button" at bounding box center [591, 73] width 13 height 13
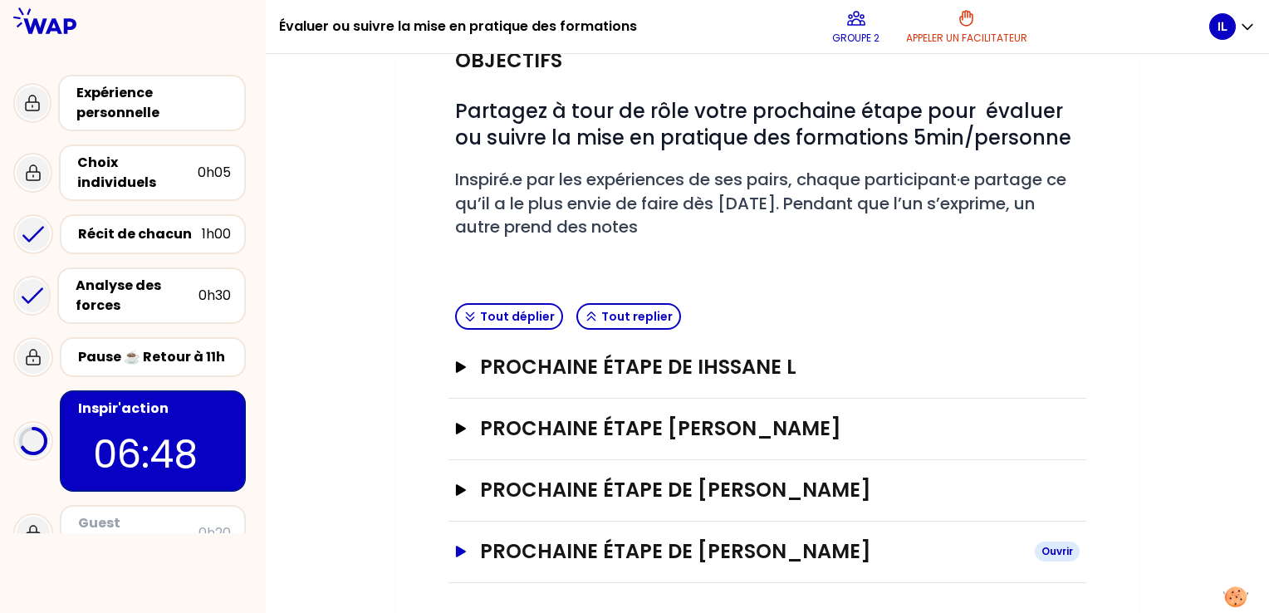
click at [459, 546] on icon "button" at bounding box center [460, 552] width 13 height 12
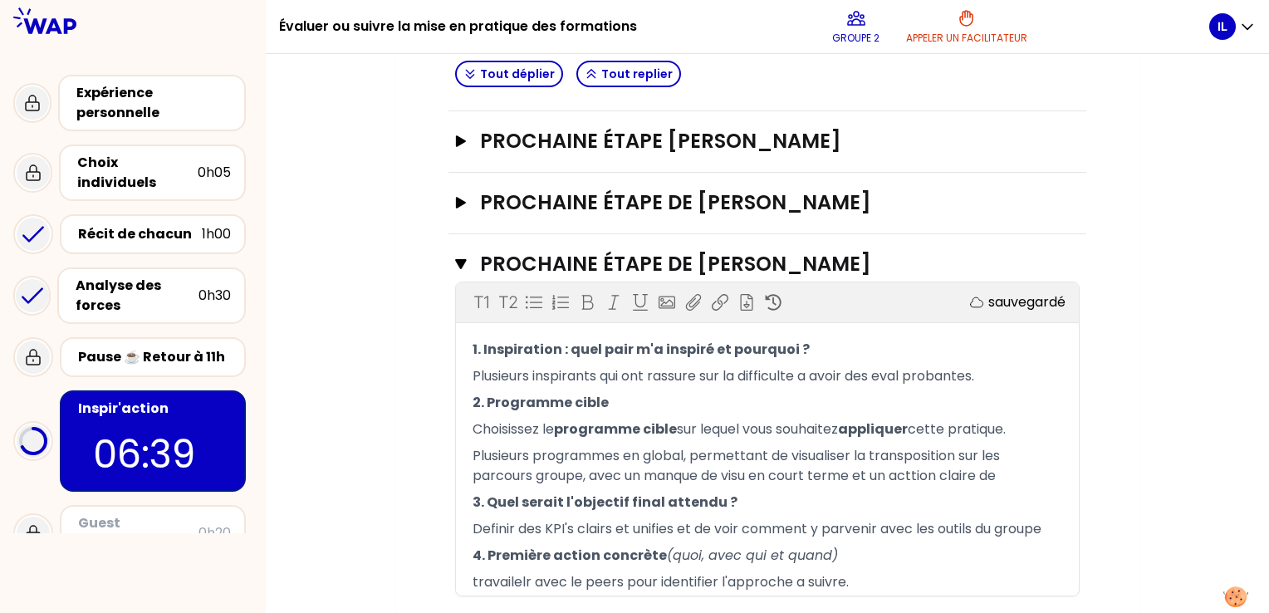
scroll to position [304, 0]
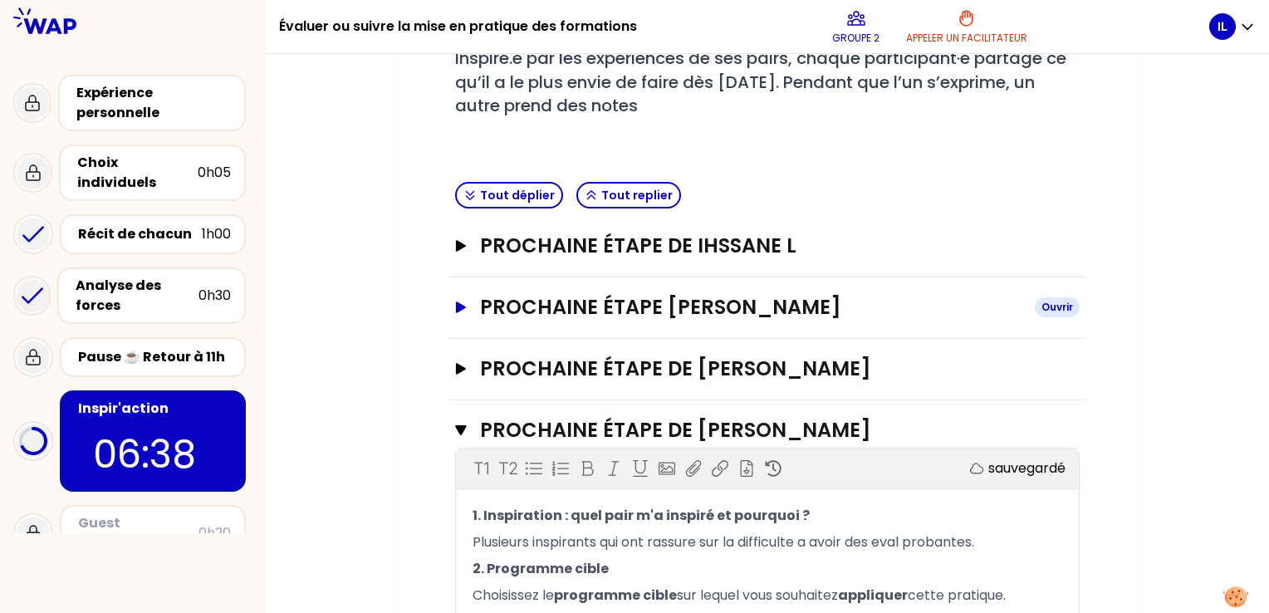
click at [455, 304] on icon "button" at bounding box center [460, 308] width 13 height 12
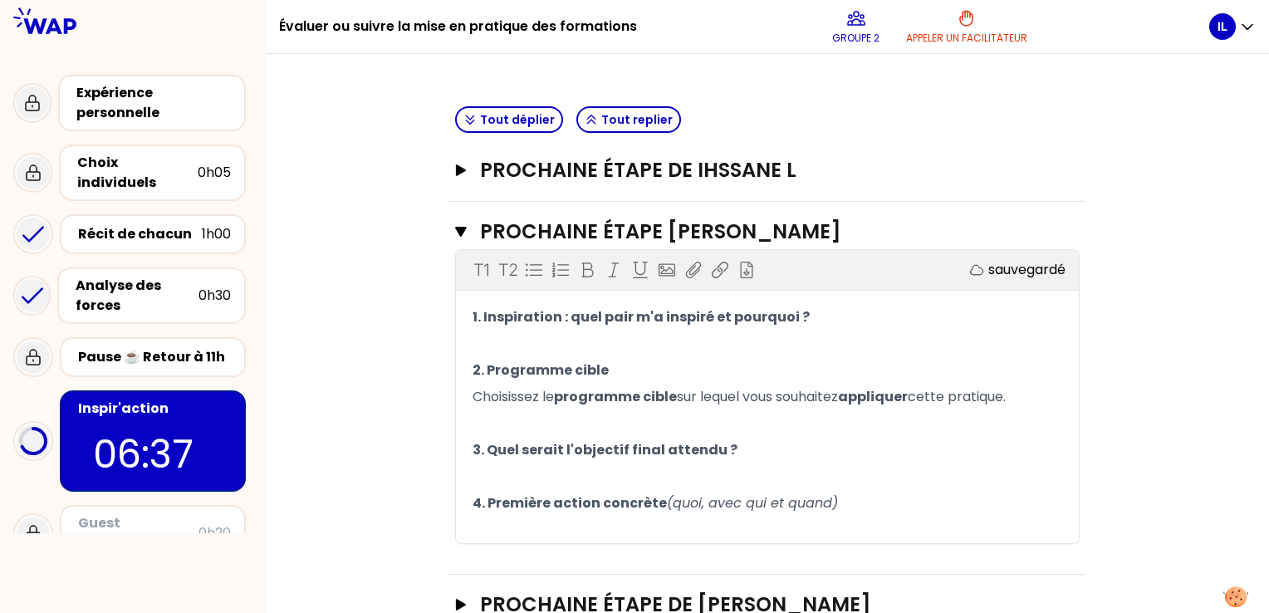
scroll to position [470, 0]
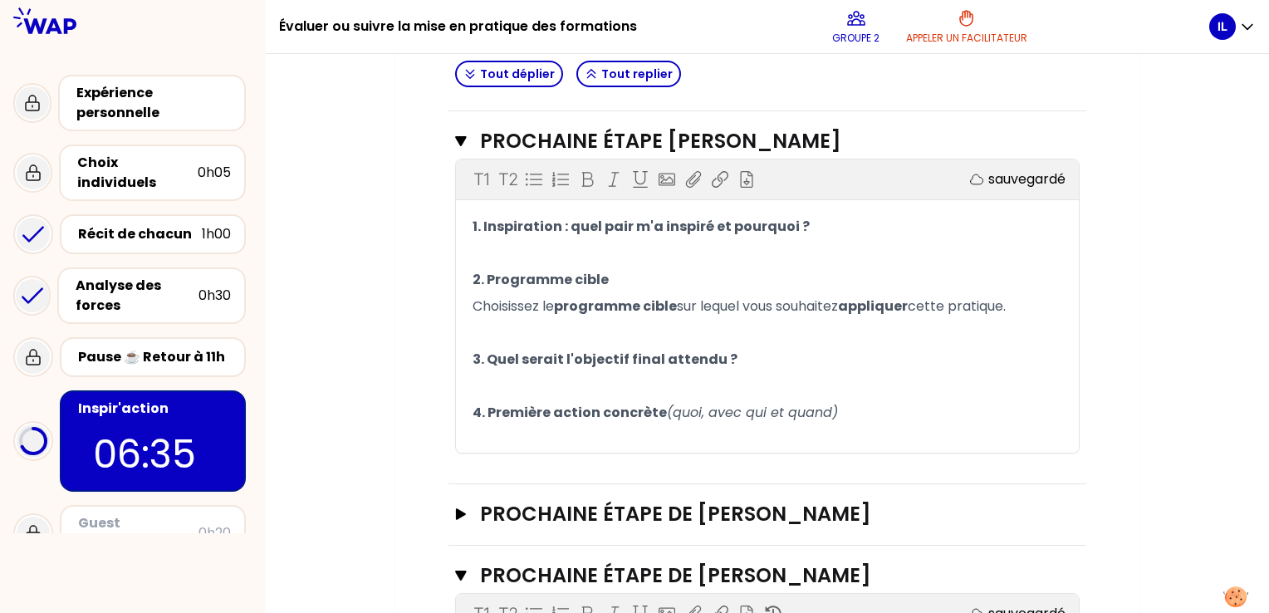
click at [507, 328] on p "﻿" at bounding box center [768, 333] width 590 height 27
click at [459, 142] on icon "button" at bounding box center [460, 141] width 11 height 10
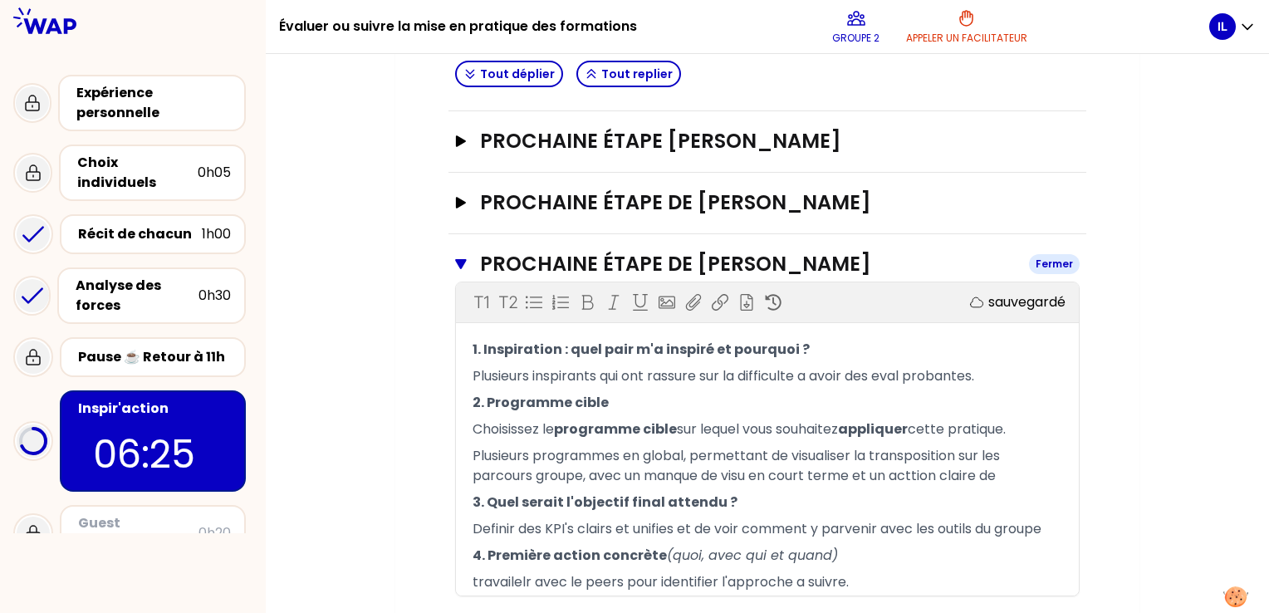
click at [461, 266] on icon "button" at bounding box center [461, 264] width 12 height 13
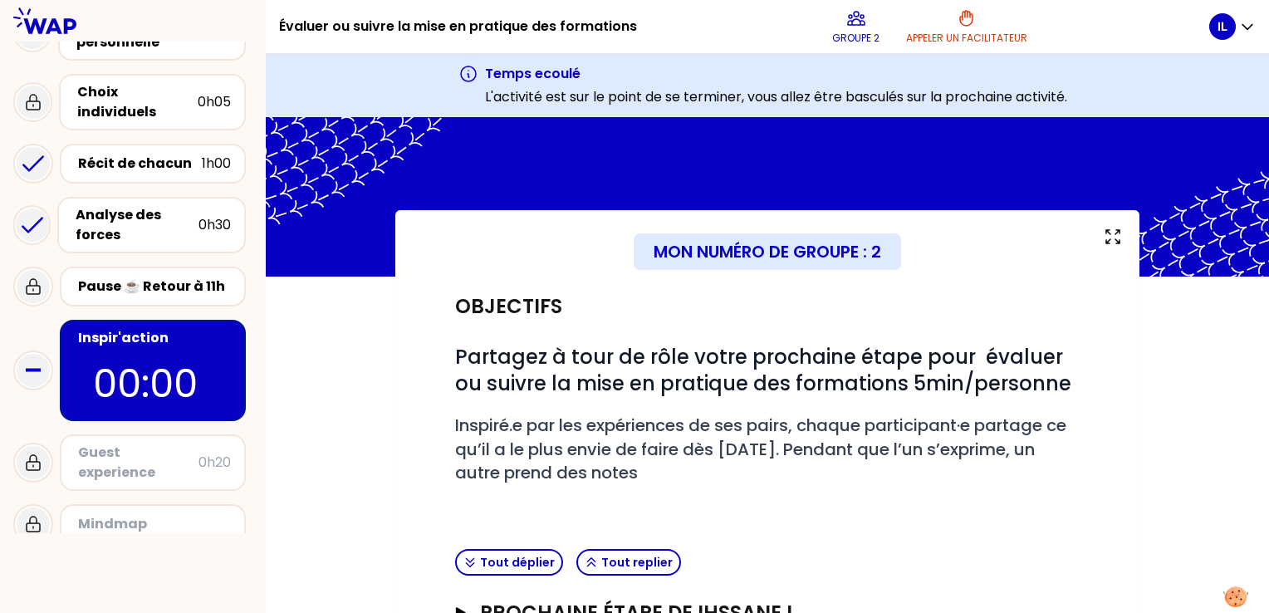
scroll to position [107, 0]
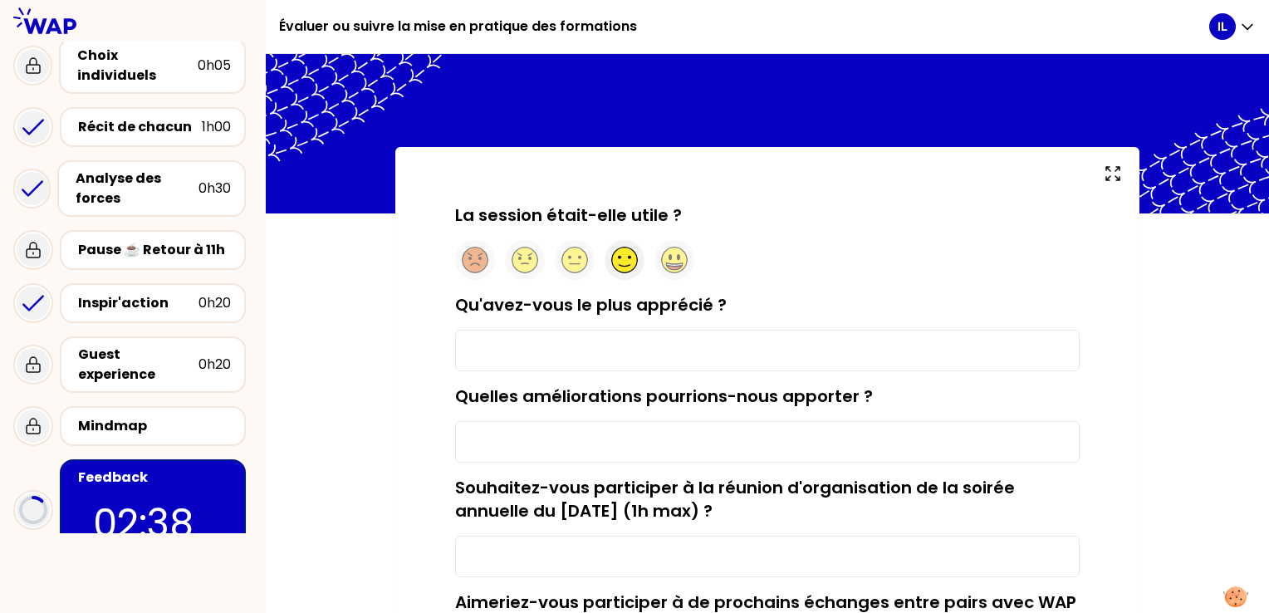
click at [620, 261] on circle at bounding box center [625, 261] width 26 height 26
click at [577, 343] on input "Qu'avez-vous le plus apprécié ?" at bounding box center [767, 351] width 625 height 42
type input "Les échanges avec le peers."
click at [510, 443] on input "Quelles améliorations pourrions-nous apporter ?" at bounding box center [767, 442] width 625 height 42
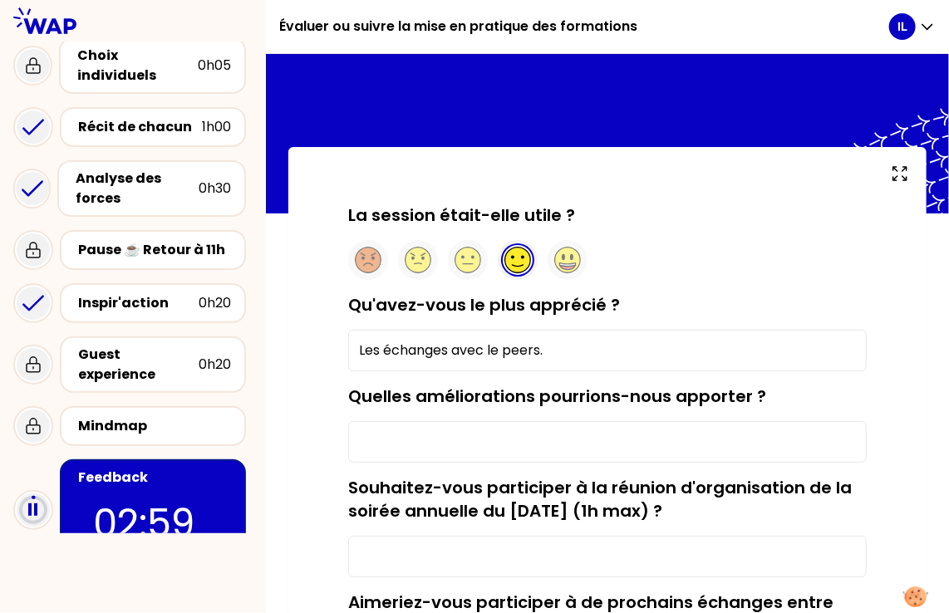
click at [523, 440] on input "Quelles améliorations pourrions-nous apporter ?" at bounding box center [607, 442] width 518 height 42
paste input "regrouper les nouveaux participants sur une seule slide pour les annoncer visue…"
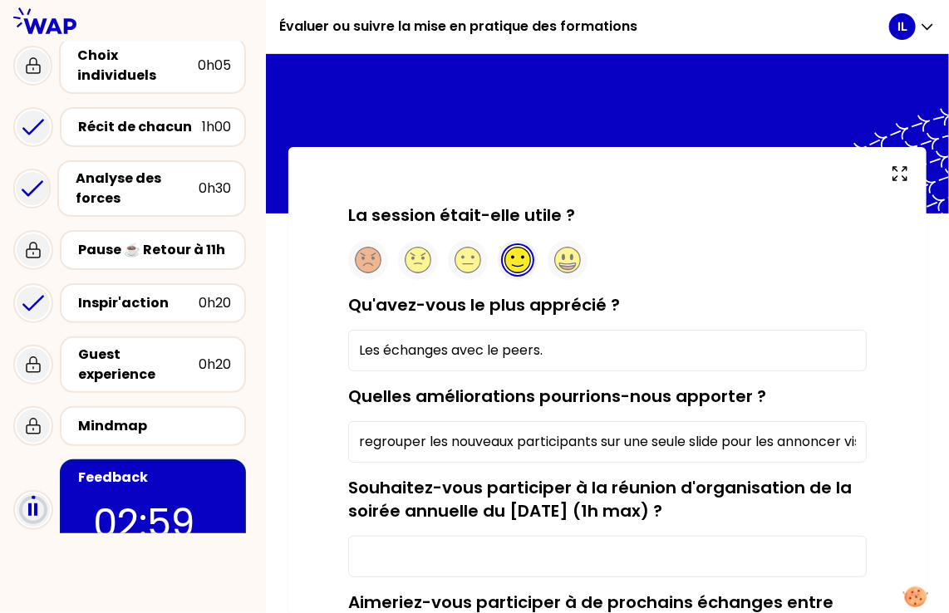
drag, startPoint x: 416, startPoint y: 438, endPoint x: 238, endPoint y: 447, distance: 178.0
click at [238, 447] on div "Évaluer ou suivre la mise en pratique des formations IL Expérience personnelle …" at bounding box center [474, 306] width 949 height 613
click at [366, 440] on input "regrouper les nouveaux participants sur une seule slide pour les annoncer visue…" at bounding box center [607, 442] width 518 height 42
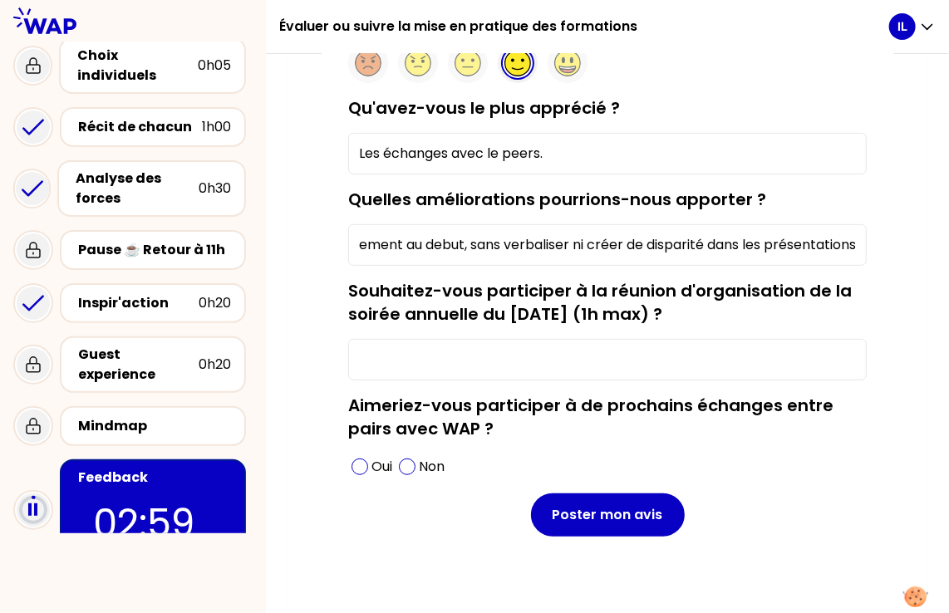
scroll to position [204, 0]
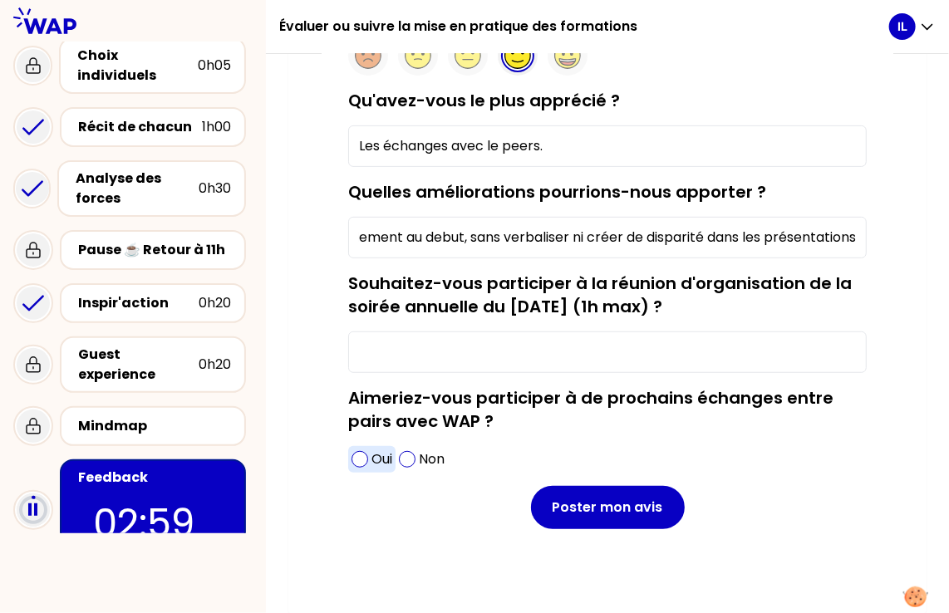
type input "Regrouper les nouveaux participants sur une seule slide pour les annoncer visue…"
click at [362, 458] on span at bounding box center [359, 459] width 17 height 17
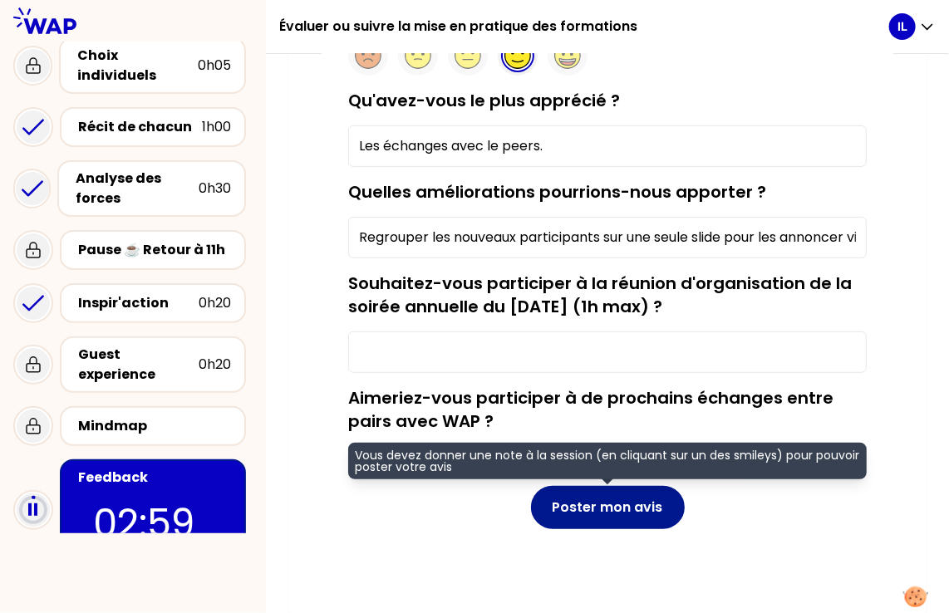
click at [588, 500] on button "Poster mon avis" at bounding box center [608, 507] width 154 height 43
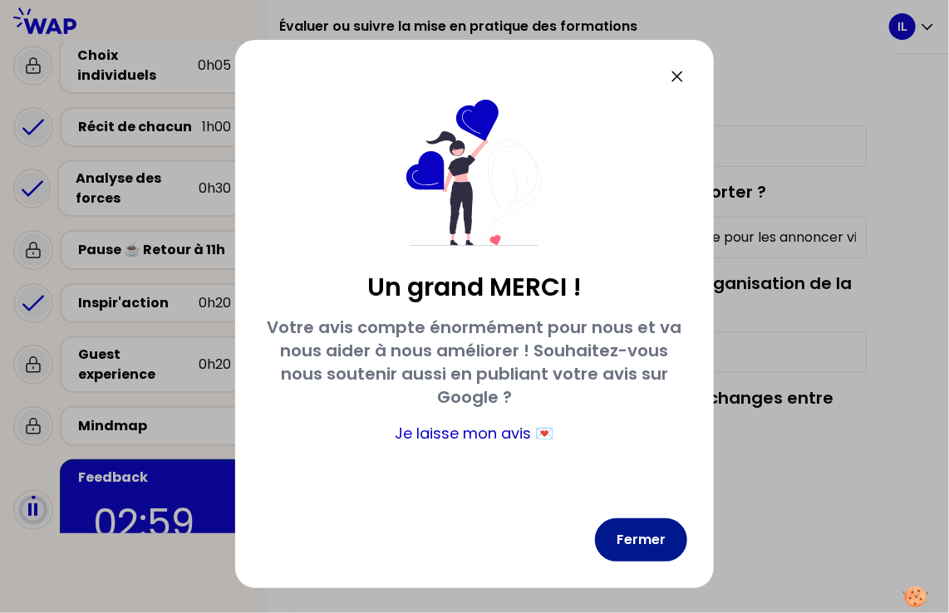
click at [661, 542] on button "Fermer" at bounding box center [641, 539] width 92 height 43
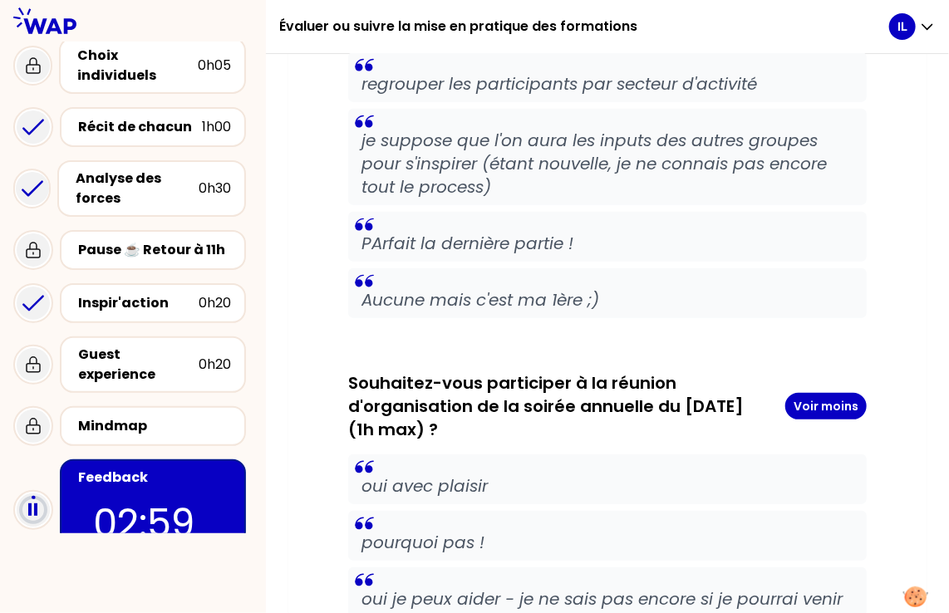
scroll to position [2697, 0]
